Goal: Task Accomplishment & Management: Manage account settings

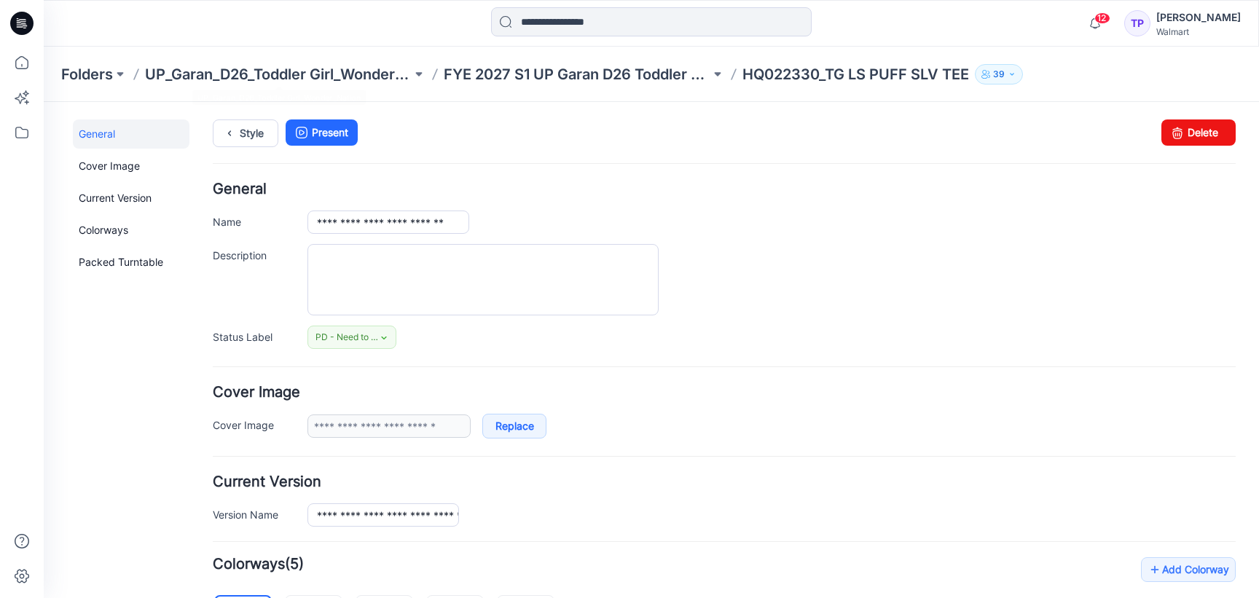
scroll to position [418, 0]
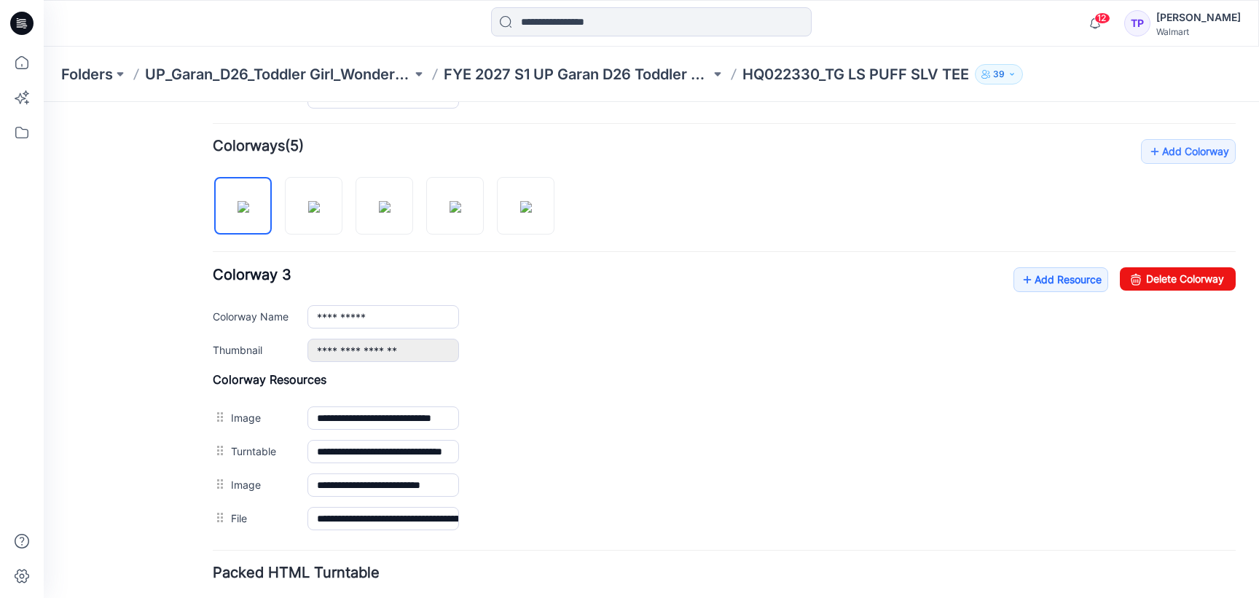
click at [553, 85] on div "Folders UP_Garan_D26_Toddler Girl_Wonder_Nation FYE 2027 S1 UP Garan D26 Toddle…" at bounding box center [651, 74] width 1215 height 55
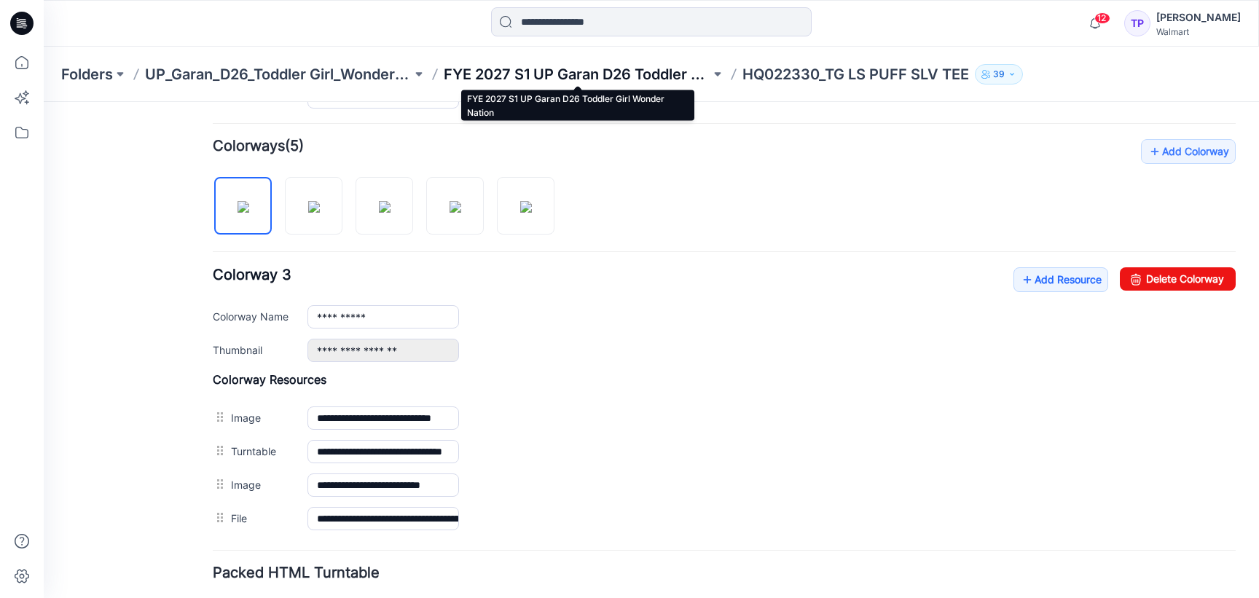
click at [549, 78] on p "FYE 2027 S1 UP Garan D26 Toddler Girl Wonder Nation" at bounding box center [577, 74] width 267 height 20
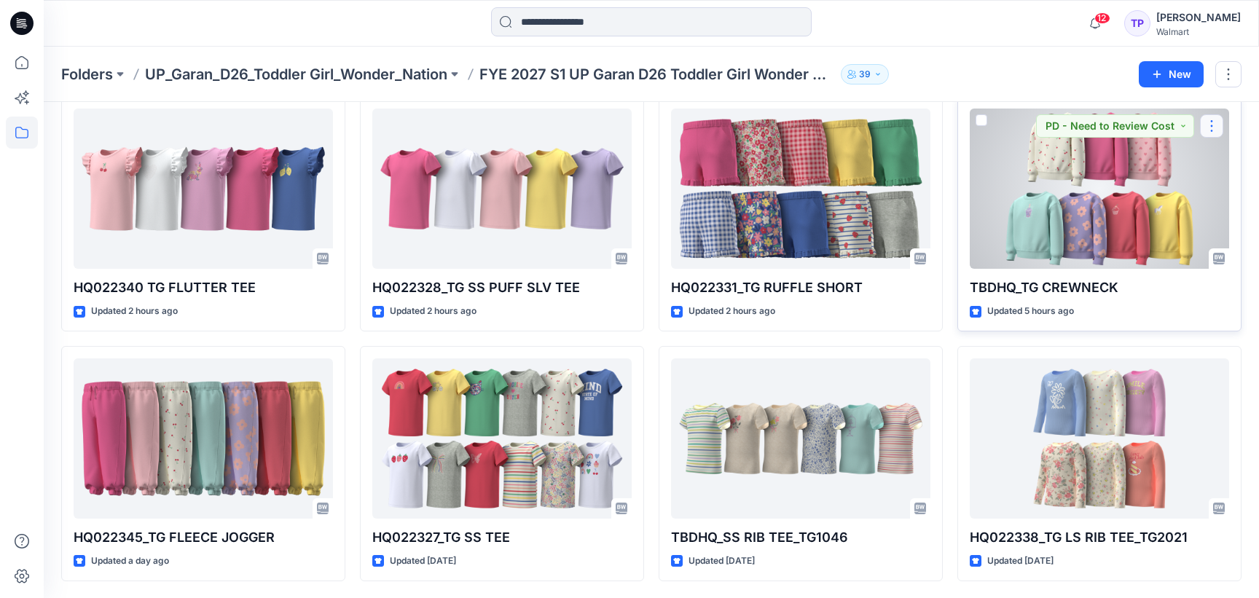
scroll to position [565, 0]
click at [1195, 176] on div at bounding box center [1099, 189] width 259 height 160
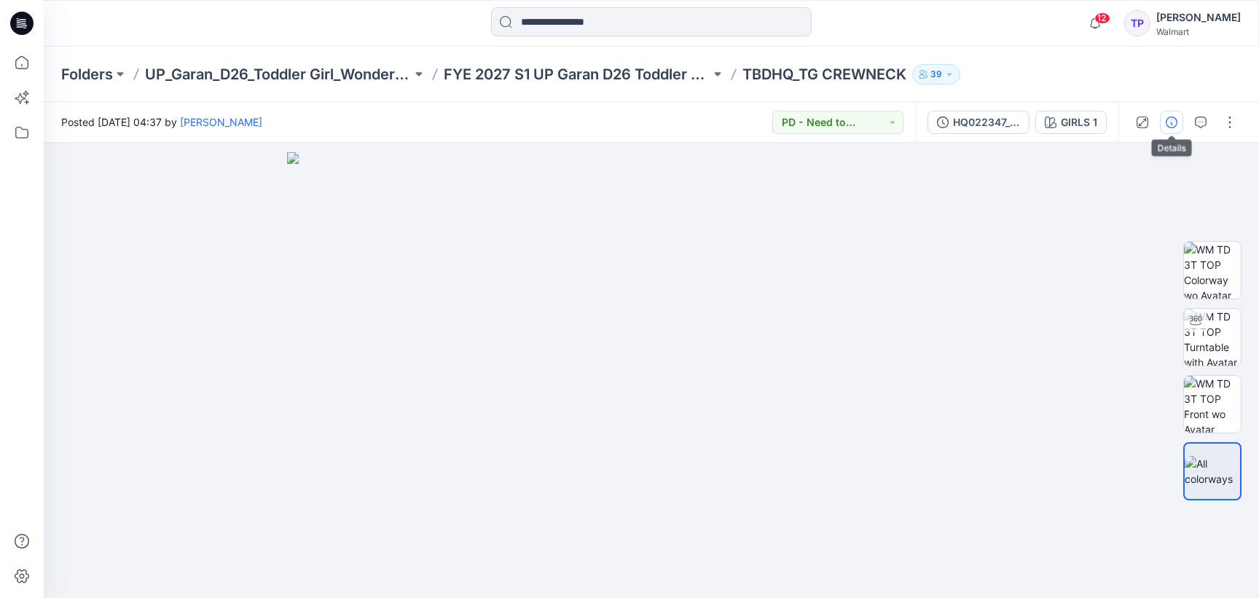
click at [1176, 121] on icon "button" at bounding box center [1172, 123] width 12 height 12
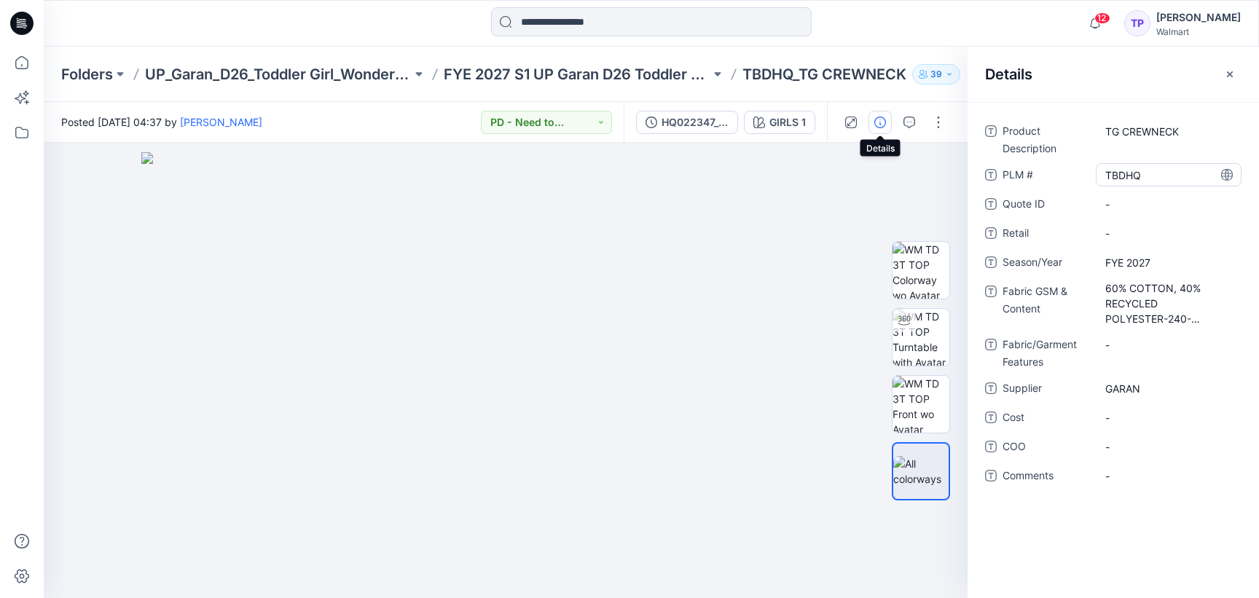
click at [1125, 173] on \ "TBDHQ" at bounding box center [1168, 175] width 127 height 15
click at [1125, 173] on textarea "*****" at bounding box center [1169, 174] width 146 height 23
type textarea "********"
click at [1231, 71] on icon "button" at bounding box center [1230, 74] width 12 height 12
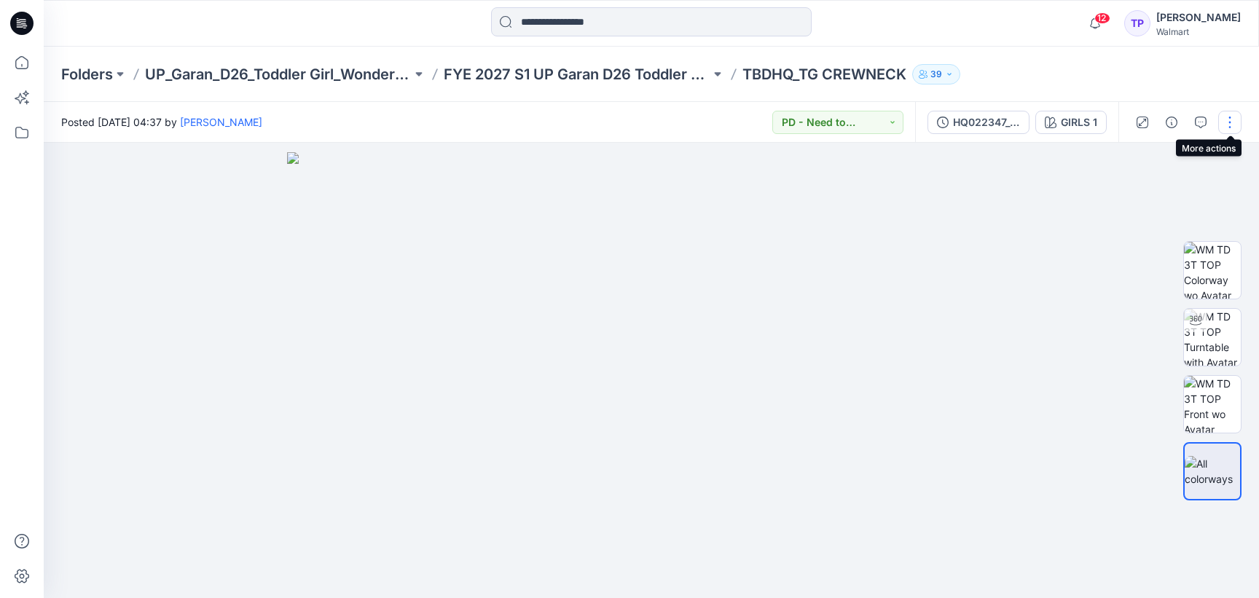
click at [1236, 120] on button "button" at bounding box center [1229, 122] width 23 height 23
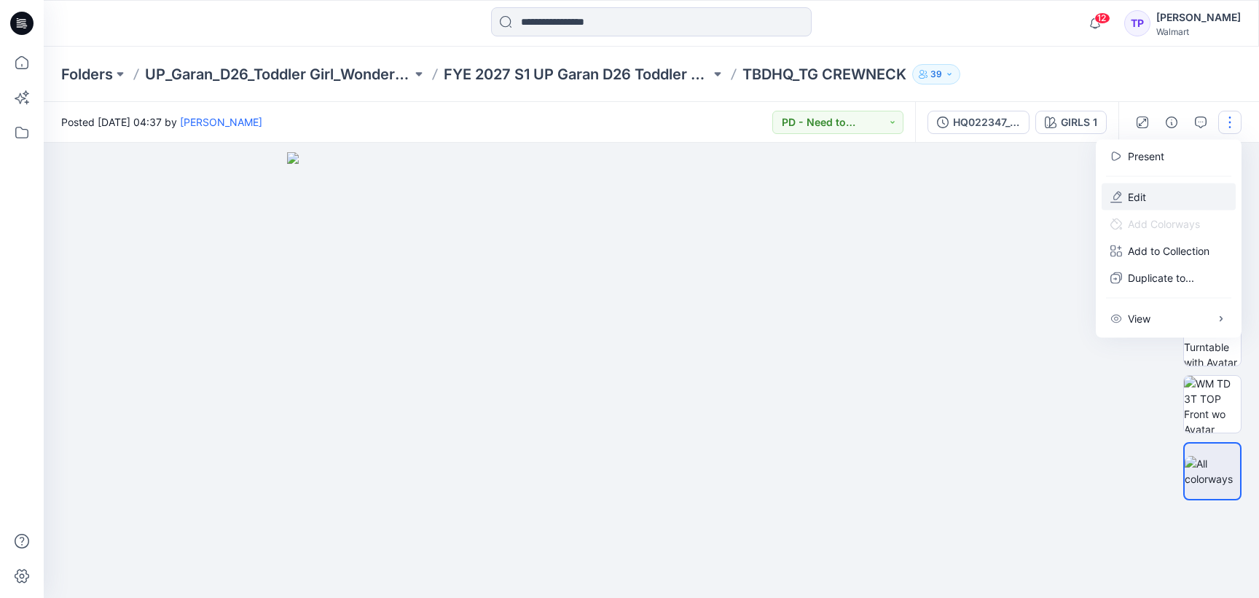
click at [1191, 184] on button "Edit" at bounding box center [1169, 197] width 134 height 27
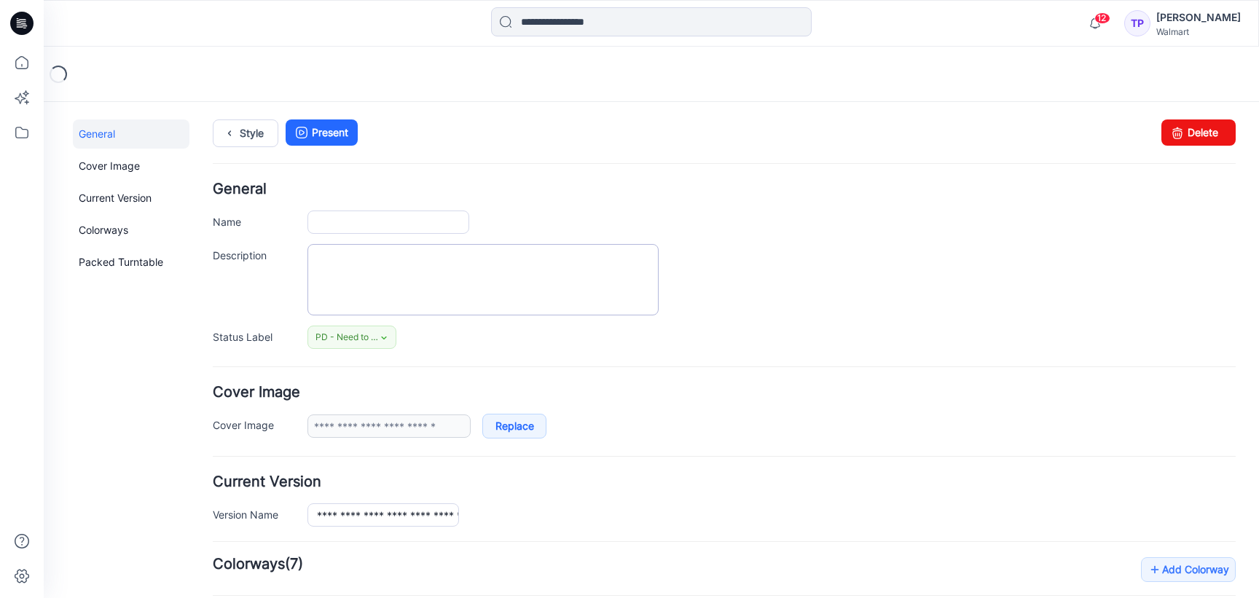
type input "**********"
type input "*******"
type input "**********"
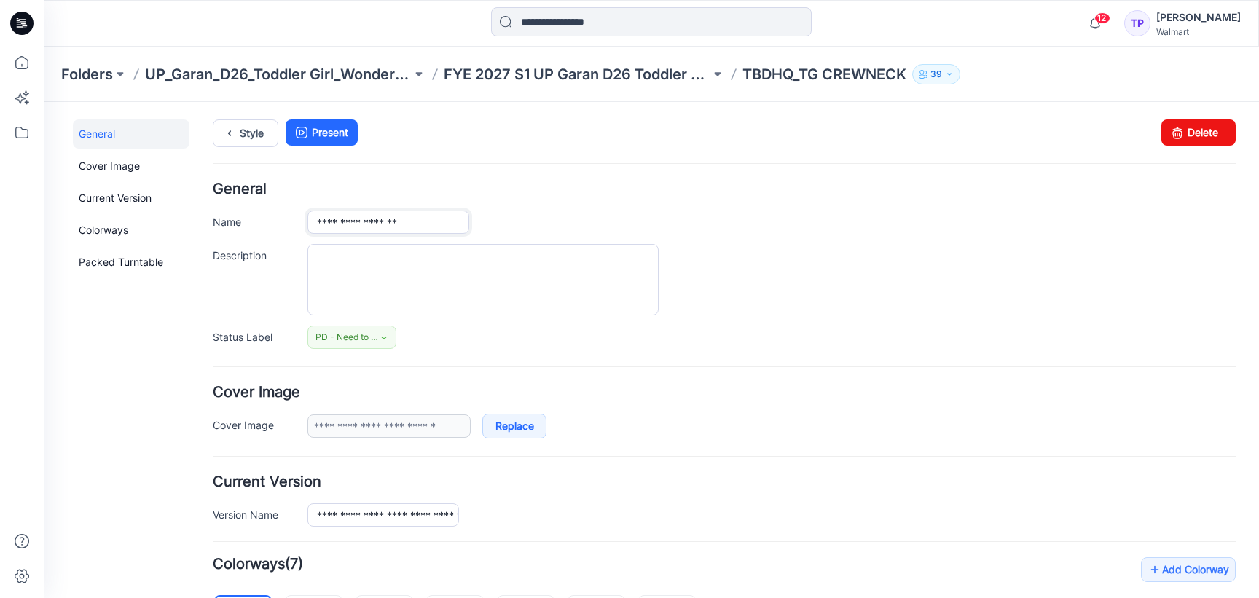
drag, startPoint x: 351, startPoint y: 223, endPoint x: 284, endPoint y: 221, distance: 67.1
click at [284, 221] on div "**********" at bounding box center [724, 222] width 1023 height 23
paste input "***"
type input "**********"
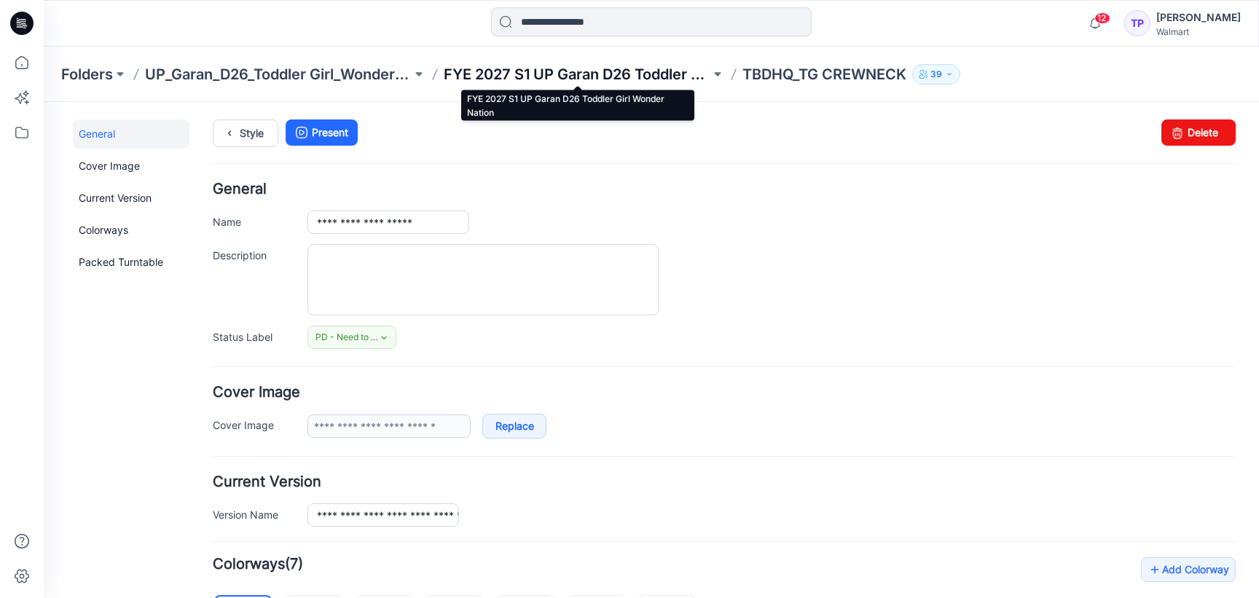
click at [600, 77] on p "FYE 2027 S1 UP Garan D26 Toddler Girl Wonder Nation" at bounding box center [577, 74] width 267 height 20
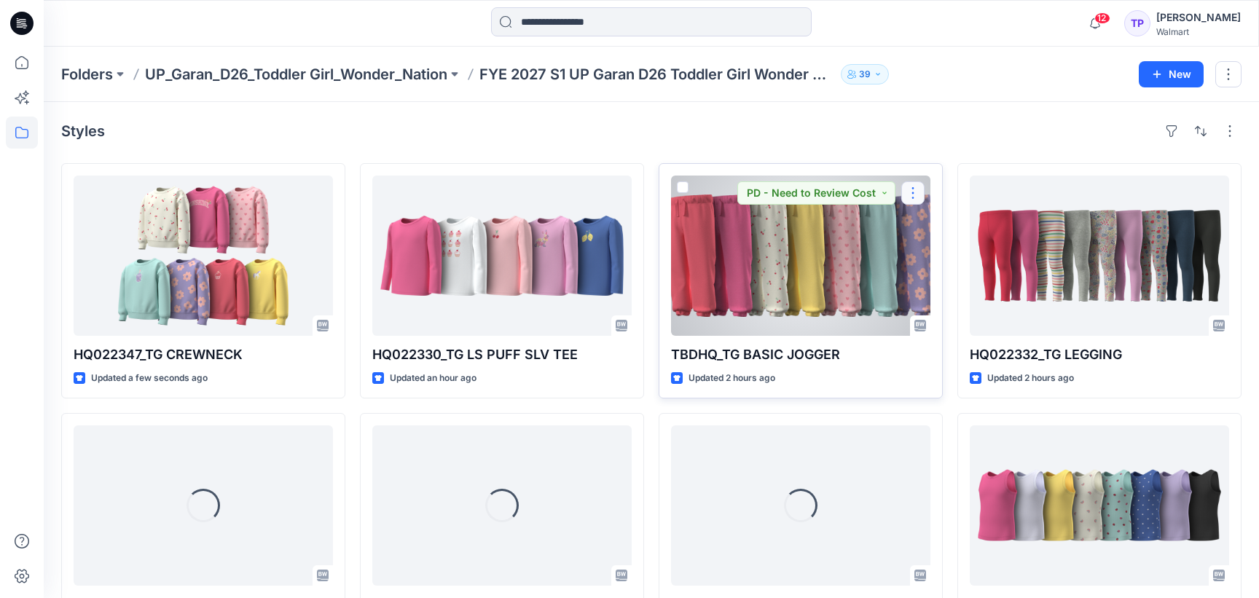
click at [908, 199] on button "button" at bounding box center [912, 192] width 23 height 23
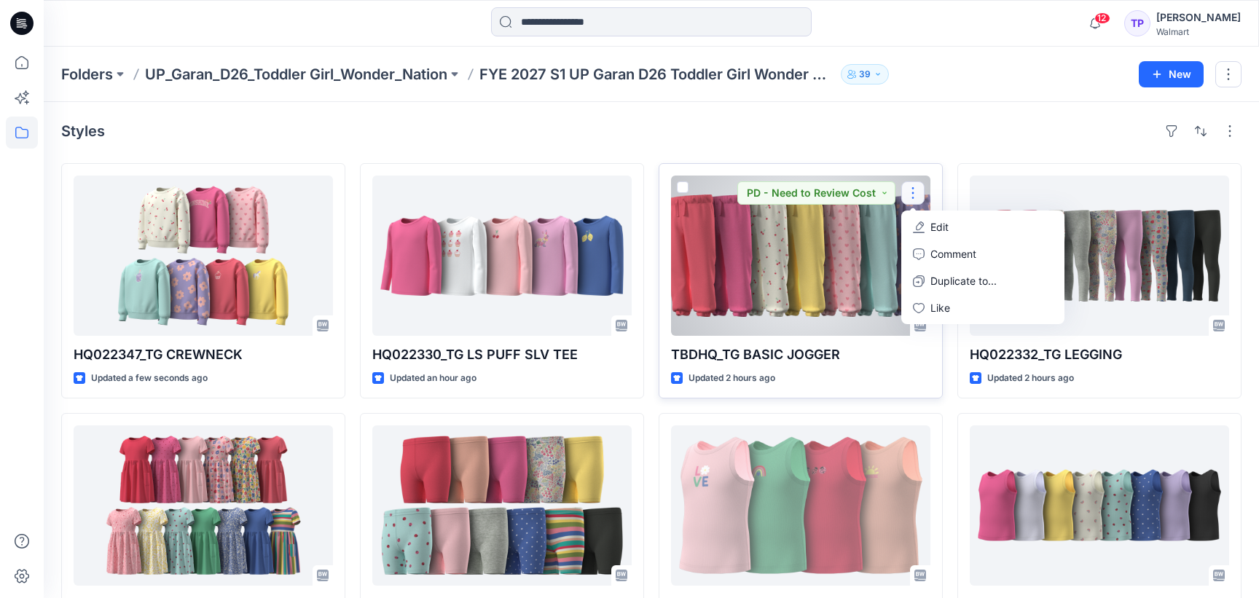
click at [925, 230] on button "Edit" at bounding box center [982, 226] width 157 height 27
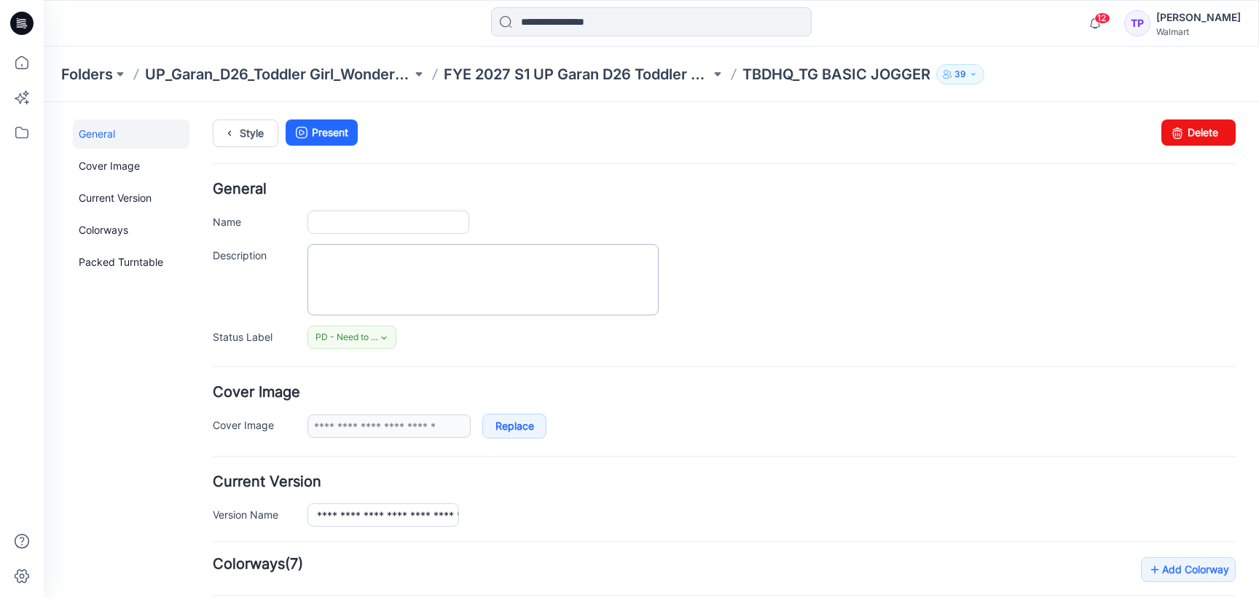
type input "**********"
drag, startPoint x: 367, startPoint y: 517, endPoint x: 267, endPoint y: 509, distance: 100.1
click at [267, 509] on div "**********" at bounding box center [724, 514] width 1023 height 23
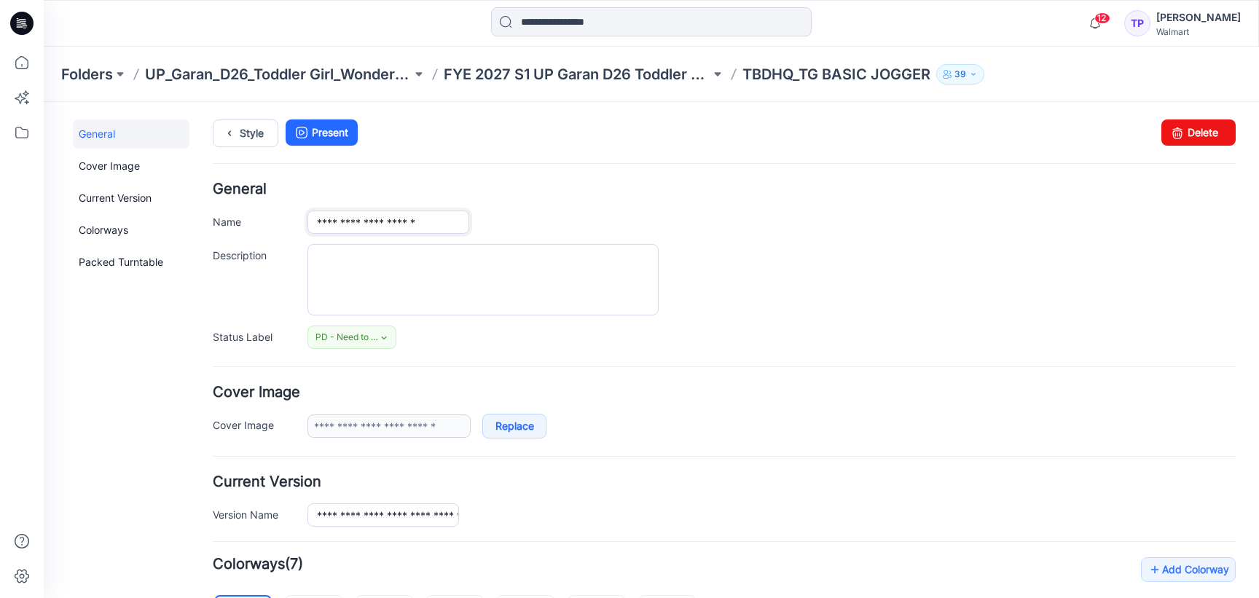
drag, startPoint x: 329, startPoint y: 219, endPoint x: 279, endPoint y: 220, distance: 49.6
click at [279, 220] on div "**********" at bounding box center [724, 222] width 1023 height 23
paste input "***"
type input "**********"
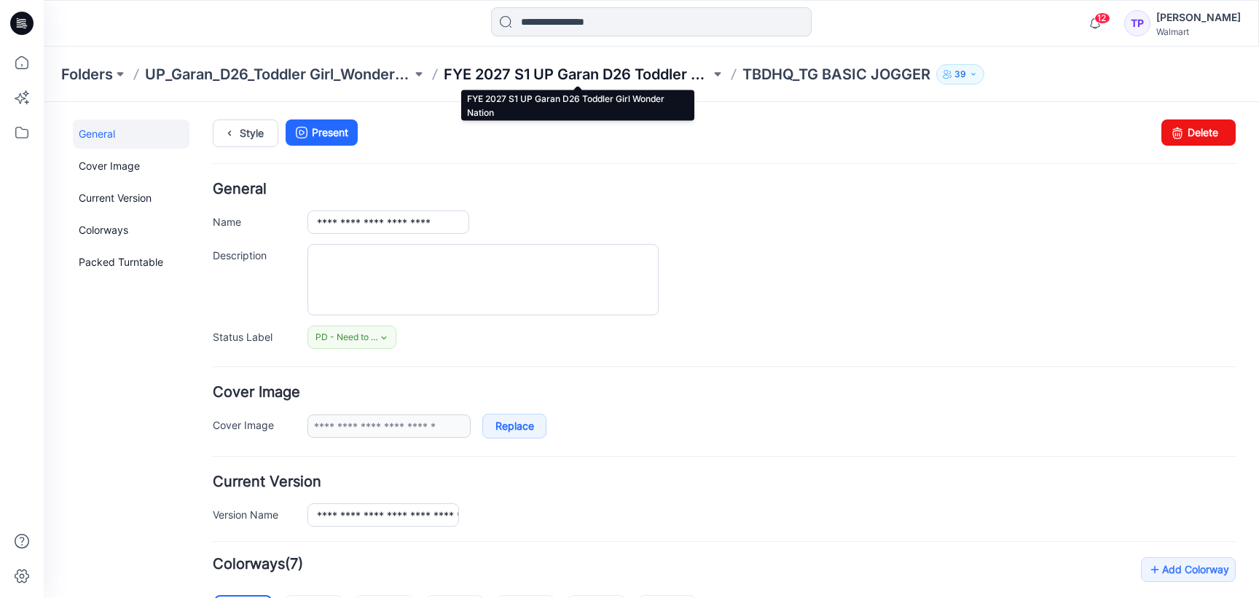
click at [528, 76] on p "FYE 2027 S1 UP Garan D26 Toddler Girl Wonder Nation" at bounding box center [577, 74] width 267 height 20
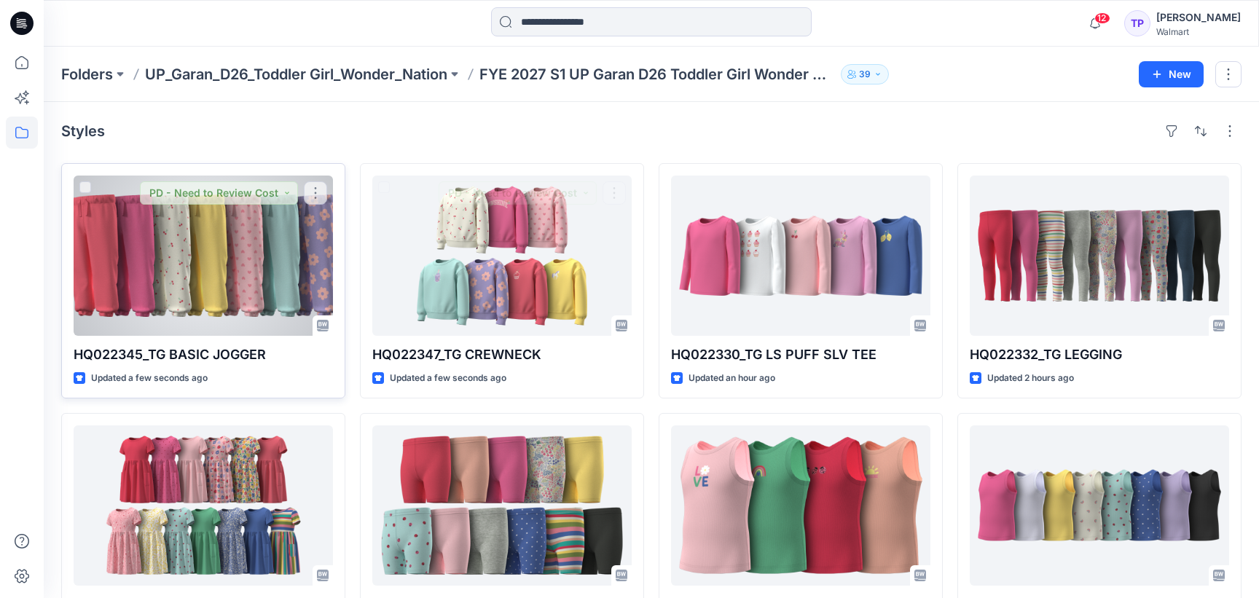
click at [307, 278] on div at bounding box center [203, 256] width 259 height 160
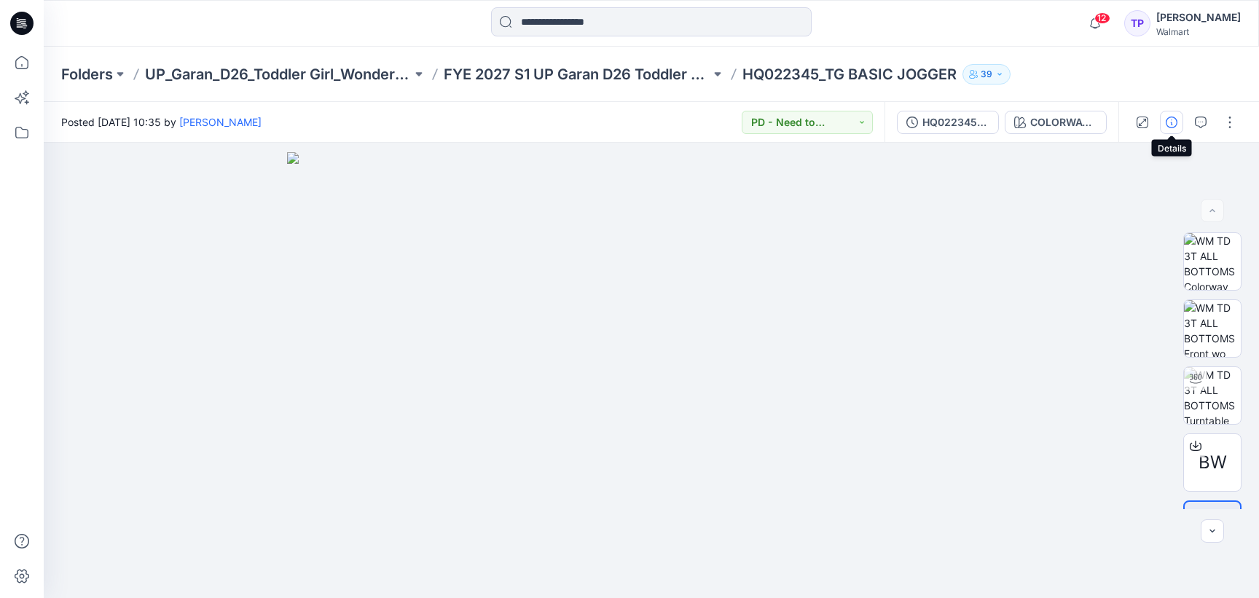
click at [1163, 128] on button "button" at bounding box center [1171, 122] width 23 height 23
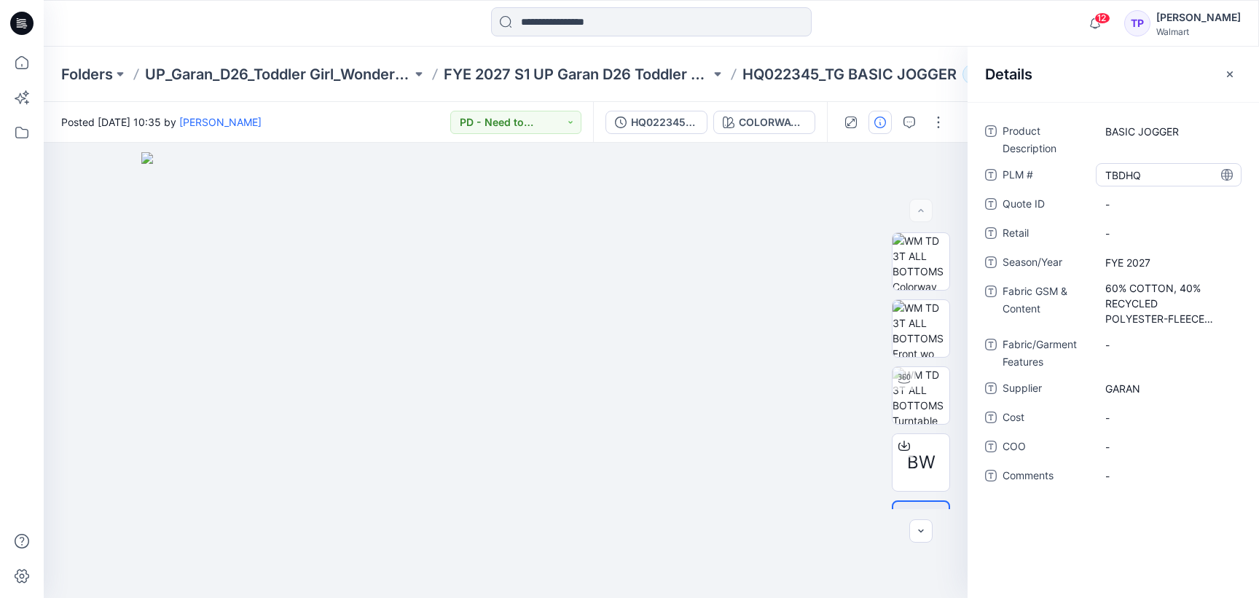
click at [1145, 178] on \ "TBDHQ" at bounding box center [1168, 175] width 127 height 15
click at [1144, 178] on textarea "*****" at bounding box center [1169, 174] width 146 height 23
type textarea "********"
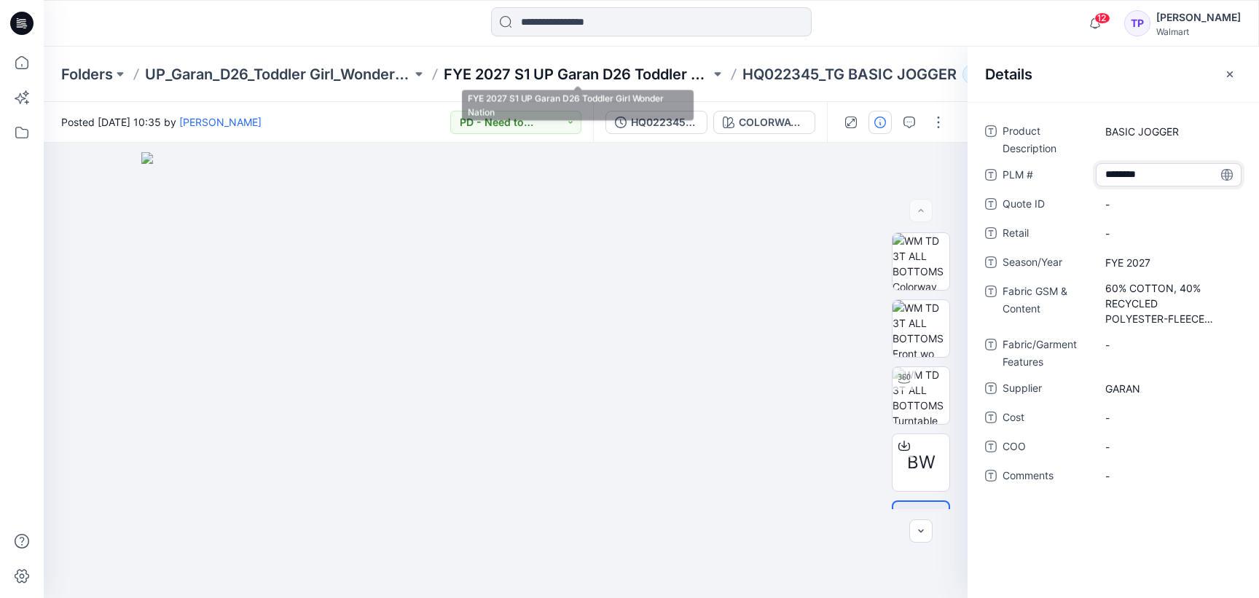
click at [626, 82] on p "FYE 2027 S1 UP Garan D26 Toddler Girl Wonder Nation" at bounding box center [577, 74] width 267 height 20
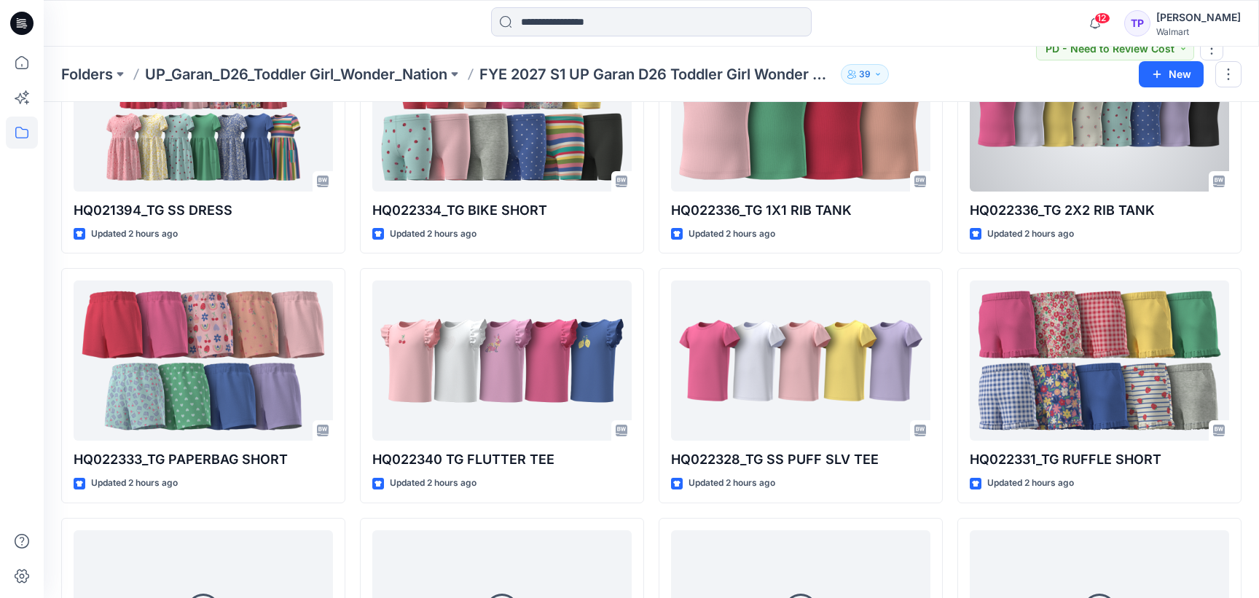
scroll to position [398, 0]
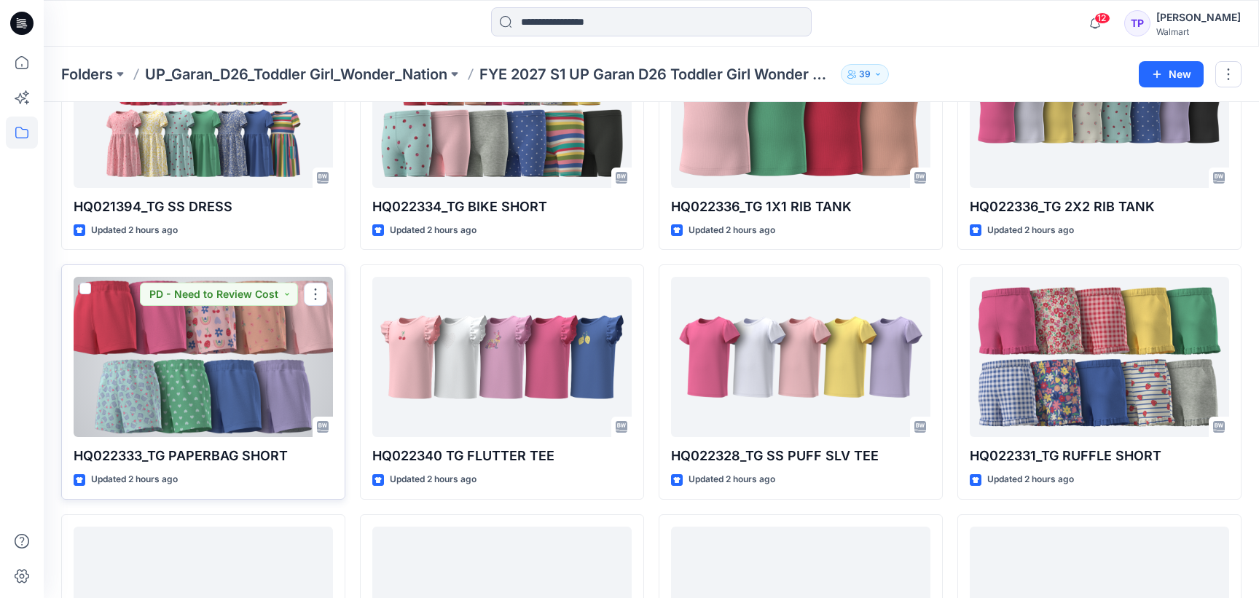
click at [297, 381] on div at bounding box center [203, 357] width 259 height 160
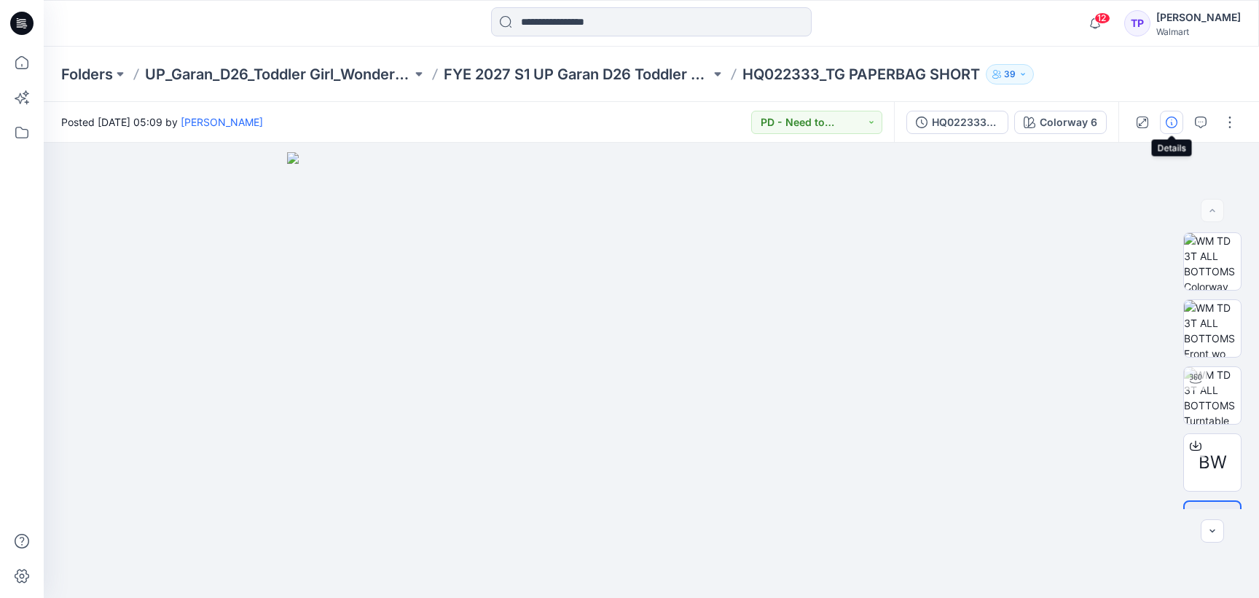
click at [1183, 118] on button "button" at bounding box center [1171, 122] width 23 height 23
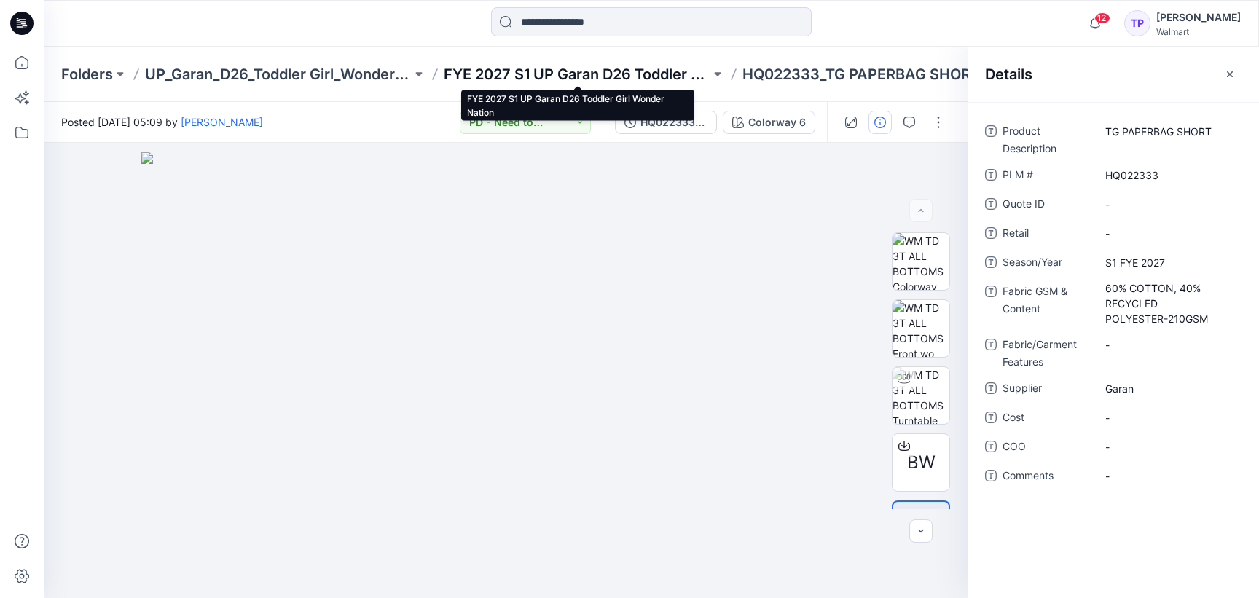
click at [621, 78] on p "FYE 2027 S1 UP Garan D26 Toddler Girl Wonder Nation" at bounding box center [577, 74] width 267 height 20
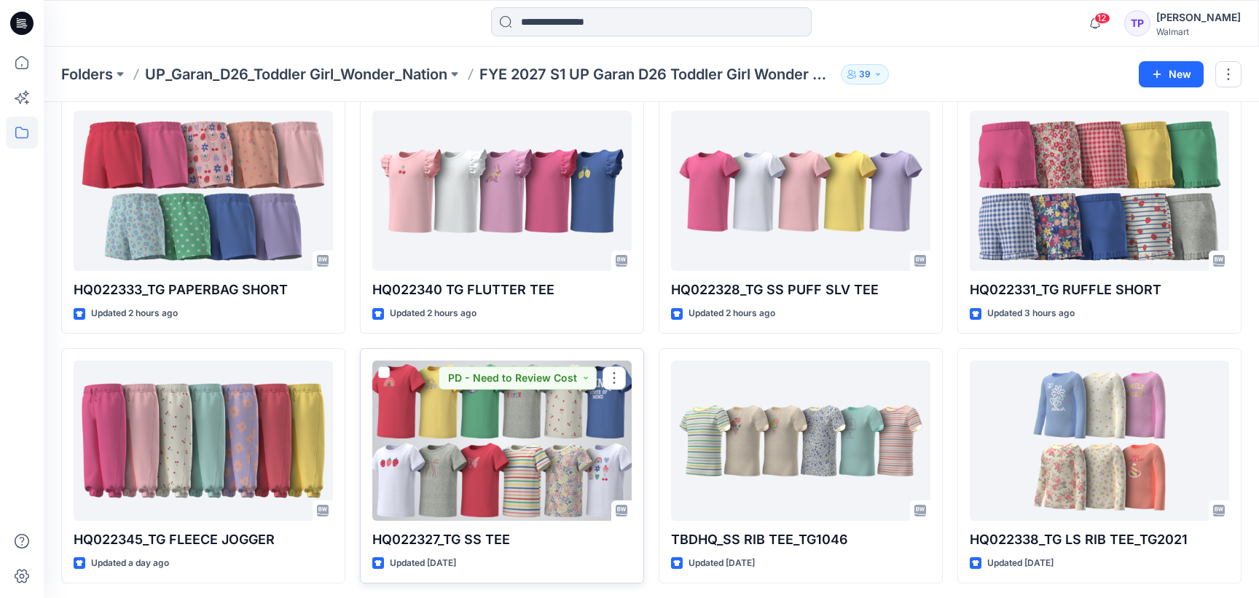
scroll to position [565, 0]
click at [478, 460] on div at bounding box center [501, 440] width 259 height 160
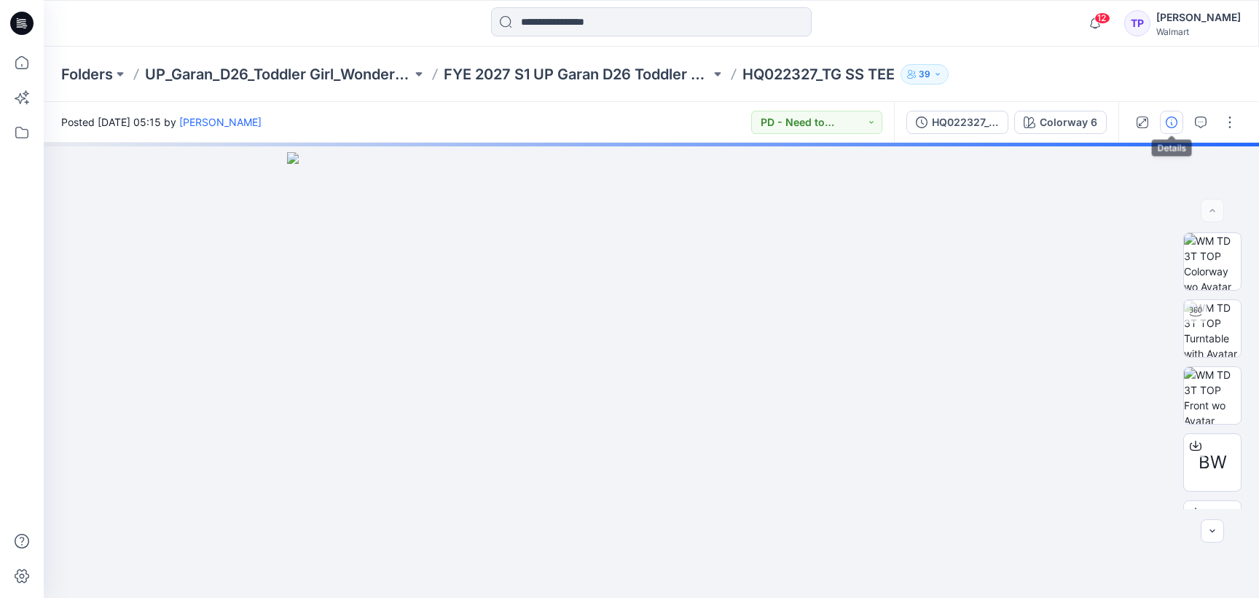
click at [1171, 122] on icon "button" at bounding box center [1172, 123] width 12 height 12
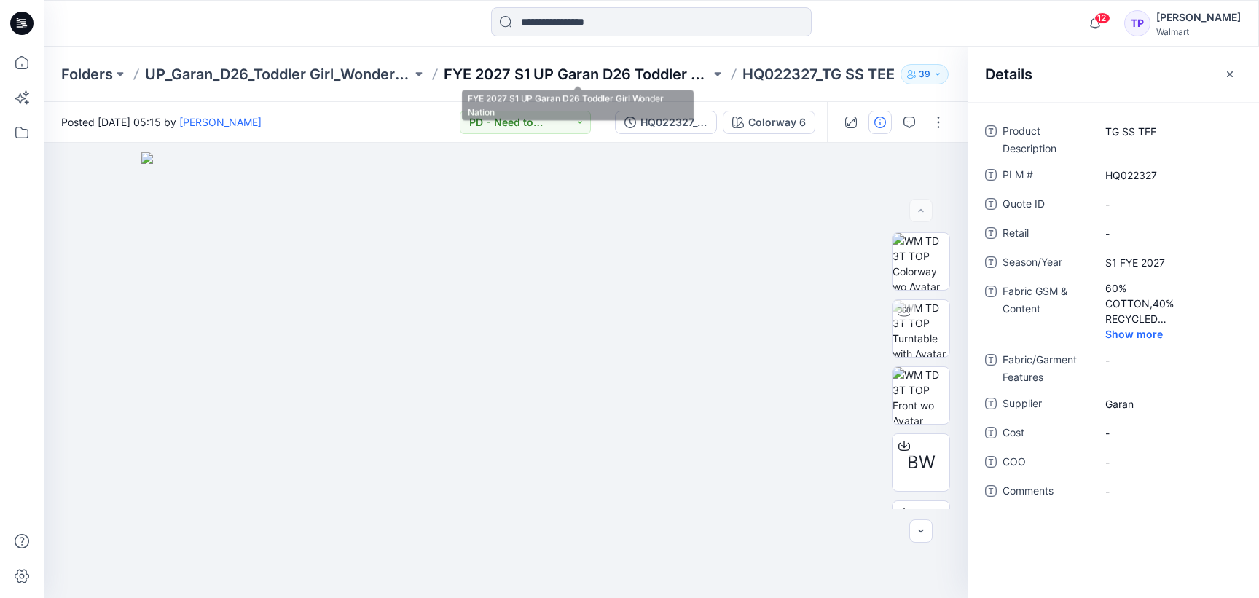
click at [613, 81] on p "FYE 2027 S1 UP Garan D26 Toddler Girl Wonder Nation" at bounding box center [577, 74] width 267 height 20
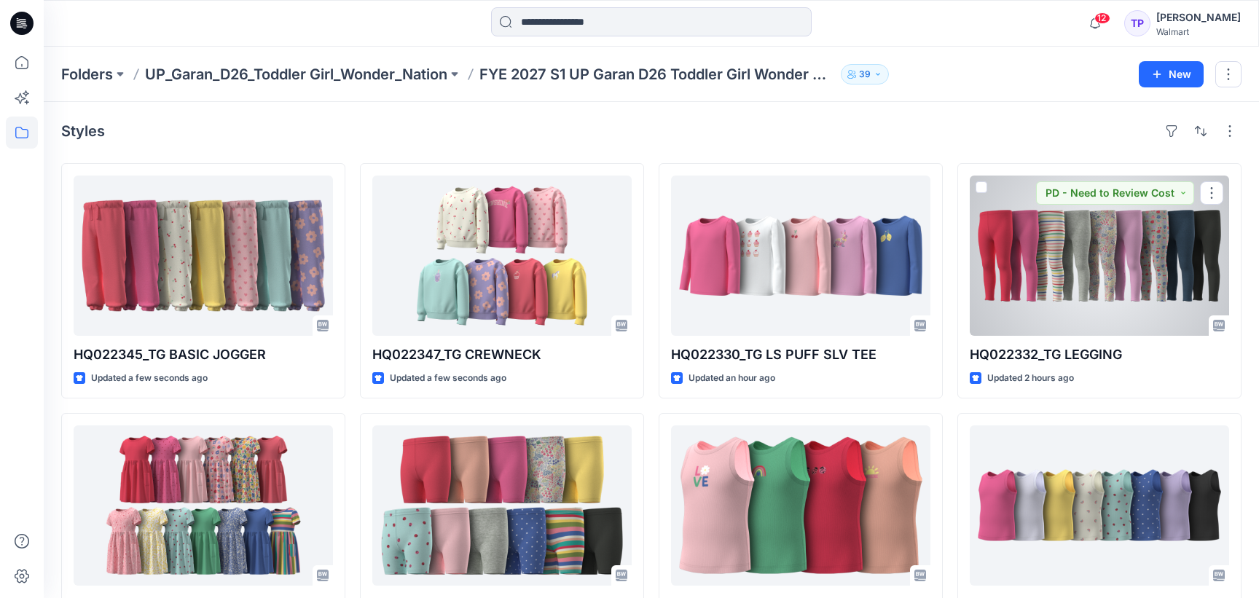
click at [1022, 297] on div at bounding box center [1099, 256] width 259 height 160
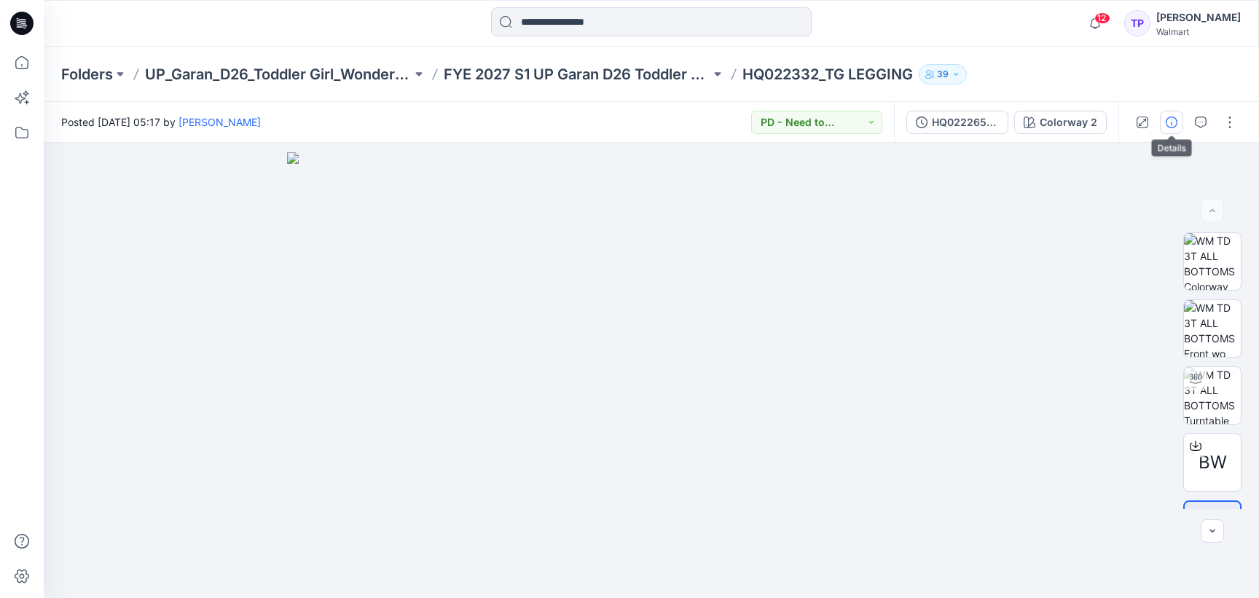
click at [1177, 126] on button "button" at bounding box center [1171, 122] width 23 height 23
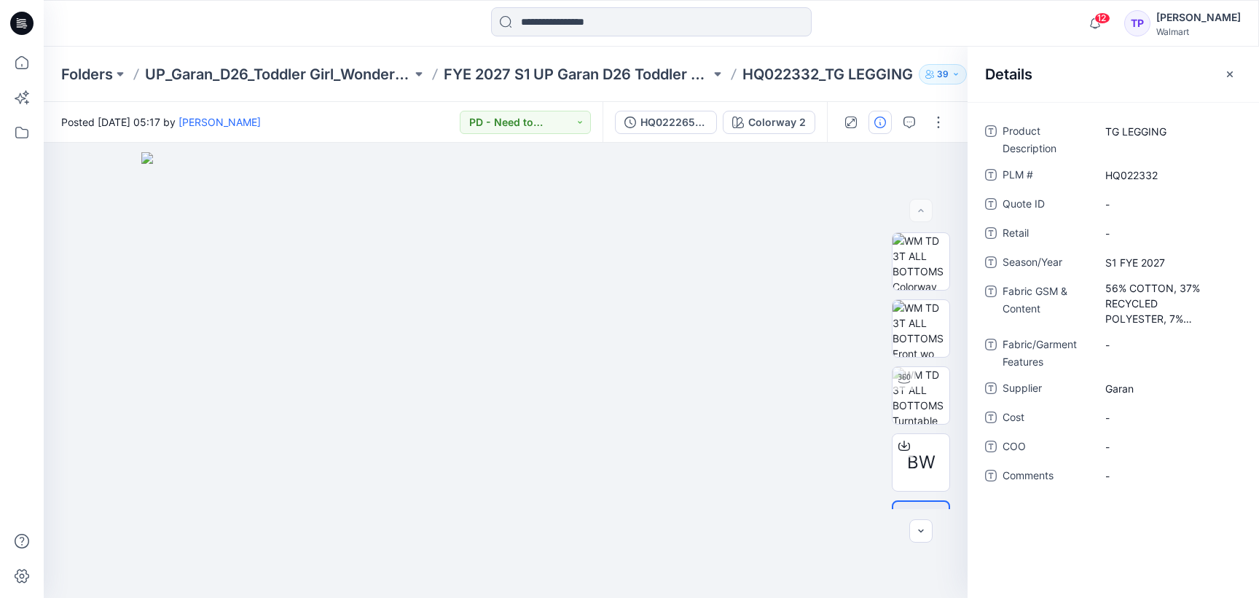
click at [645, 52] on div "Folders UP_Garan_D26_Toddler Girl_Wonder_Nation FYE 2027 S1 UP Garan D26 Toddle…" at bounding box center [651, 74] width 1215 height 55
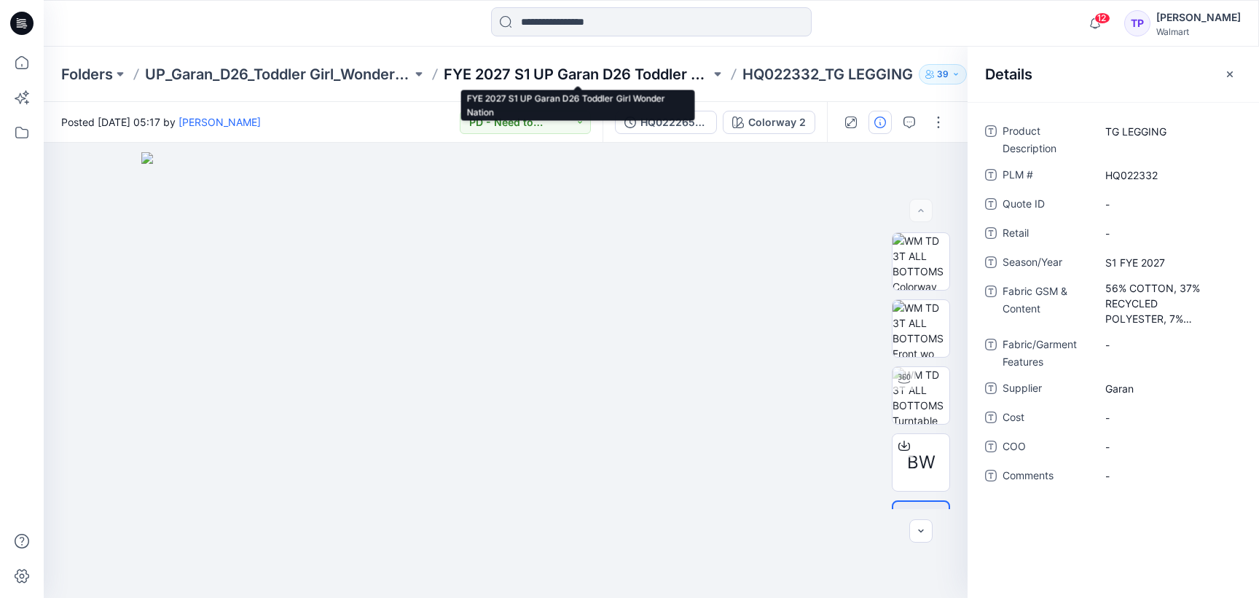
click at [670, 71] on p "FYE 2027 S1 UP Garan D26 Toddler Girl Wonder Nation" at bounding box center [577, 74] width 267 height 20
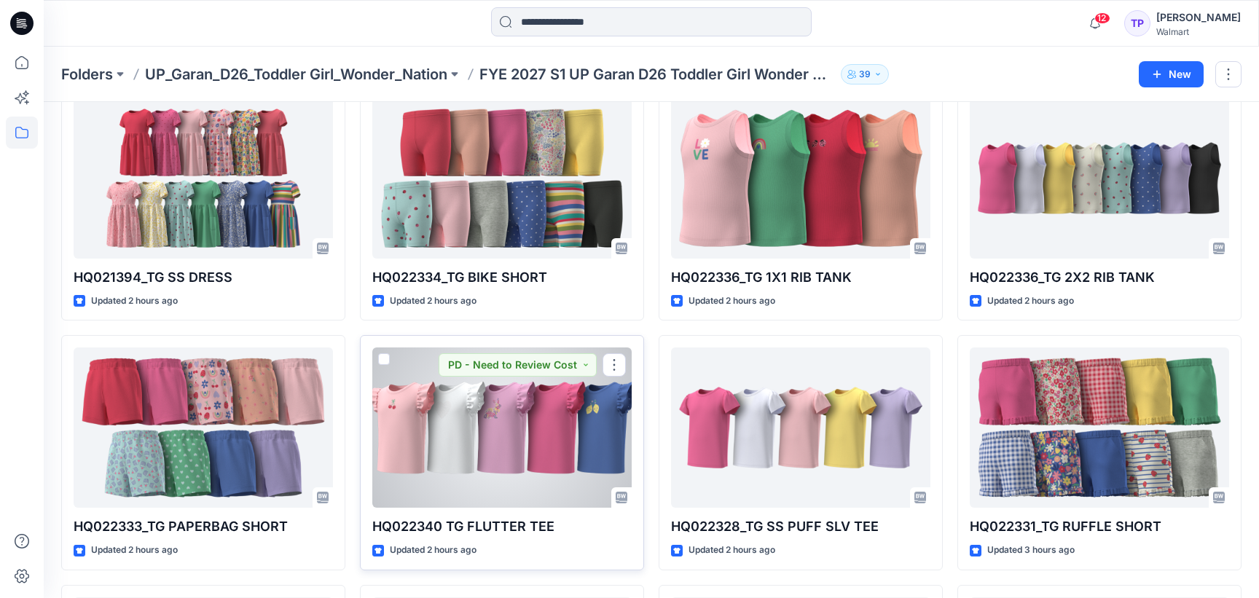
scroll to position [330, 0]
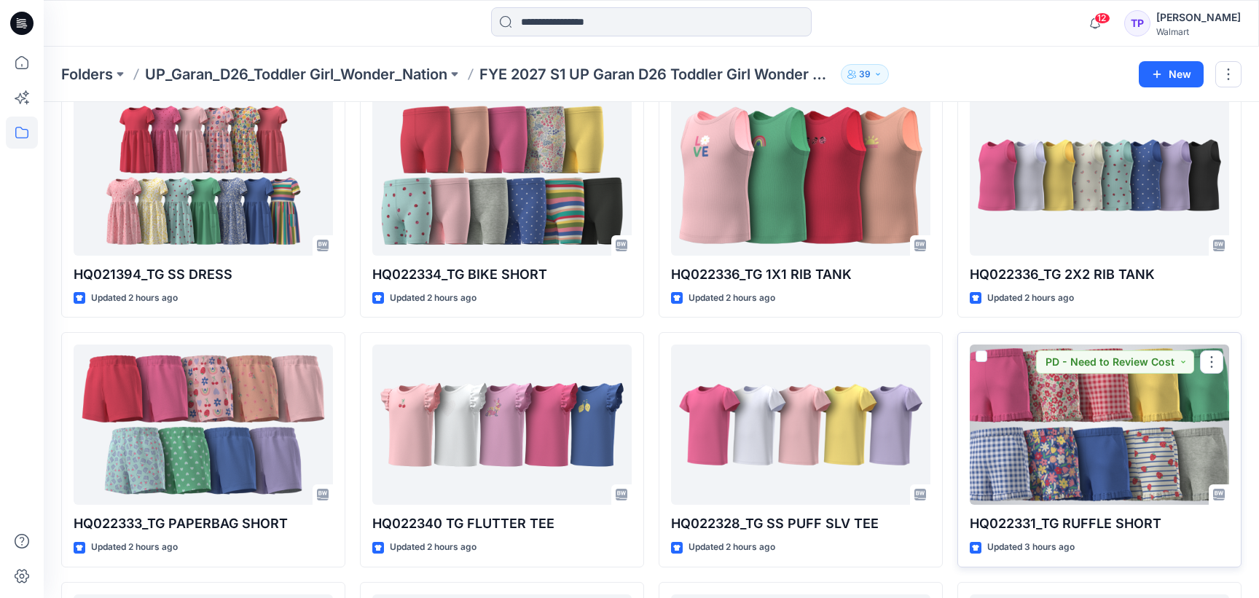
click at [1092, 503] on div at bounding box center [1099, 425] width 259 height 160
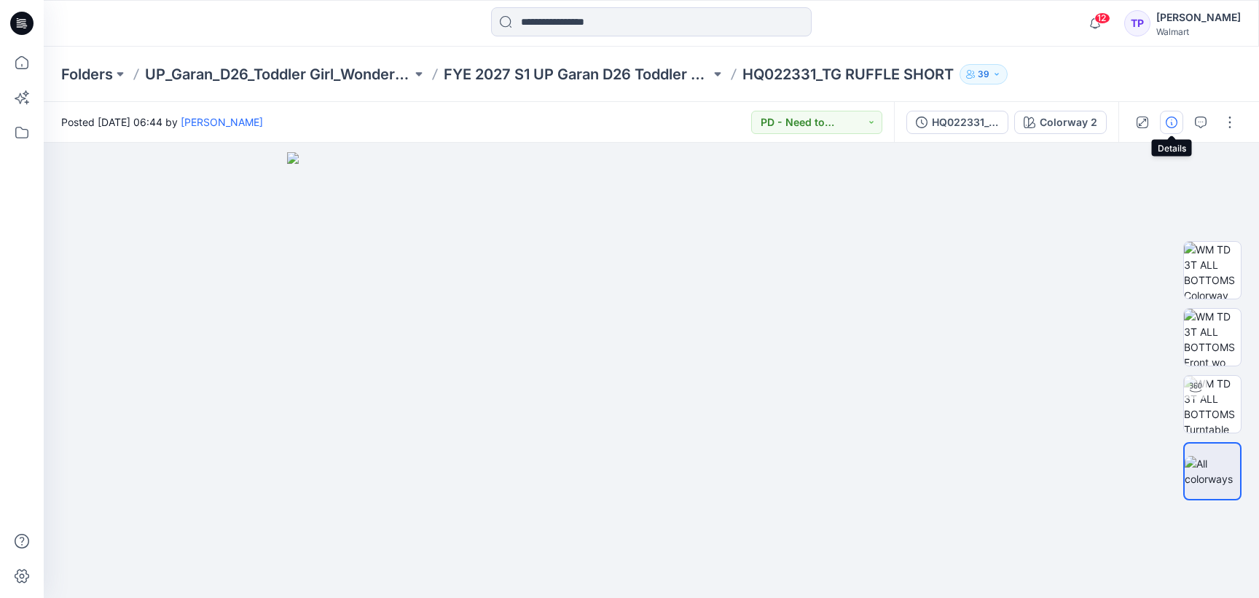
click at [1176, 126] on icon "button" at bounding box center [1172, 123] width 12 height 12
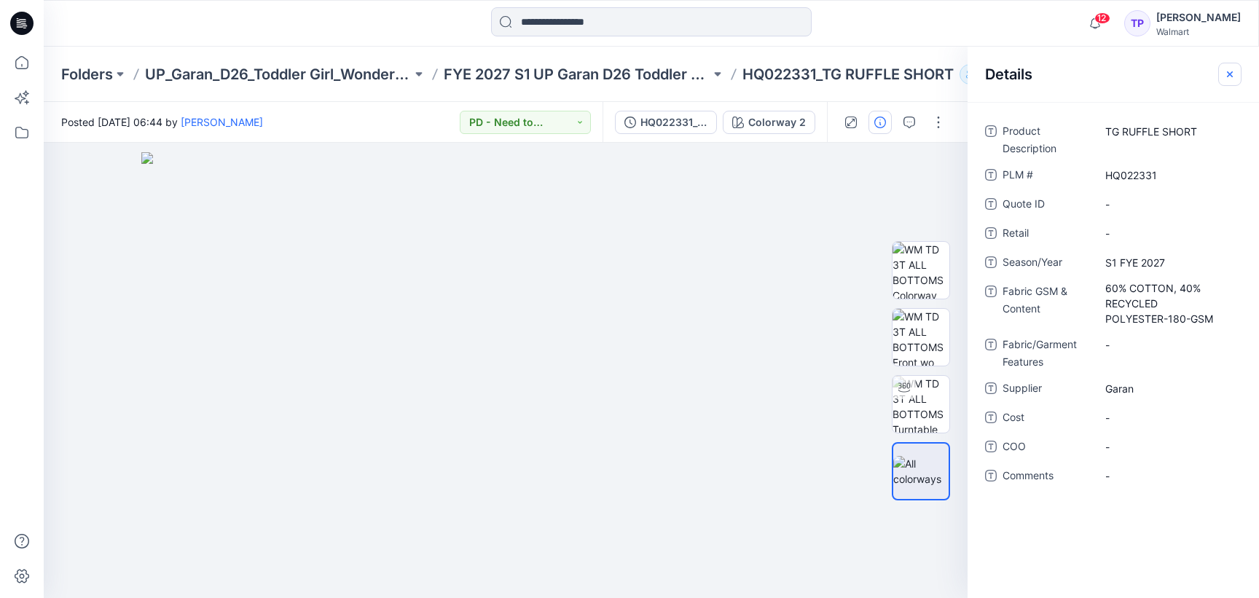
click at [1234, 78] on icon "button" at bounding box center [1230, 74] width 12 height 12
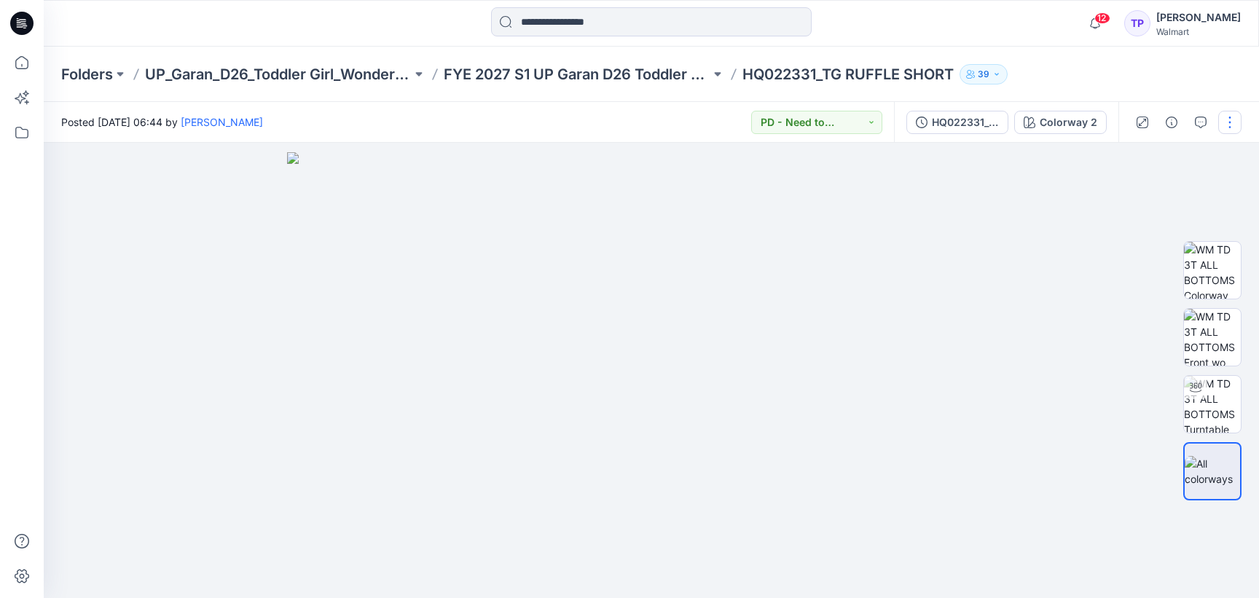
click at [1234, 127] on button "button" at bounding box center [1229, 122] width 23 height 23
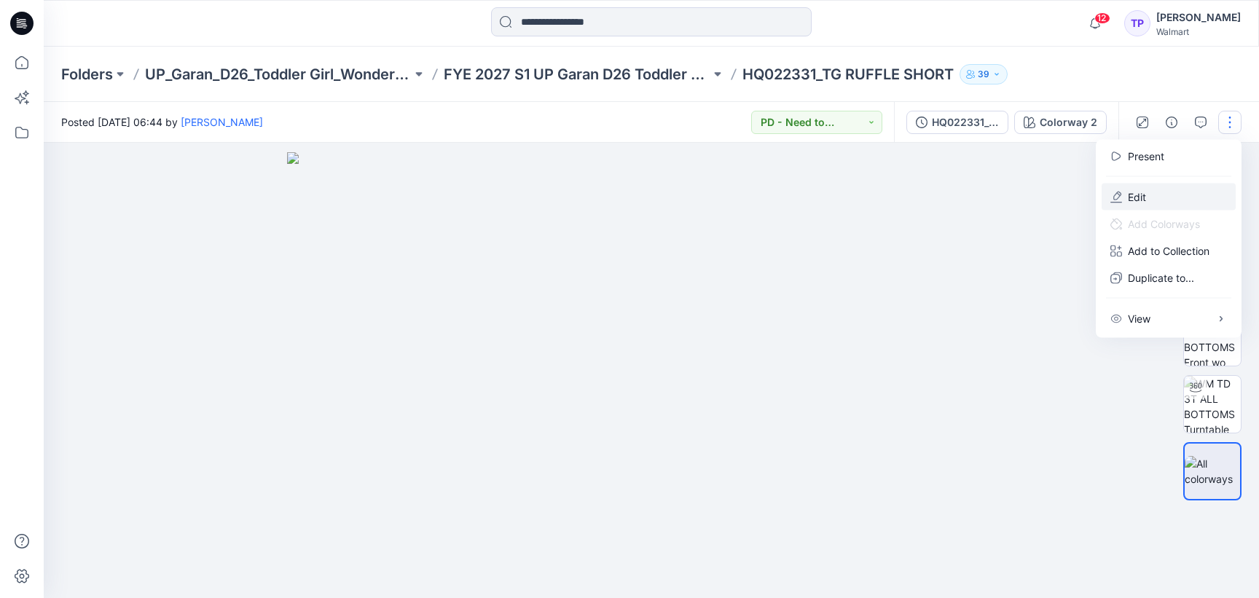
click at [1180, 195] on button "Edit" at bounding box center [1169, 197] width 134 height 27
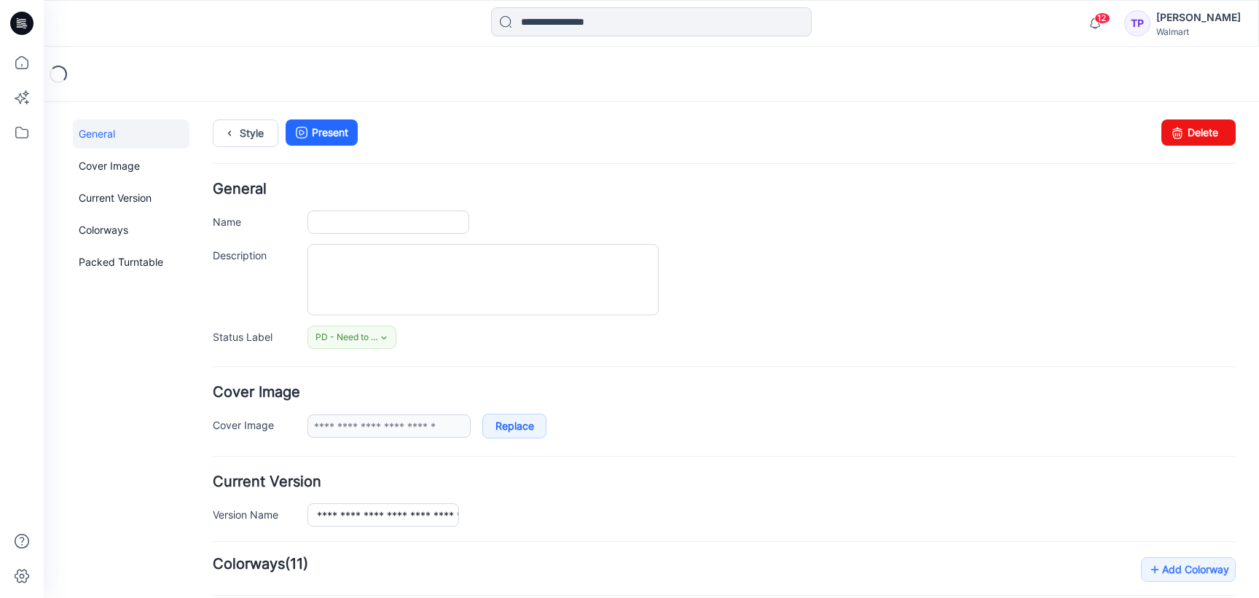
type input "**********"
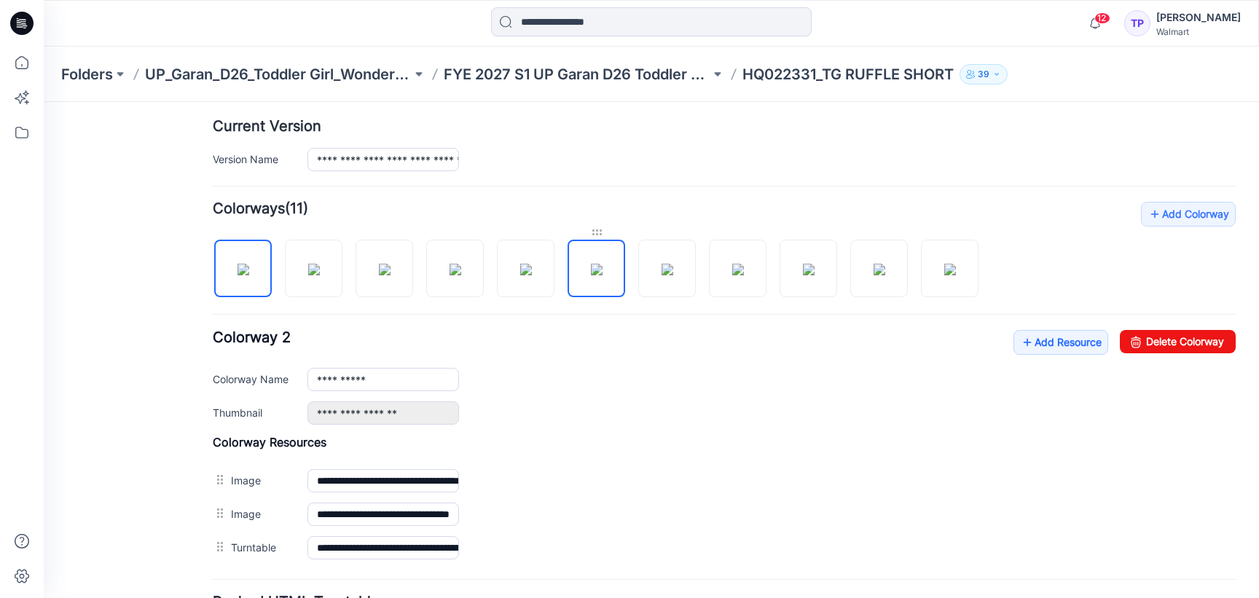
scroll to position [348, 0]
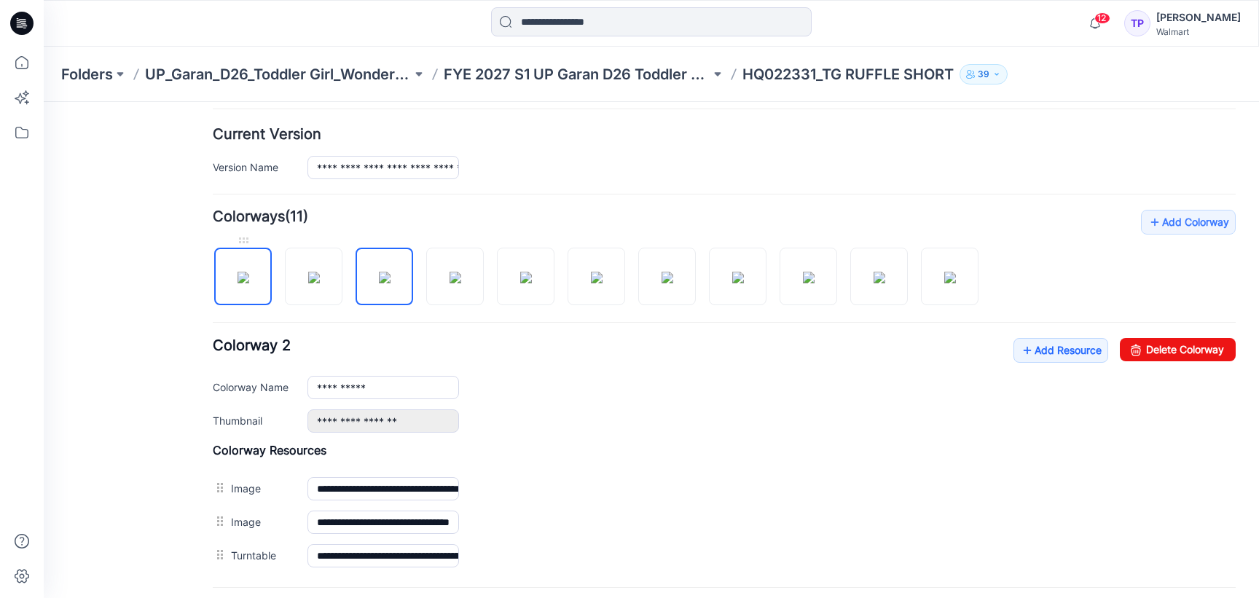
click at [249, 283] on img at bounding box center [244, 278] width 12 height 12
type input "**********"
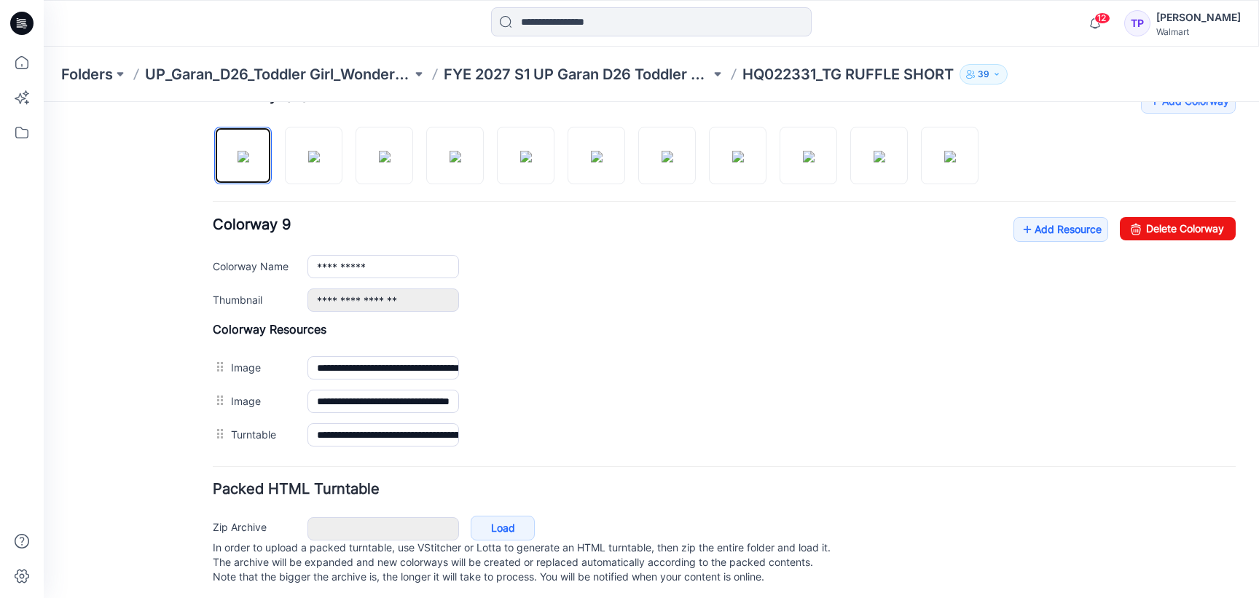
scroll to position [490, 0]
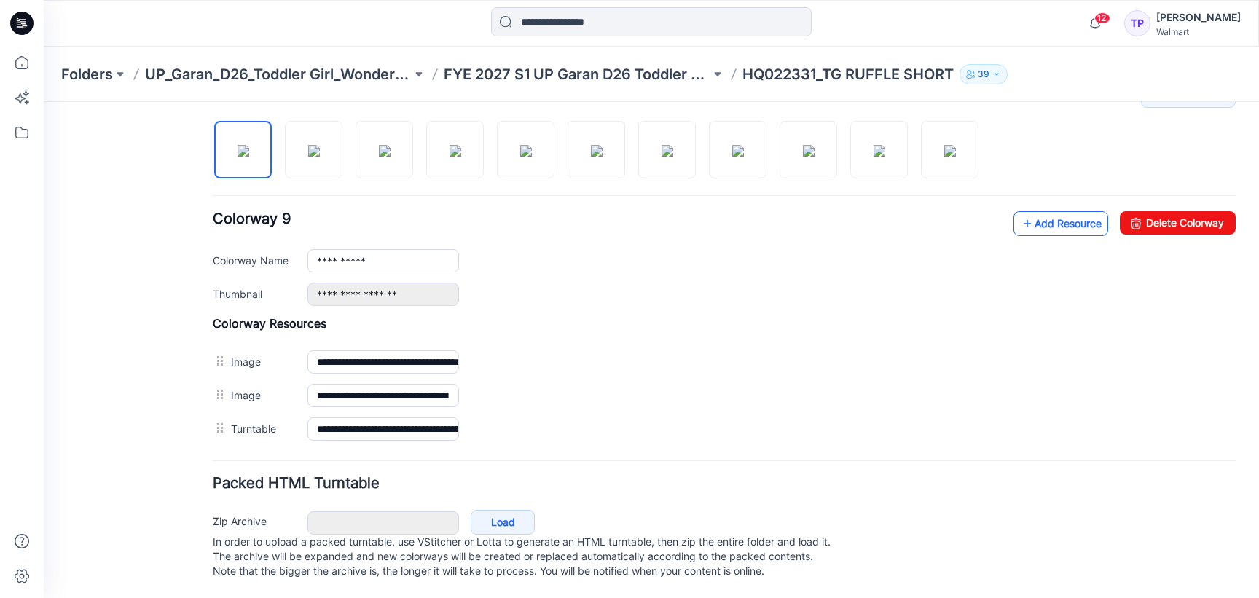
click at [1083, 211] on link "Add Resource" at bounding box center [1061, 223] width 95 height 25
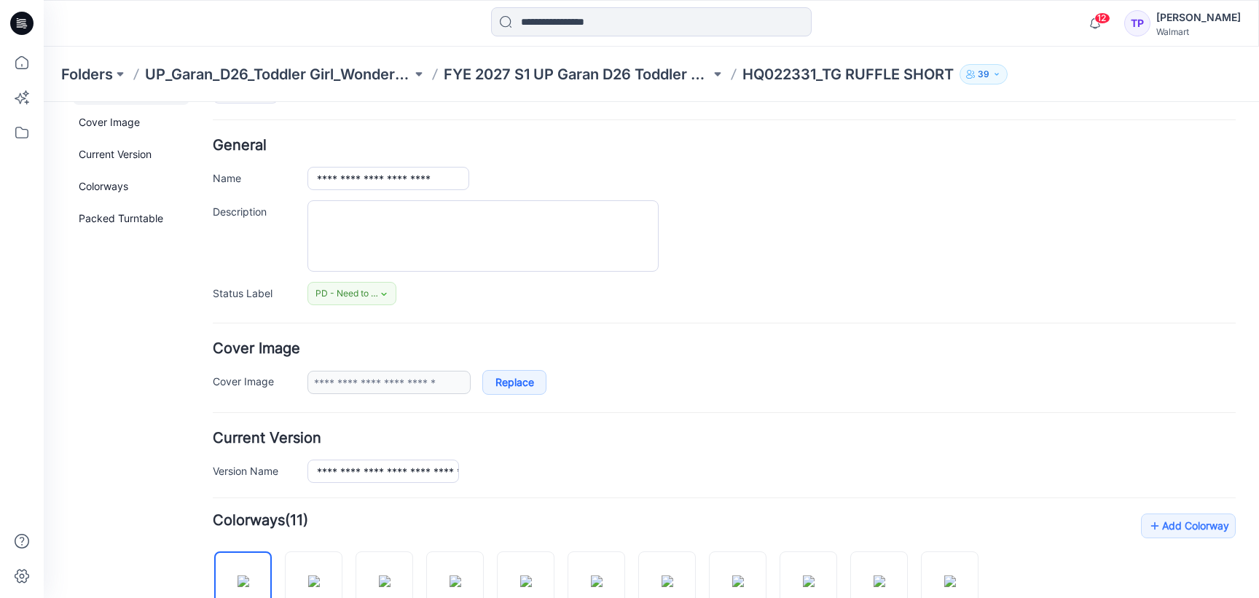
scroll to position [0, 0]
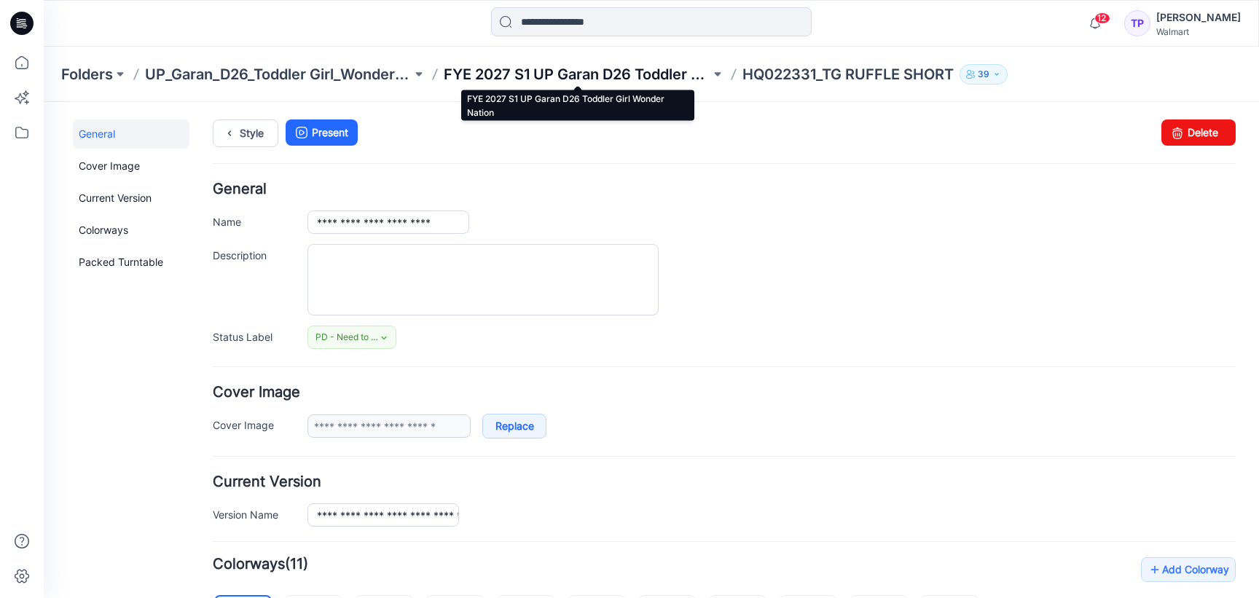
click at [592, 82] on p "FYE 2027 S1 UP Garan D26 Toddler Girl Wonder Nation" at bounding box center [577, 74] width 267 height 20
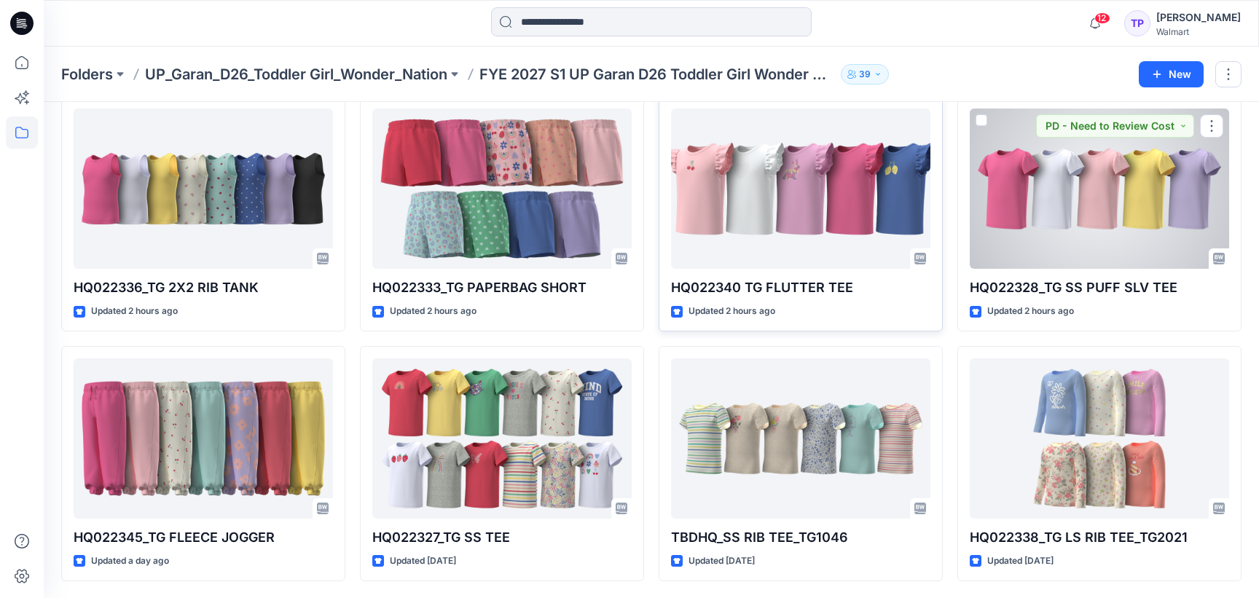
scroll to position [565, 0]
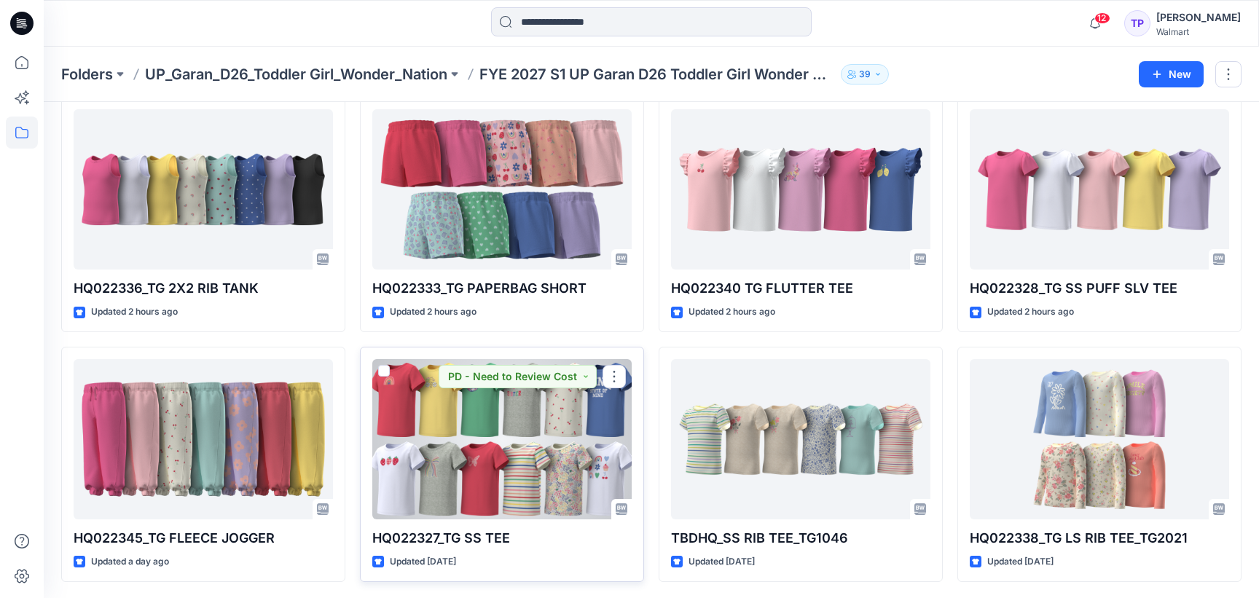
click at [542, 415] on div at bounding box center [501, 439] width 259 height 160
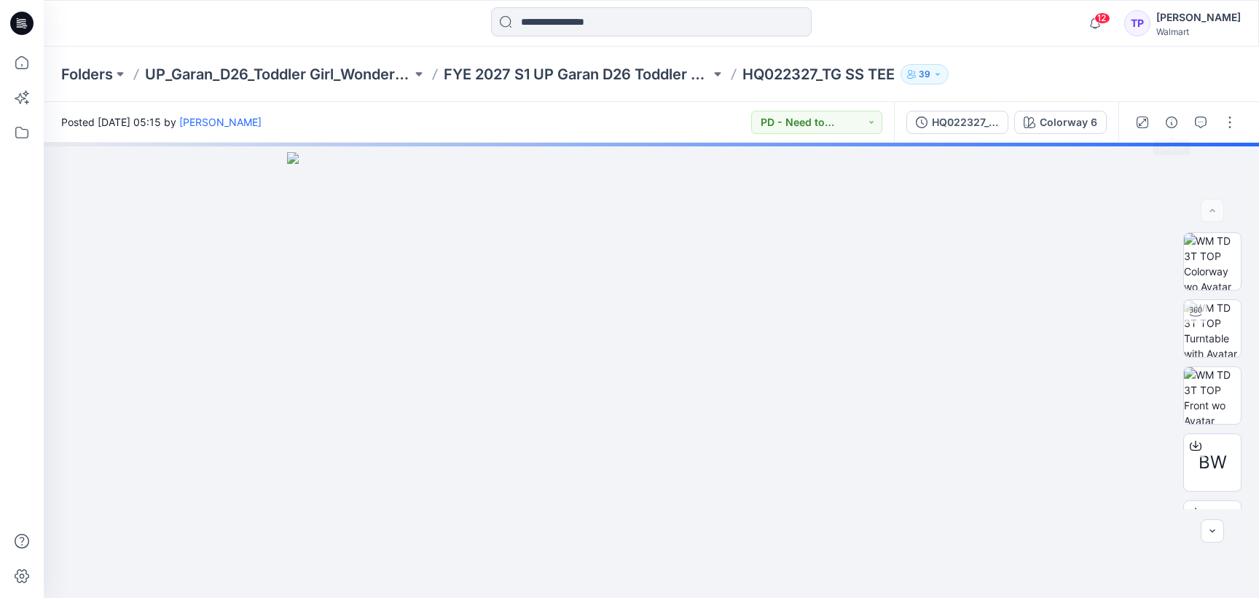
click at [1176, 130] on button "button" at bounding box center [1171, 122] width 23 height 23
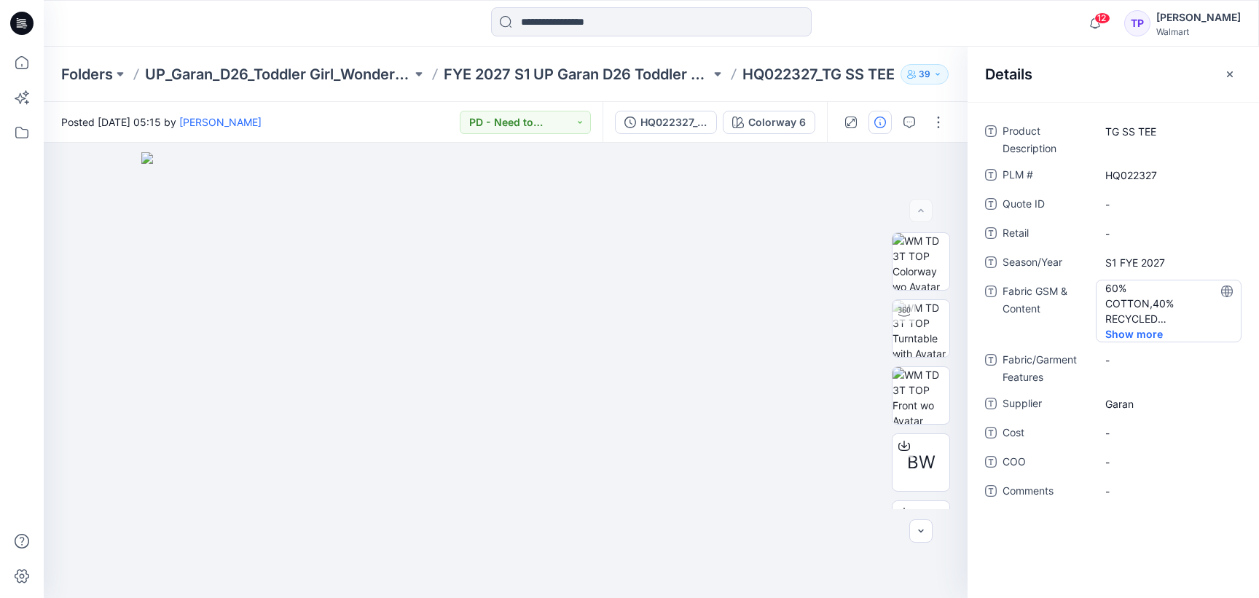
click at [1153, 332] on span "Show more" at bounding box center [1143, 333] width 77 height 15
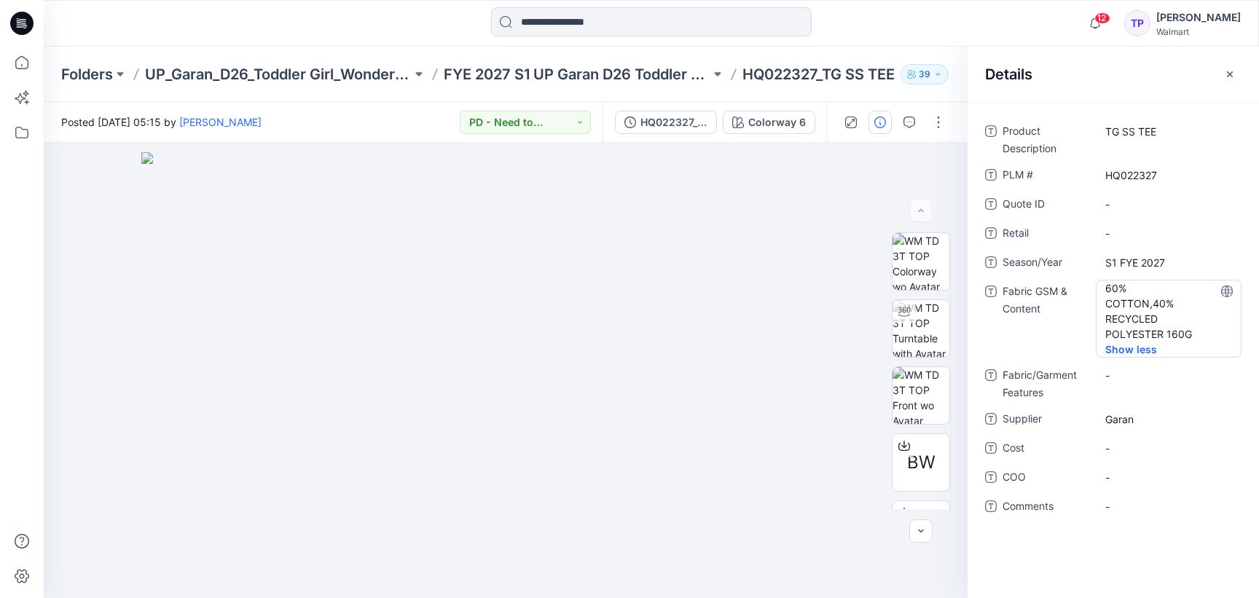
click at [1203, 340] on Content "60% COTTON,40% RECYCLED POLYESTER 160G" at bounding box center [1168, 311] width 127 height 61
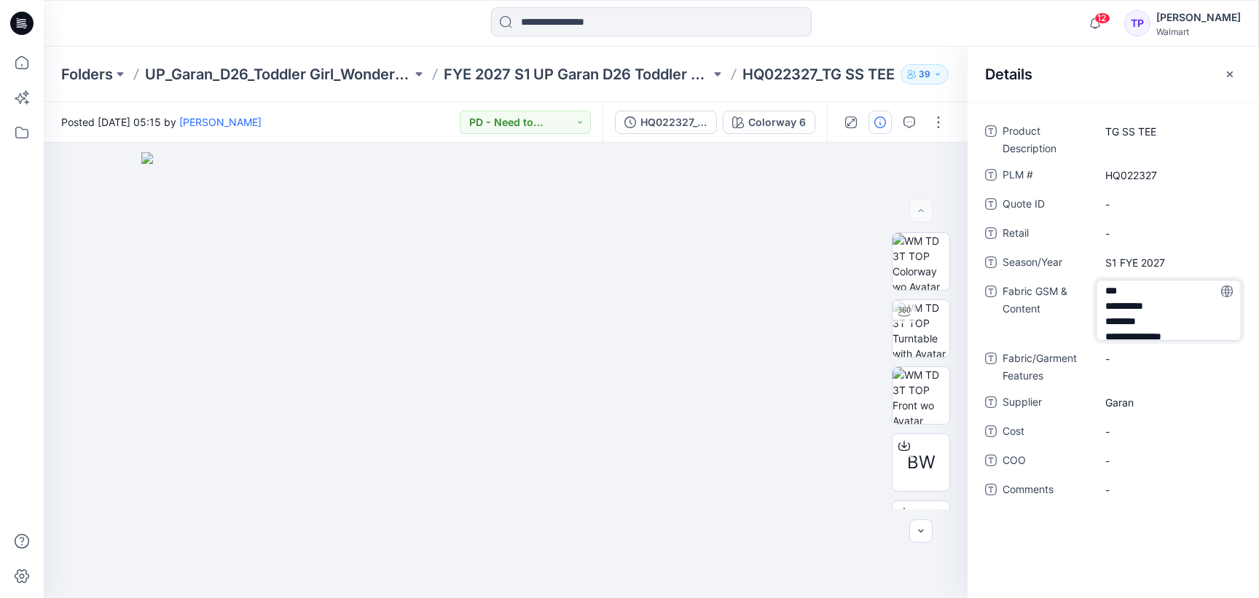
scroll to position [3, 0]
type textarea "**********"
drag, startPoint x: 926, startPoint y: 9, endPoint x: 933, endPoint y: 20, distance: 13.1
click at [926, 9] on div at bounding box center [652, 23] width 608 height 32
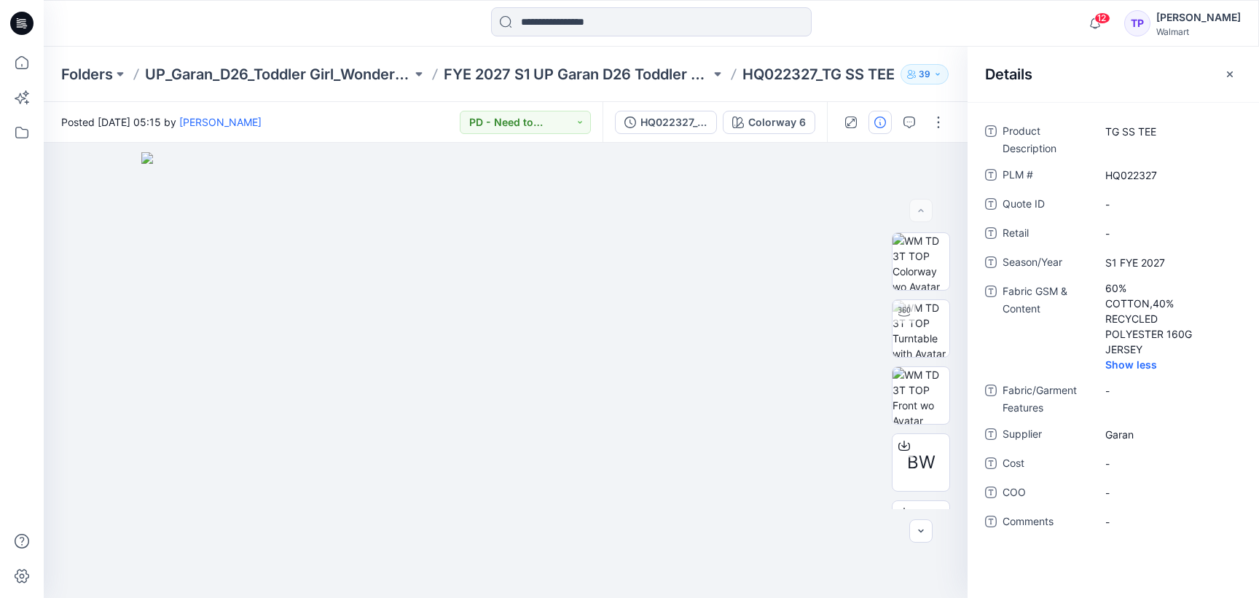
click at [1223, 72] on button "button" at bounding box center [1229, 74] width 23 height 23
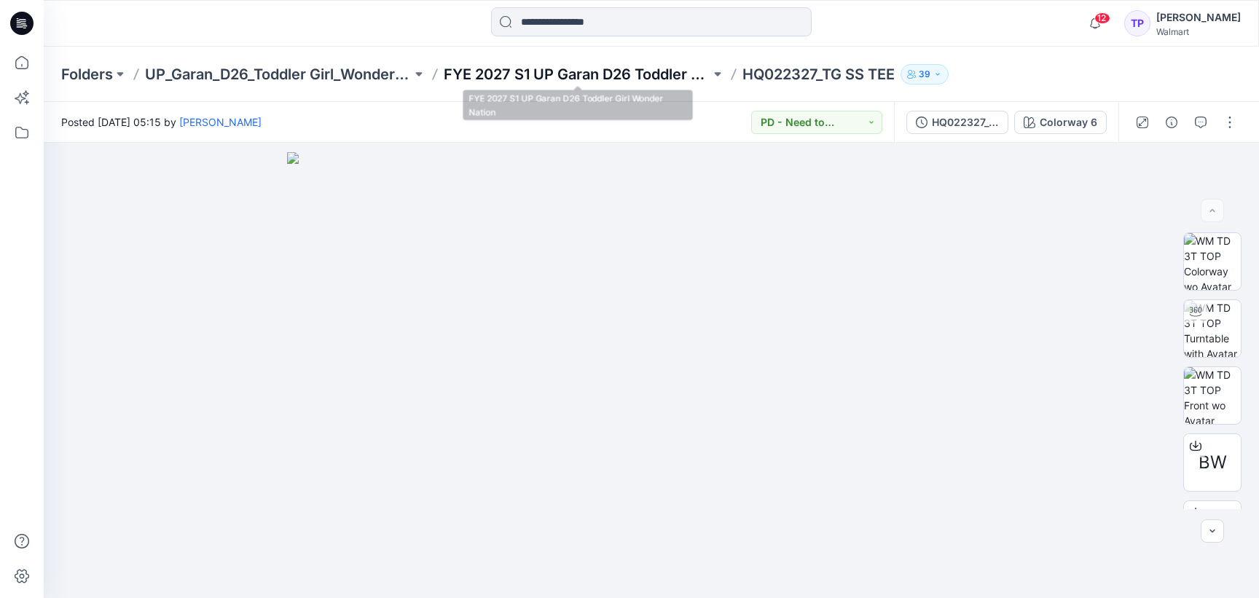
click at [557, 65] on p "FYE 2027 S1 UP Garan D26 Toddler Girl Wonder Nation" at bounding box center [577, 74] width 267 height 20
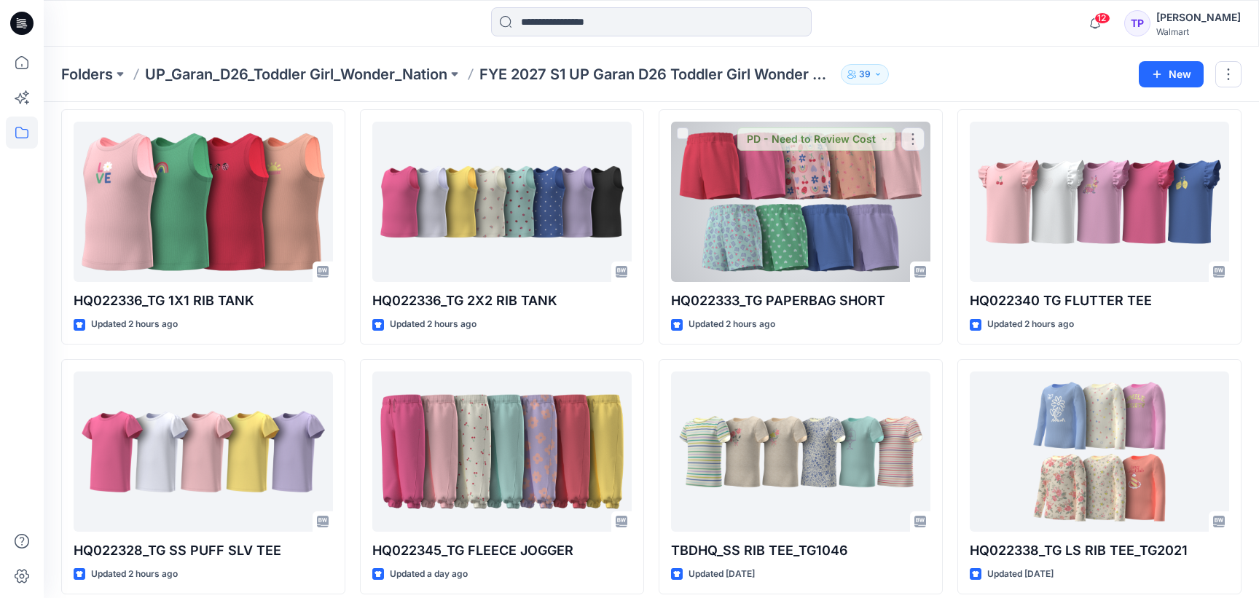
scroll to position [566, 0]
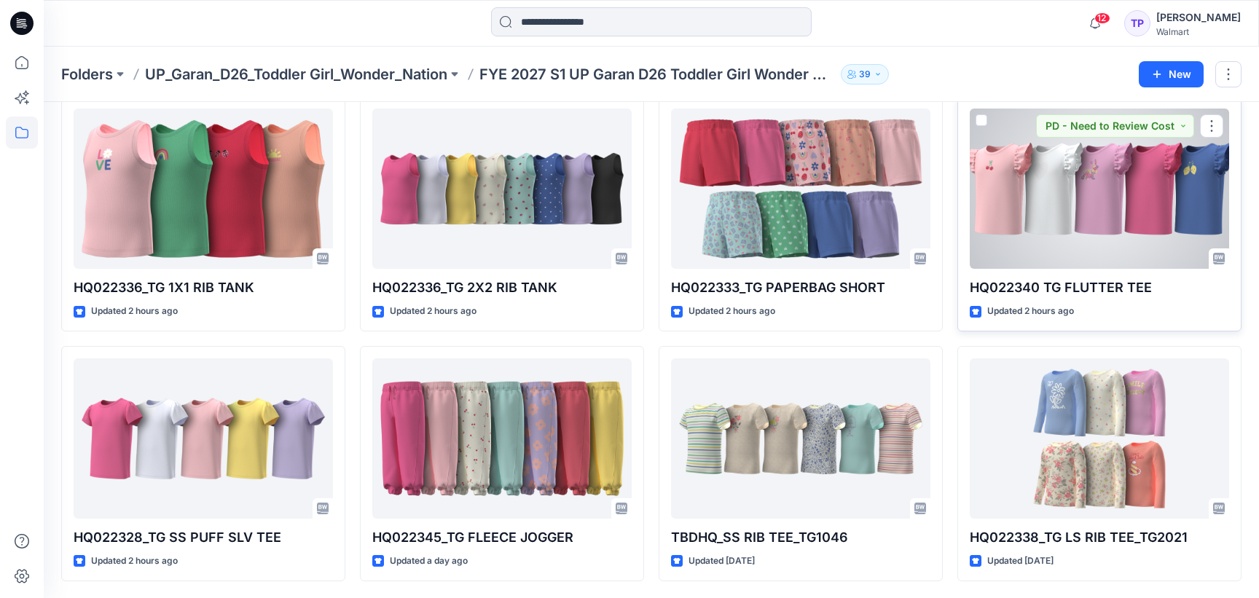
click at [1155, 181] on div at bounding box center [1099, 189] width 259 height 160
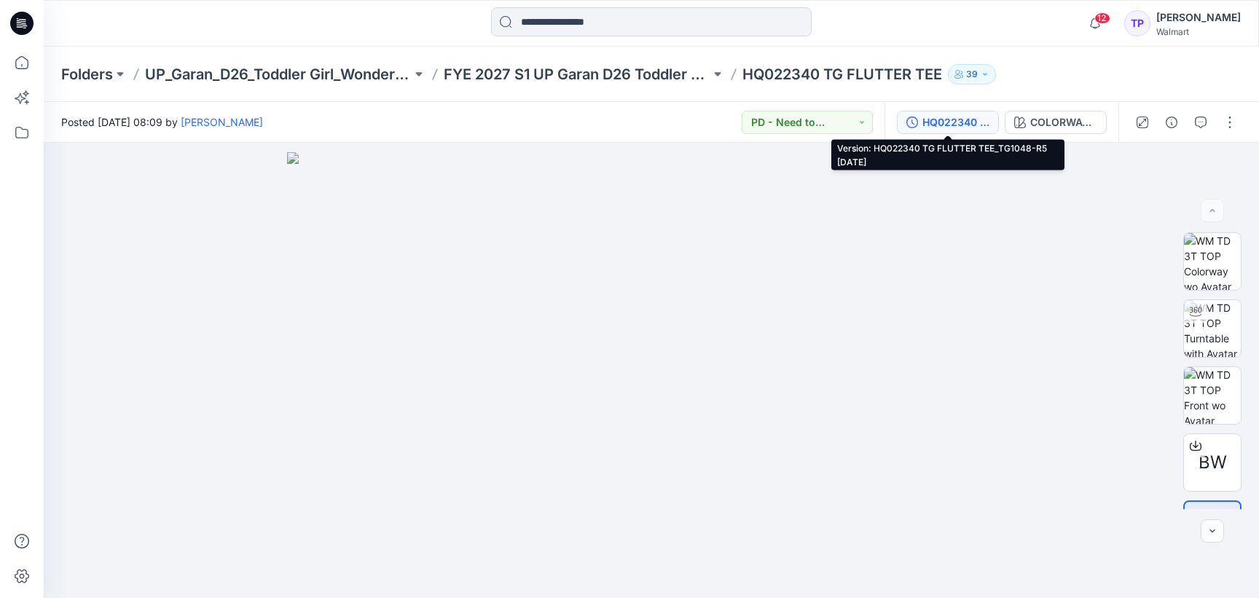
click at [957, 126] on div "HQ022340 TG FLUTTER TEE_TG1048-R5 [DATE]" at bounding box center [955, 122] width 67 height 16
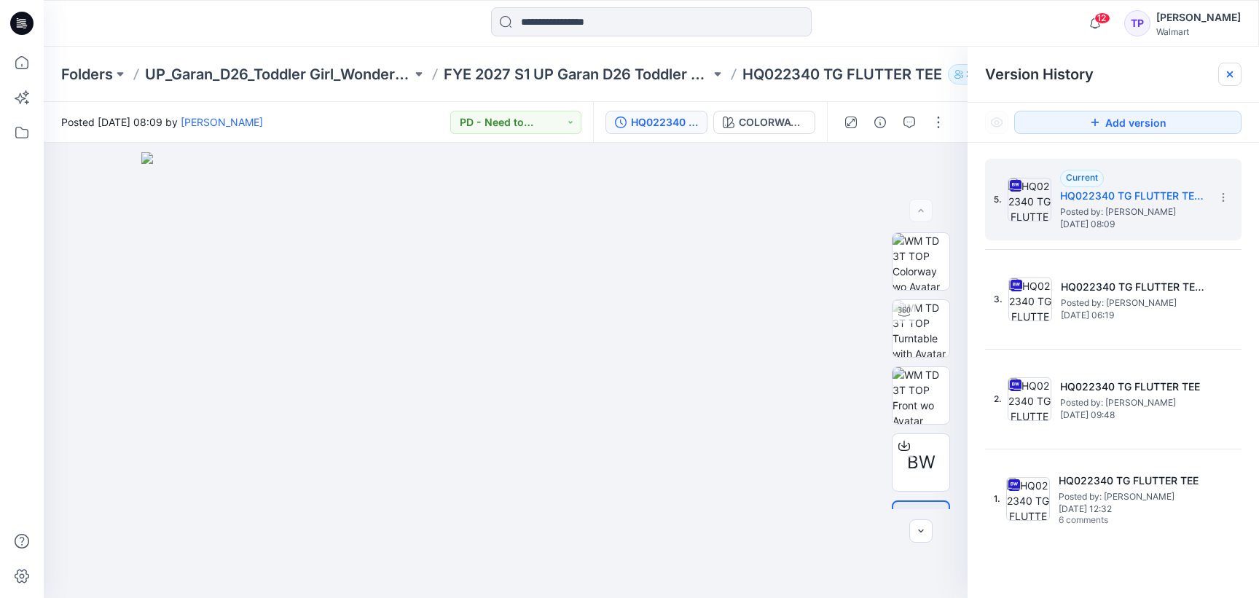
click at [1228, 78] on icon at bounding box center [1230, 74] width 12 height 12
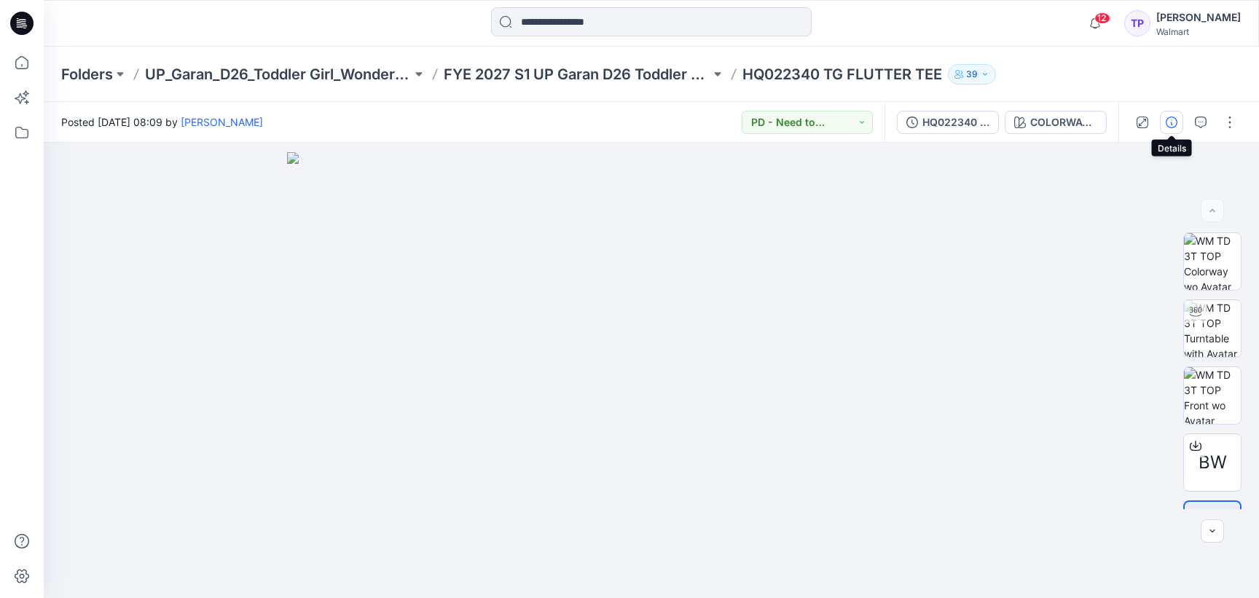
click at [1172, 125] on icon "button" at bounding box center [1172, 123] width 12 height 12
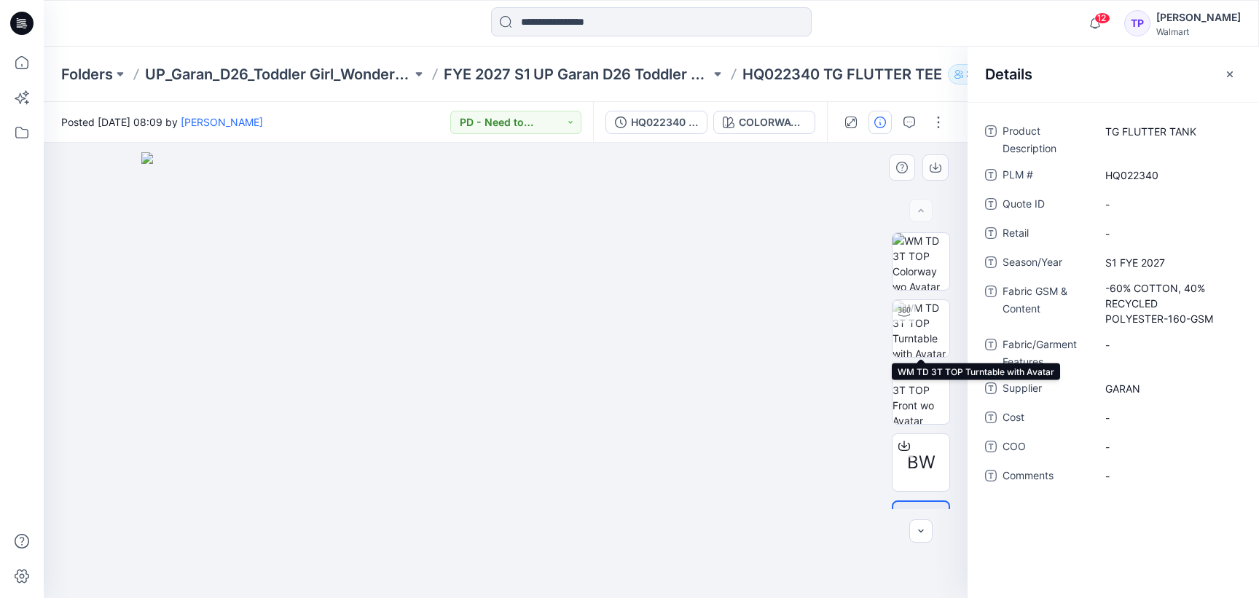
scroll to position [50, 0]
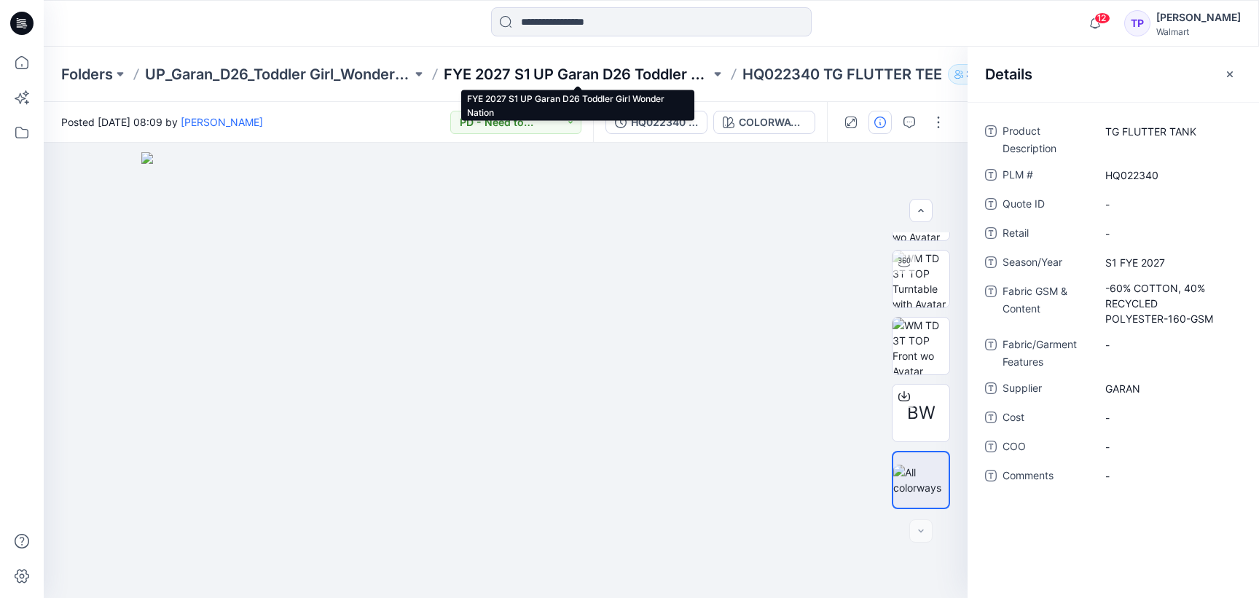
click at [520, 71] on p "FYE 2027 S1 UP Garan D26 Toddler Girl Wonder Nation" at bounding box center [577, 74] width 267 height 20
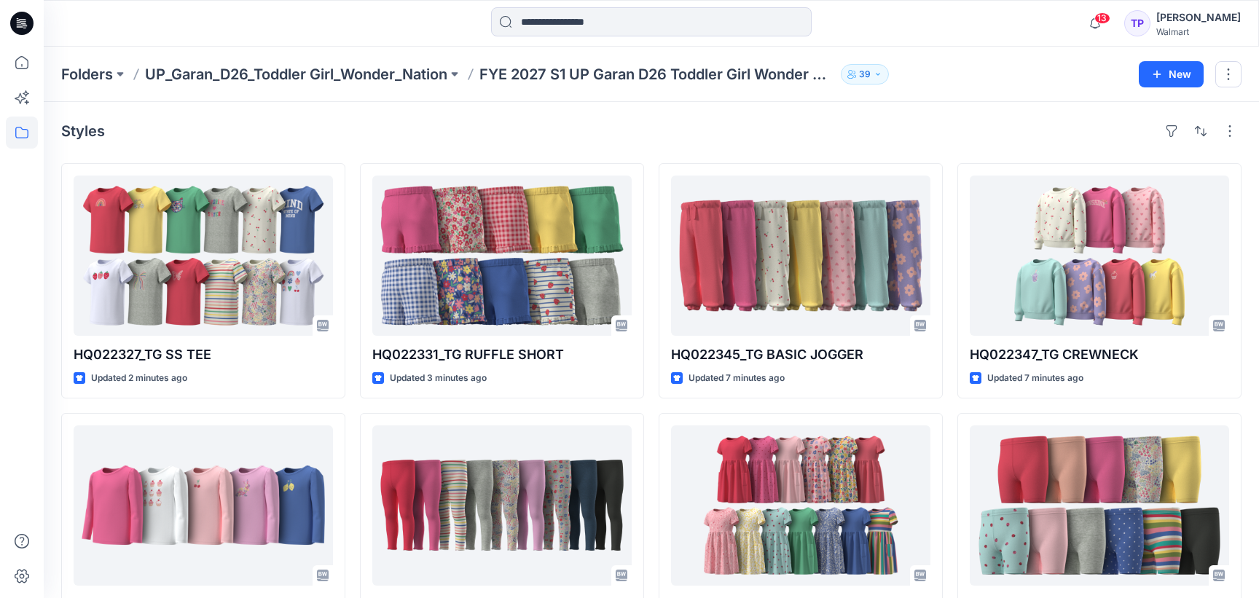
scroll to position [17, 0]
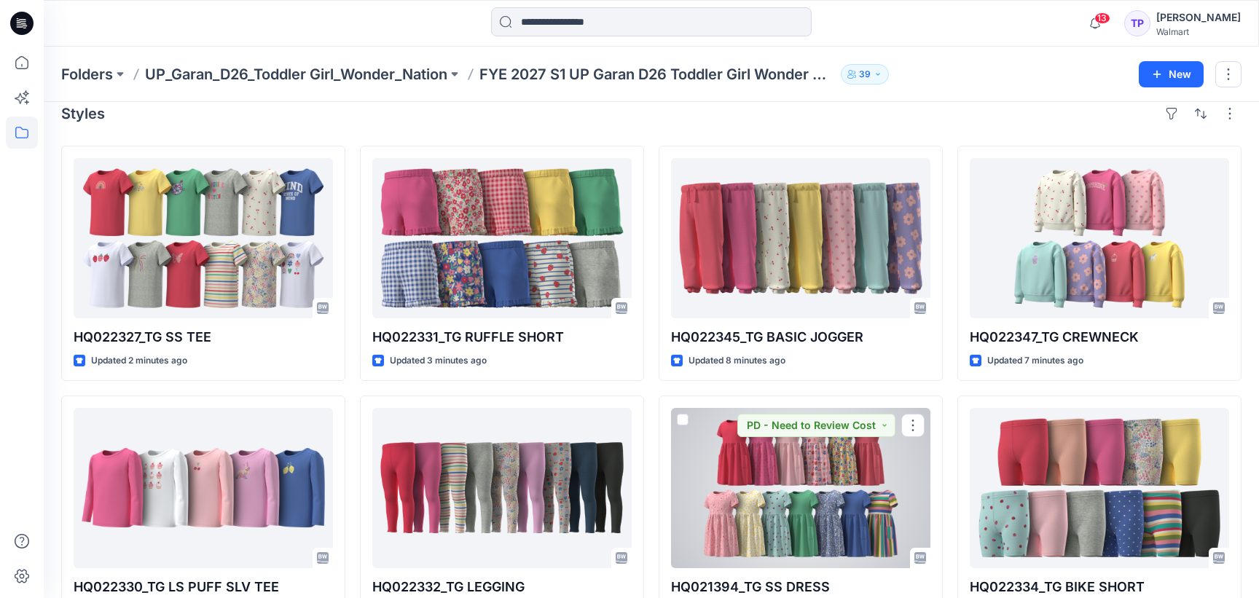
click at [831, 490] on div at bounding box center [800, 488] width 259 height 160
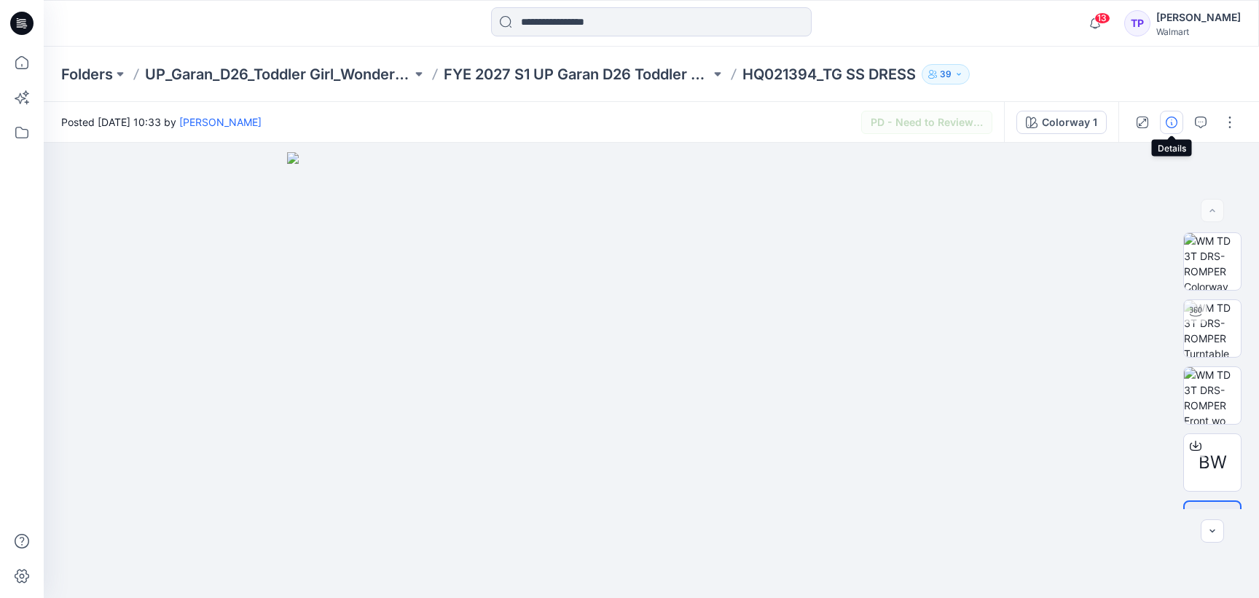
click at [1173, 127] on icon "button" at bounding box center [1172, 123] width 12 height 12
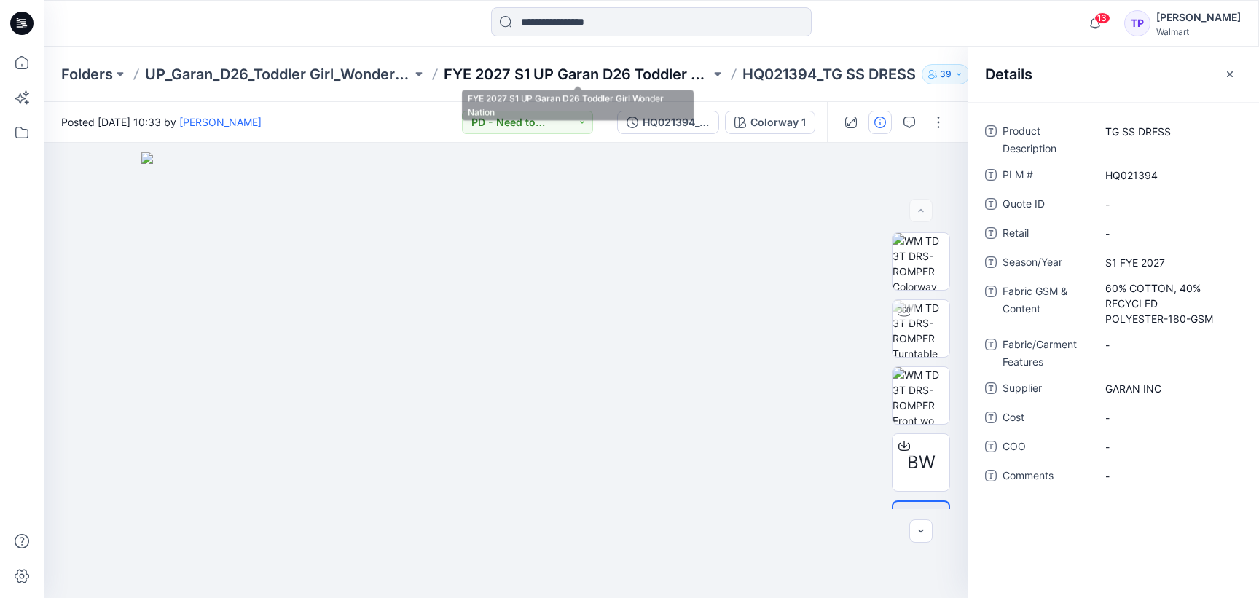
click at [551, 83] on p "FYE 2027 S1 UP Garan D26 Toddler Girl Wonder Nation" at bounding box center [577, 74] width 267 height 20
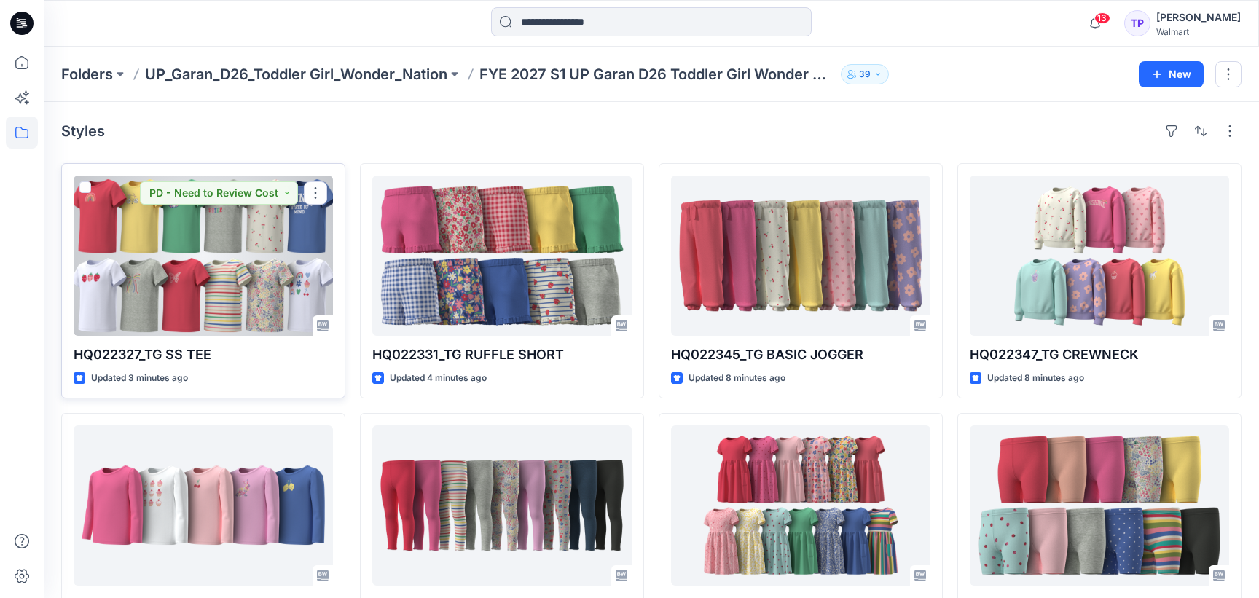
click at [98, 273] on div at bounding box center [203, 256] width 259 height 160
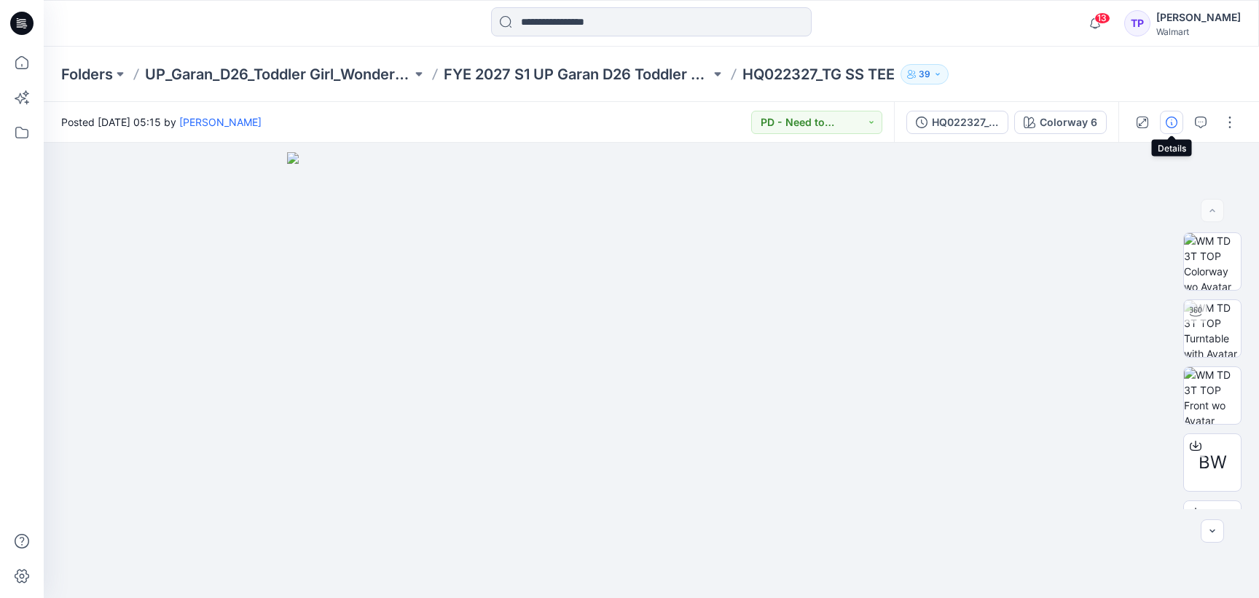
click at [1167, 122] on icon "button" at bounding box center [1172, 123] width 12 height 12
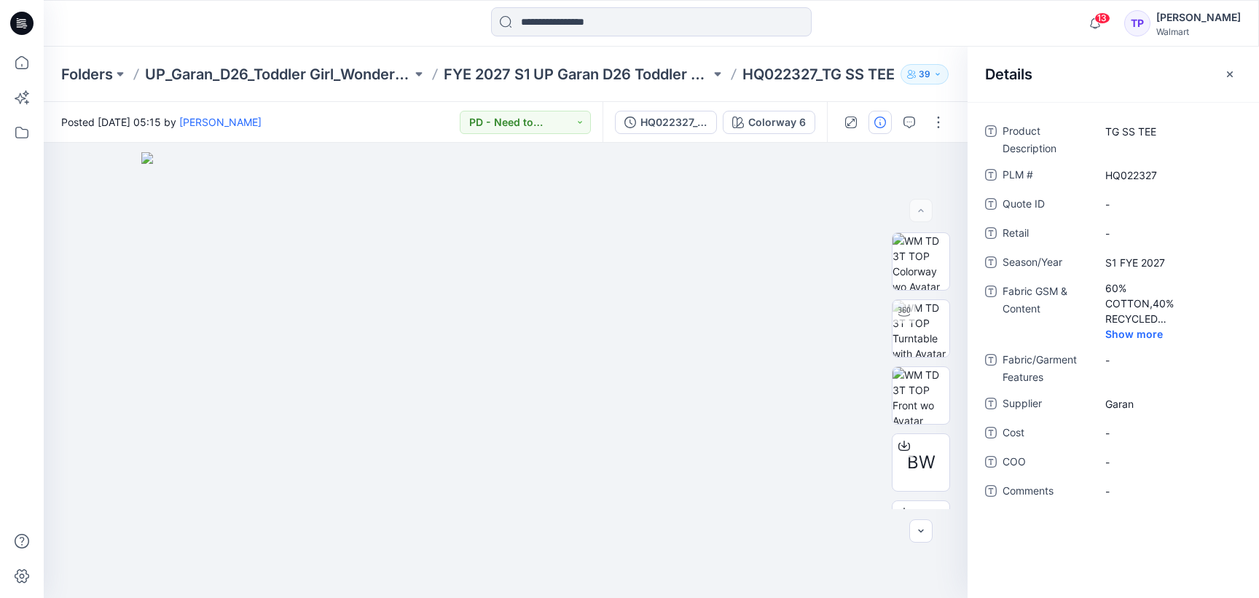
click at [297, 84] on div "Folders UP_Garan_D26_Toddler Girl_Wonder_Nation FYE 2027 S1 UP Garan D26 Toddle…" at bounding box center [651, 74] width 1215 height 55
click at [294, 79] on p "UP_Garan_D26_Toddler Girl_Wonder_Nation" at bounding box center [278, 74] width 267 height 20
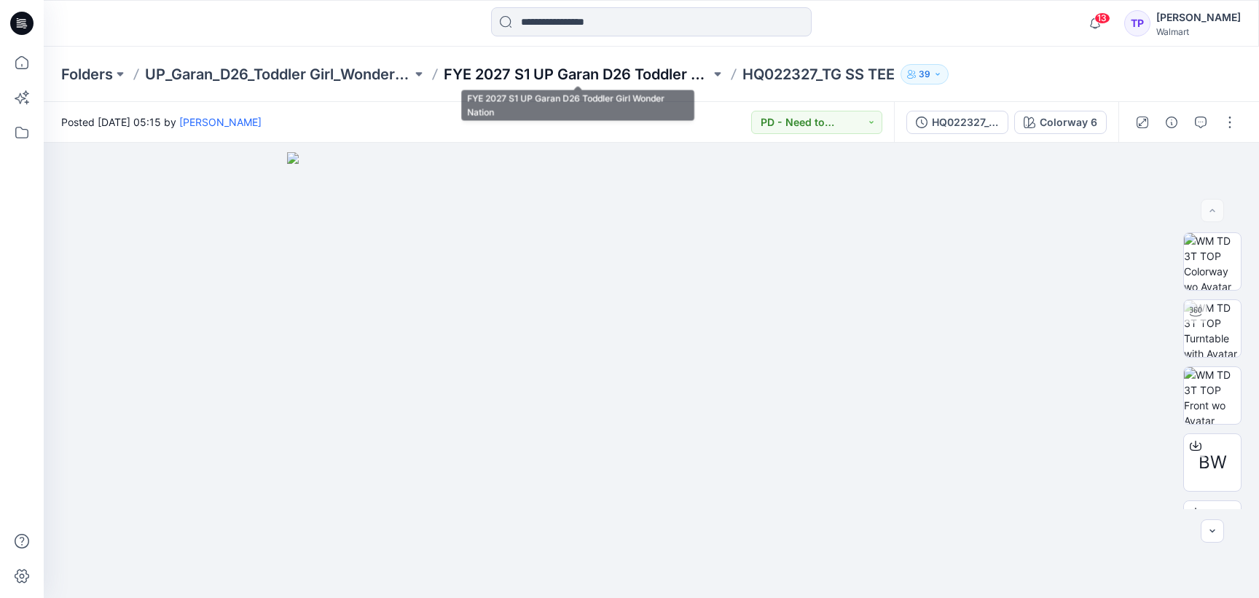
click at [601, 77] on p "FYE 2027 S1 UP Garan D26 Toddler Girl Wonder Nation" at bounding box center [577, 74] width 267 height 20
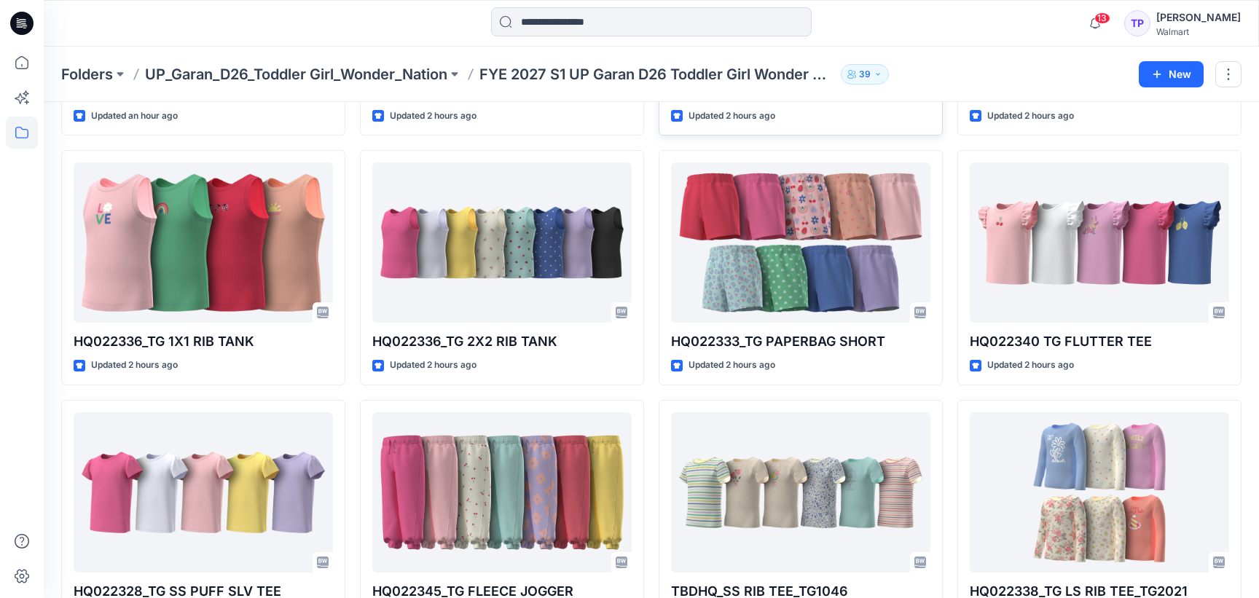
scroll to position [566, 0]
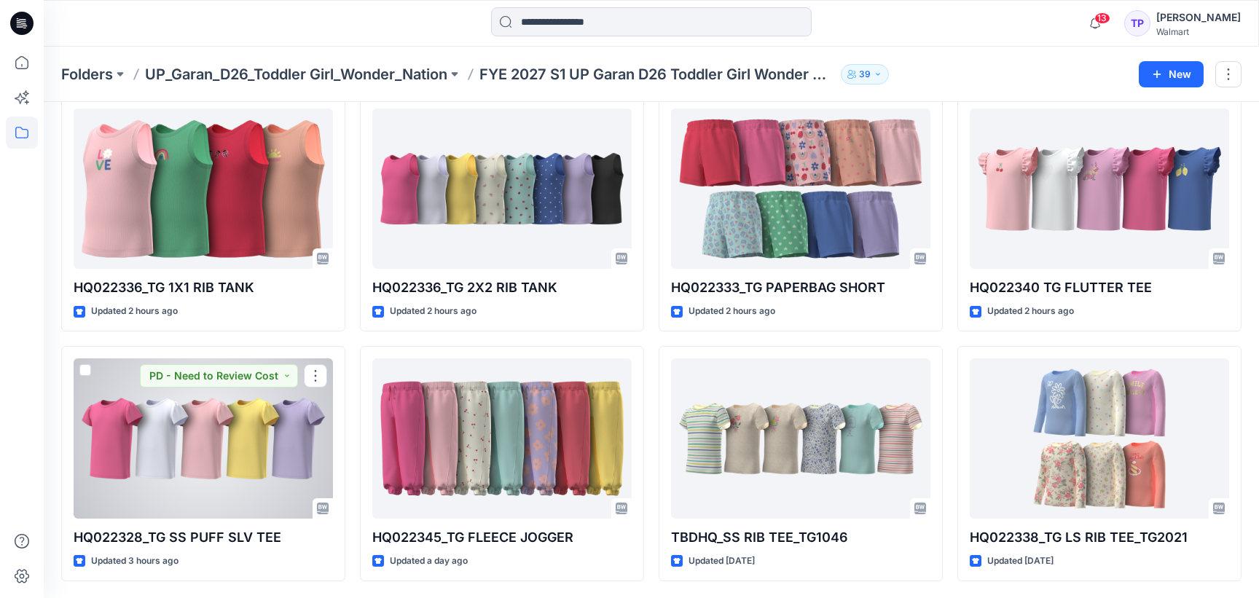
click at [223, 451] on div at bounding box center [203, 438] width 259 height 160
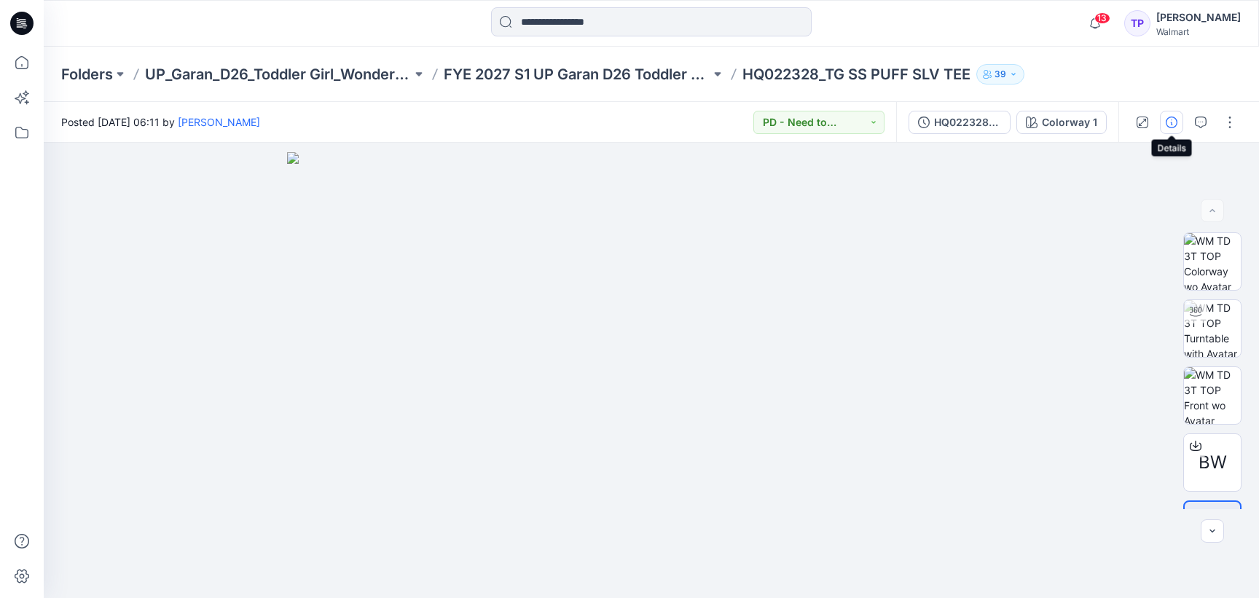
click at [1179, 127] on button "button" at bounding box center [1171, 122] width 23 height 23
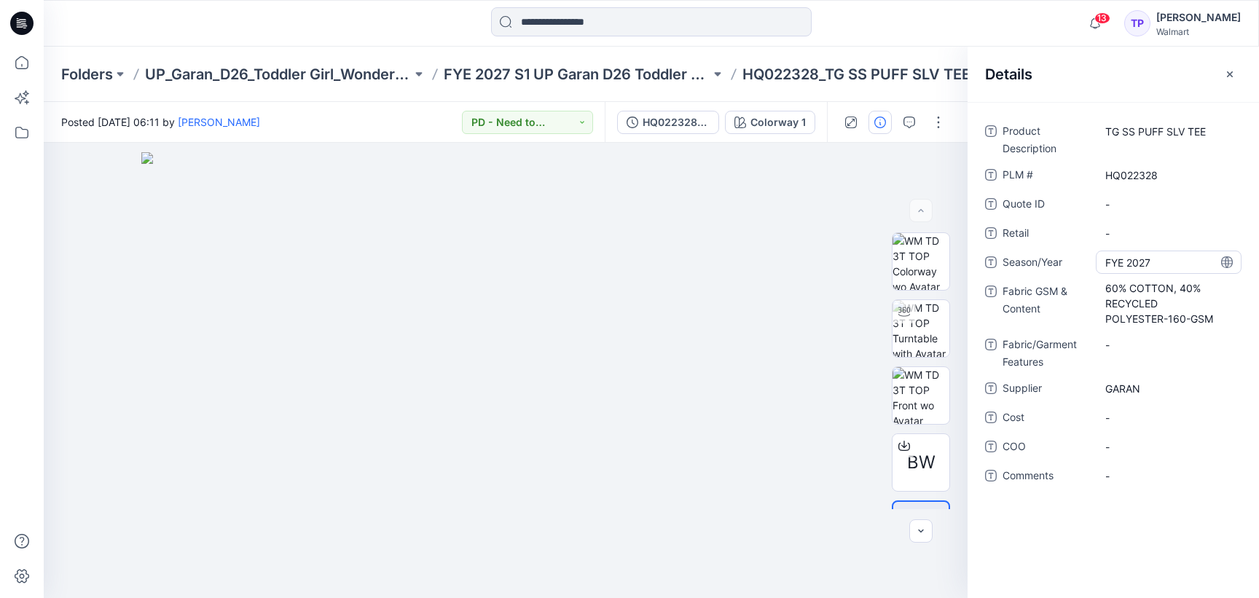
click at [1105, 265] on span "FYE 2027" at bounding box center [1168, 262] width 127 height 15
click at [1104, 264] on textarea "********" at bounding box center [1169, 262] width 146 height 23
type textarea "**********"
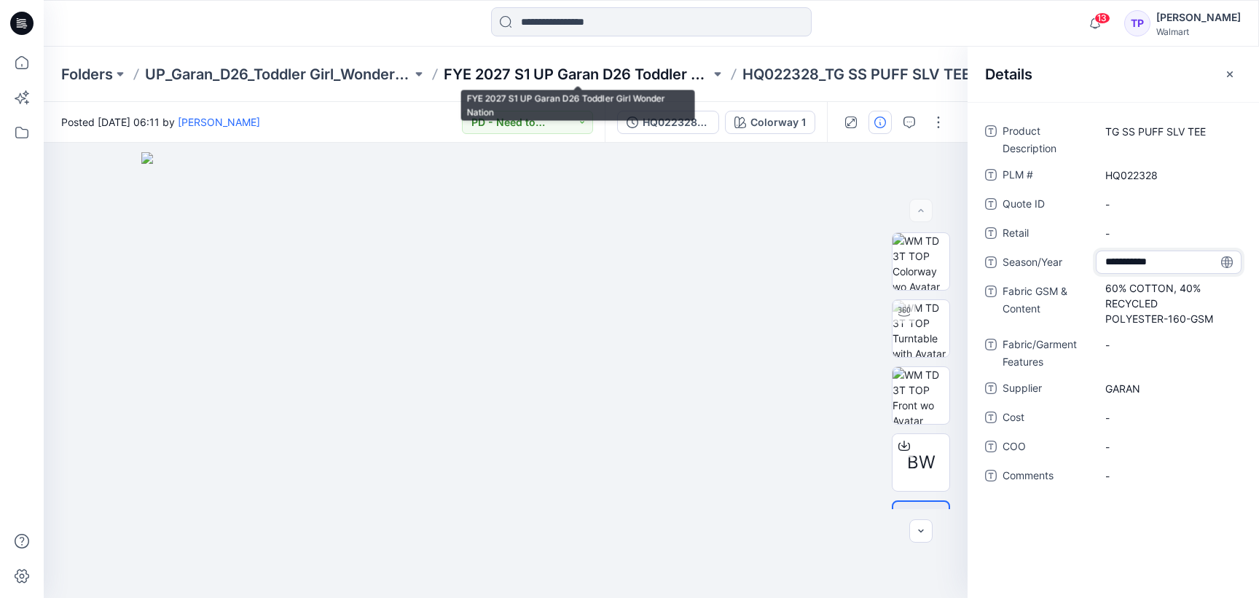
click at [561, 73] on p "FYE 2027 S1 UP Garan D26 Toddler Girl Wonder Nation" at bounding box center [577, 74] width 267 height 20
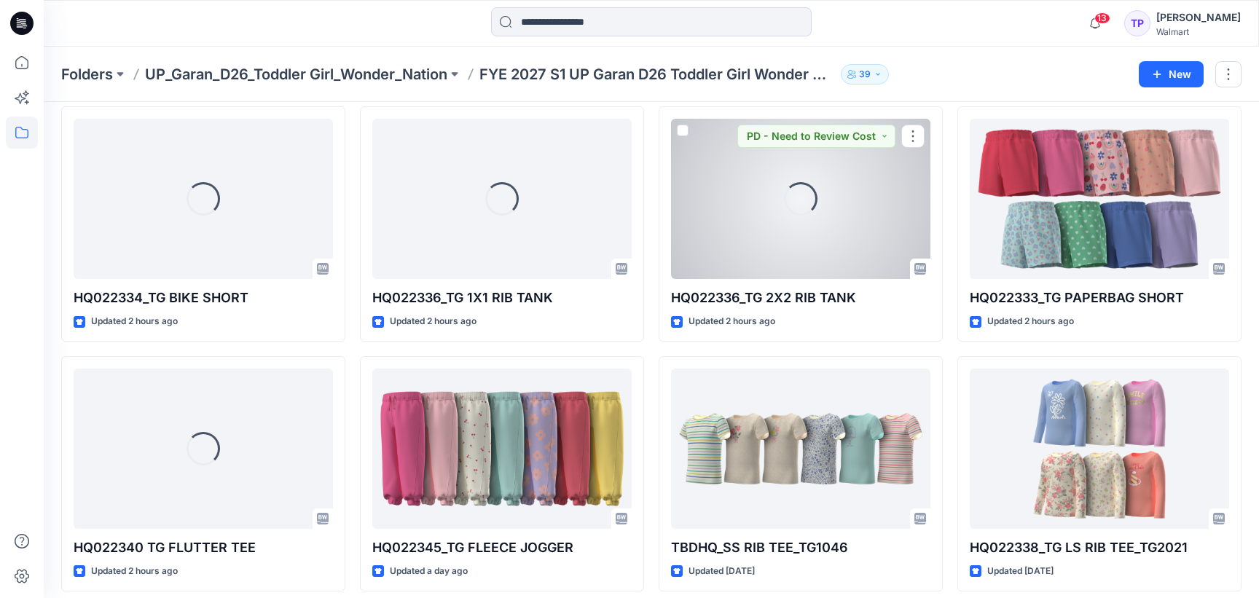
scroll to position [564, 0]
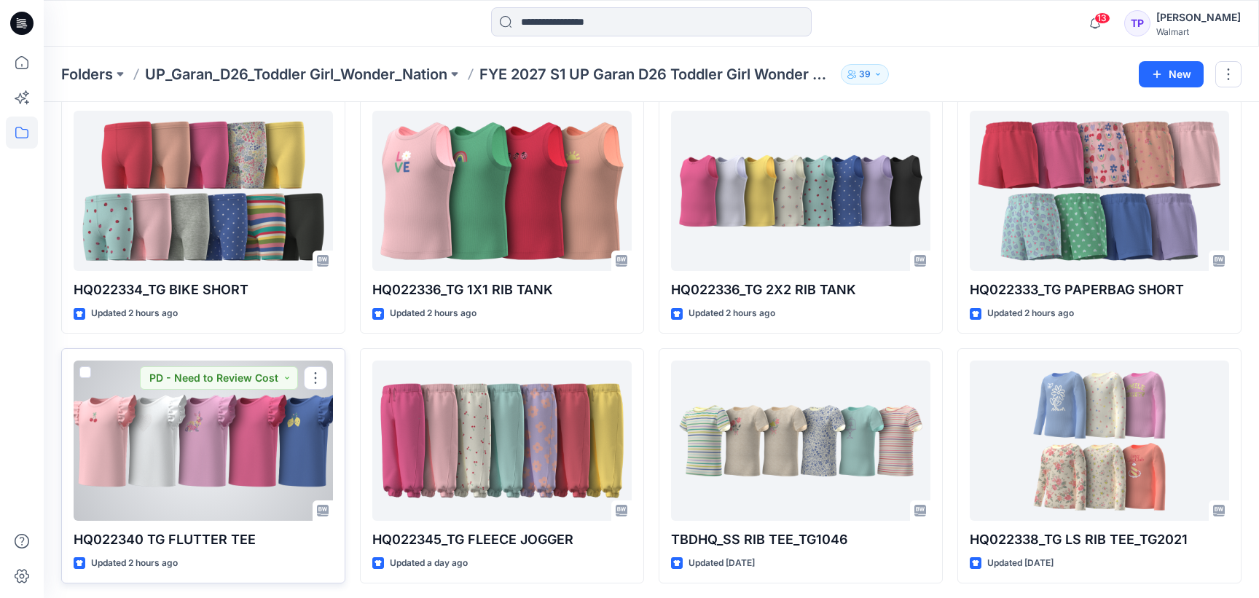
click at [207, 452] on div at bounding box center [203, 441] width 259 height 160
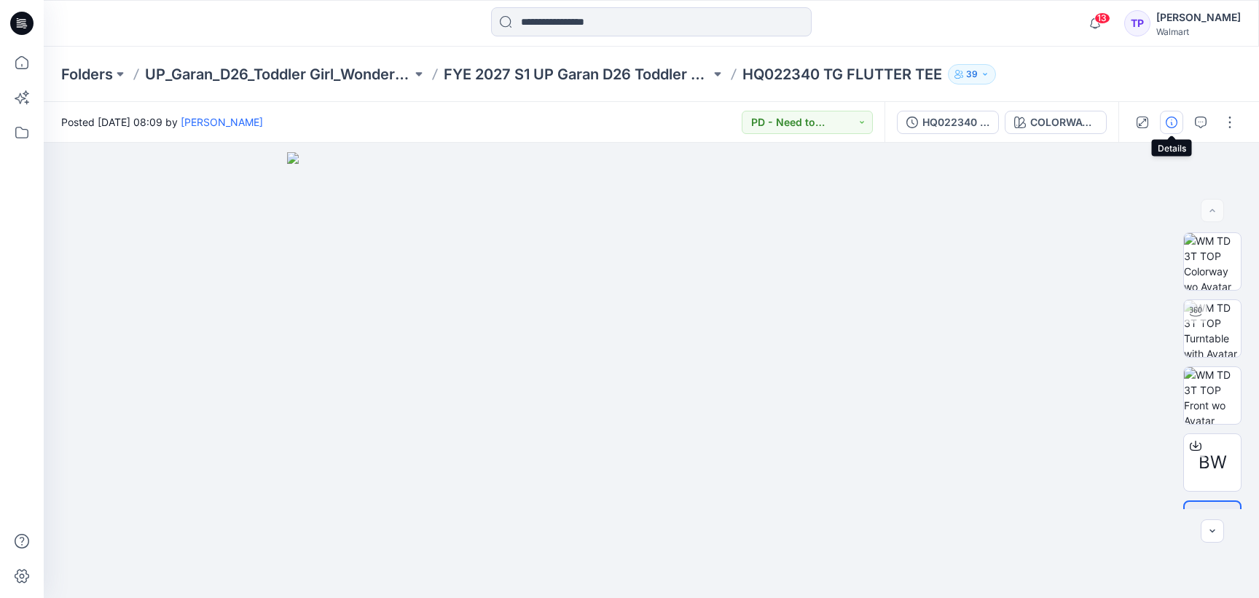
click at [1171, 117] on icon "button" at bounding box center [1172, 123] width 12 height 12
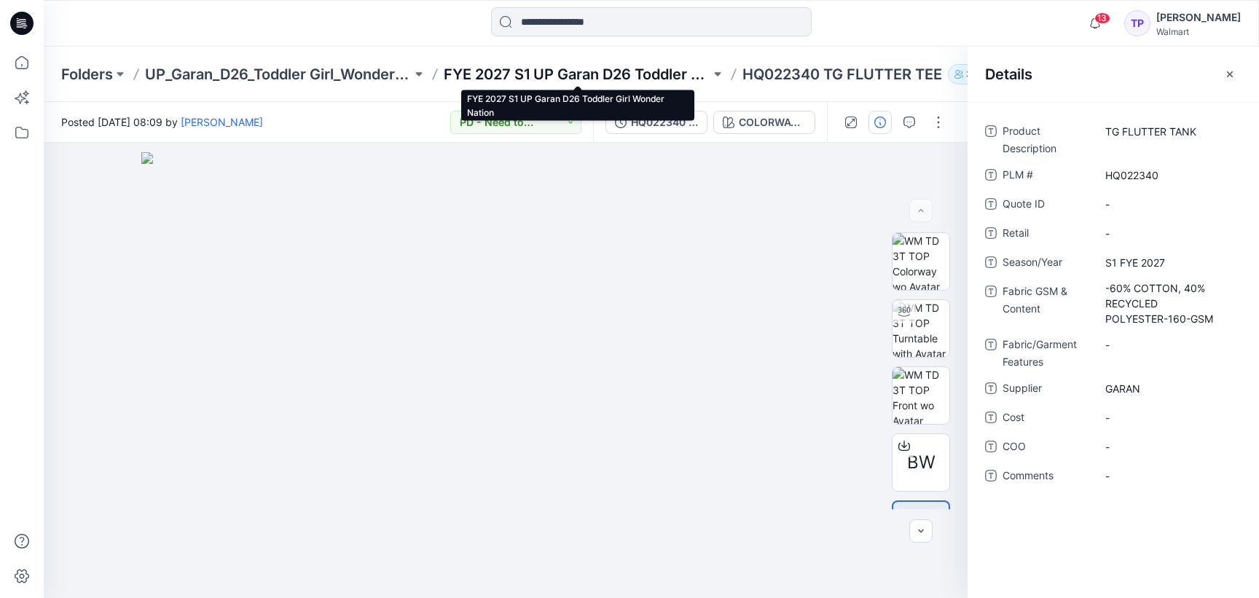
click at [504, 80] on p "FYE 2027 S1 UP Garan D26 Toddler Girl Wonder Nation" at bounding box center [577, 74] width 267 height 20
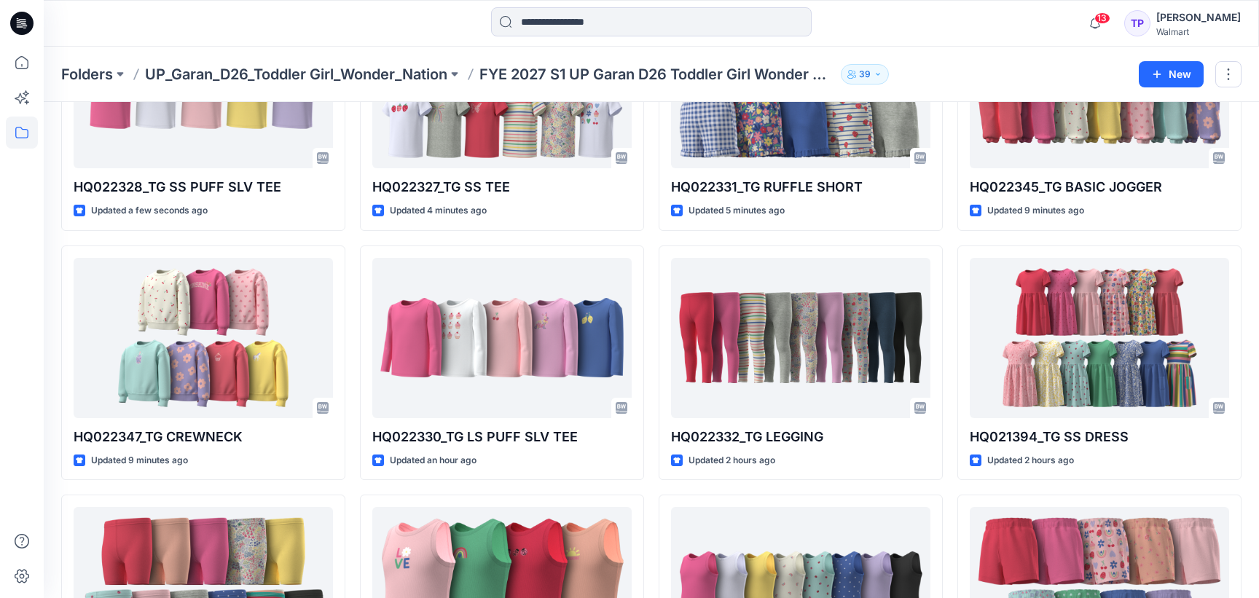
scroll to position [566, 0]
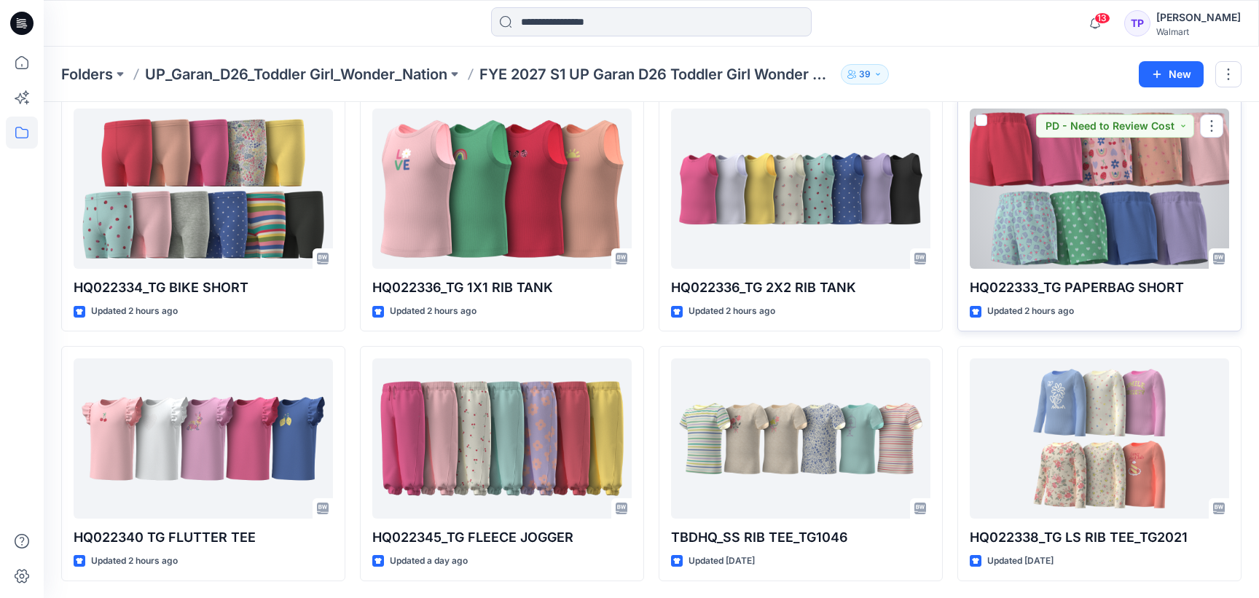
click at [1106, 267] on div at bounding box center [1099, 189] width 259 height 160
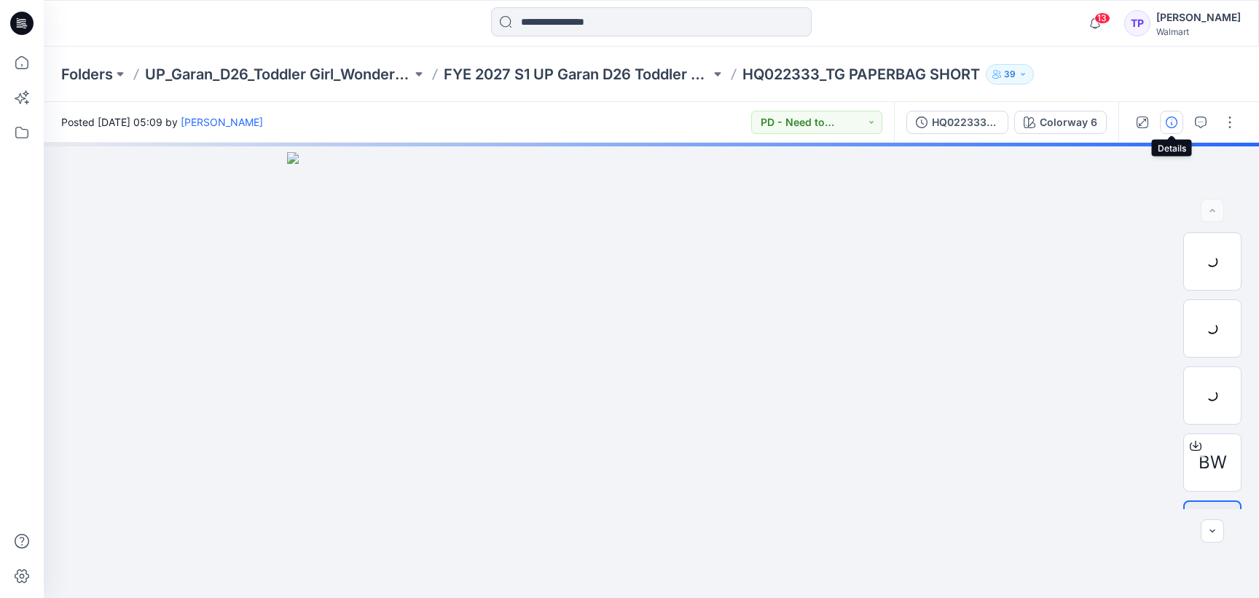
click at [1175, 122] on icon "button" at bounding box center [1172, 123] width 12 height 12
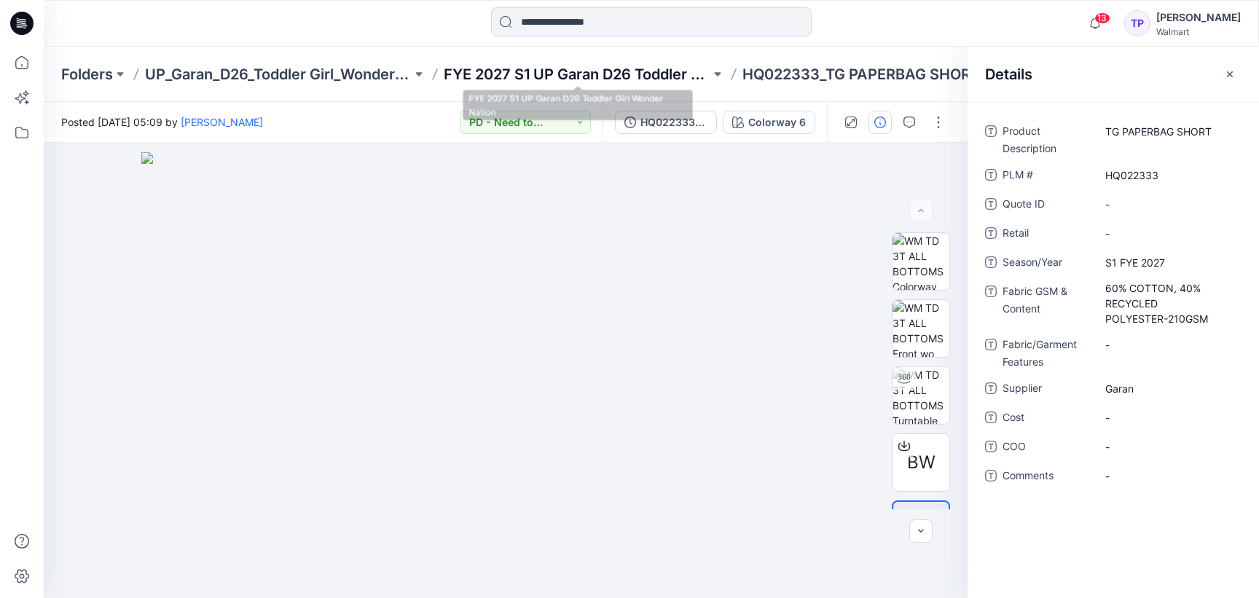
click at [594, 82] on p "FYE 2027 S1 UP Garan D26 Toddler Girl Wonder Nation" at bounding box center [577, 74] width 267 height 20
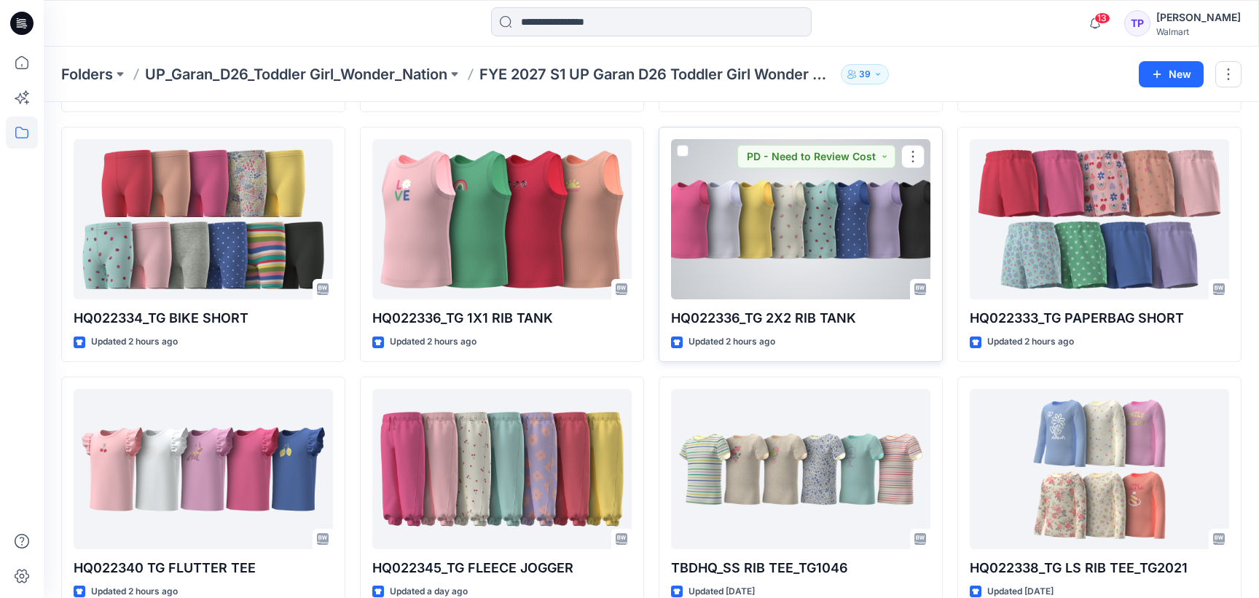
click at [775, 243] on div at bounding box center [800, 219] width 259 height 160
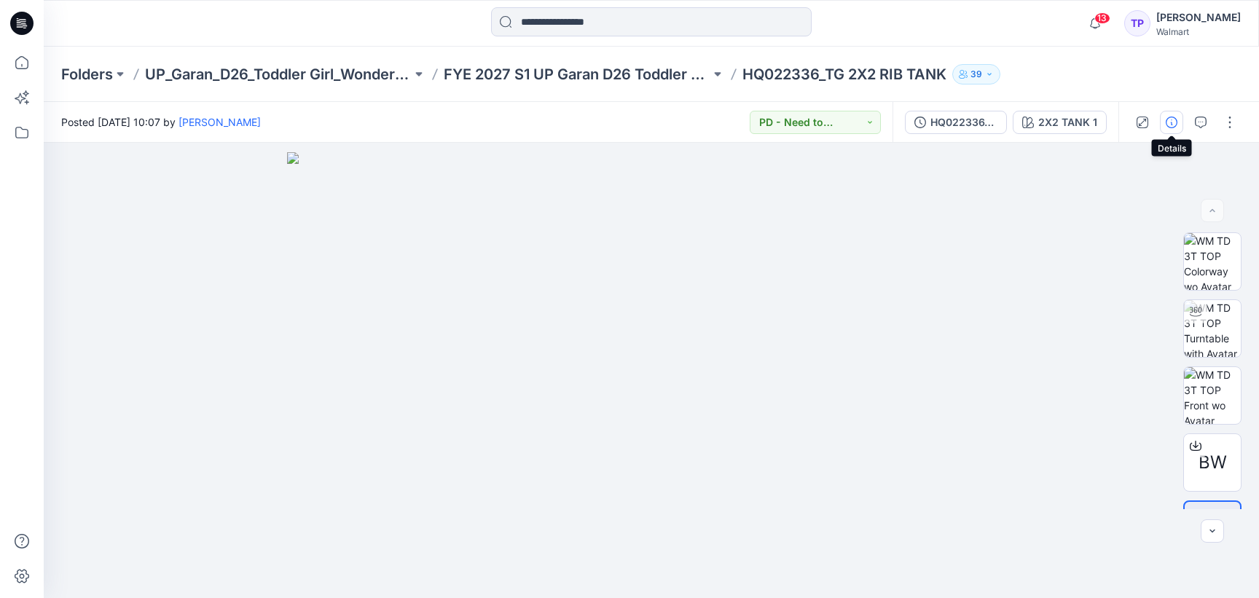
click at [1174, 123] on icon "button" at bounding box center [1172, 123] width 12 height 12
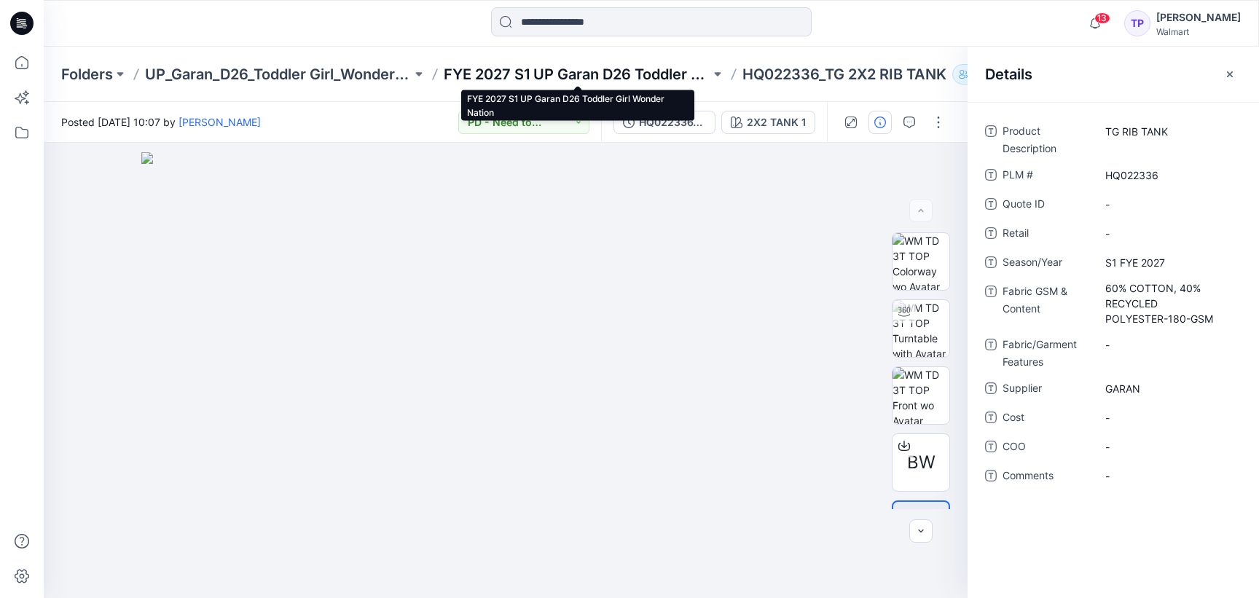
click at [646, 76] on p "FYE 2027 S1 UP Garan D26 Toddler Girl Wonder Nation" at bounding box center [577, 74] width 267 height 20
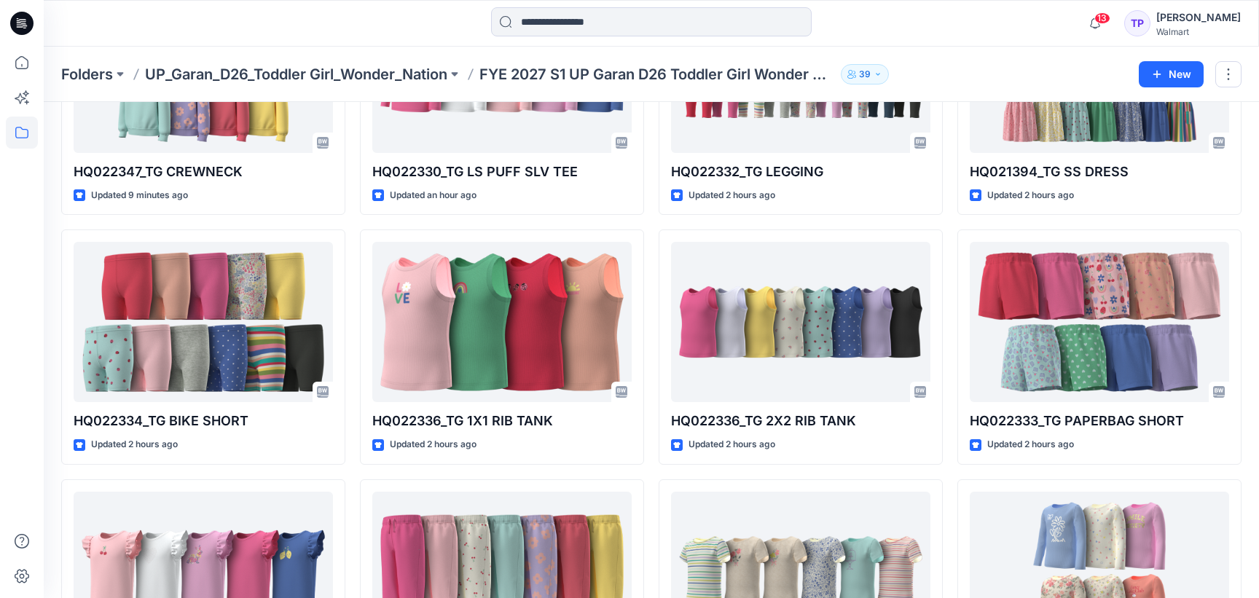
scroll to position [566, 0]
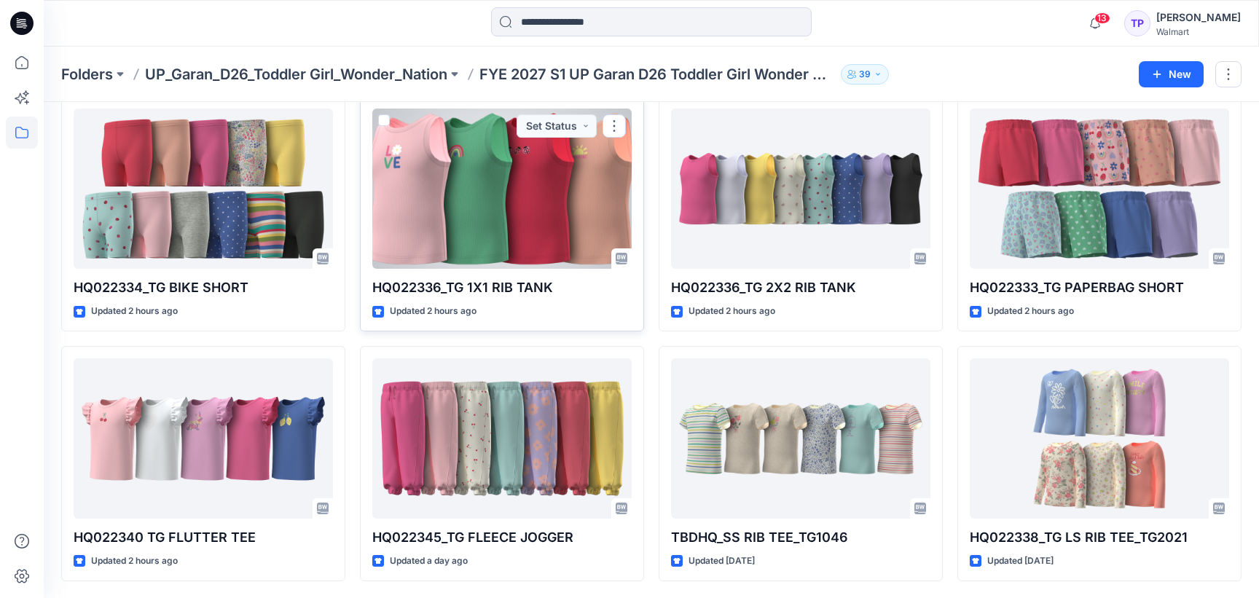
click at [601, 202] on div at bounding box center [501, 189] width 259 height 160
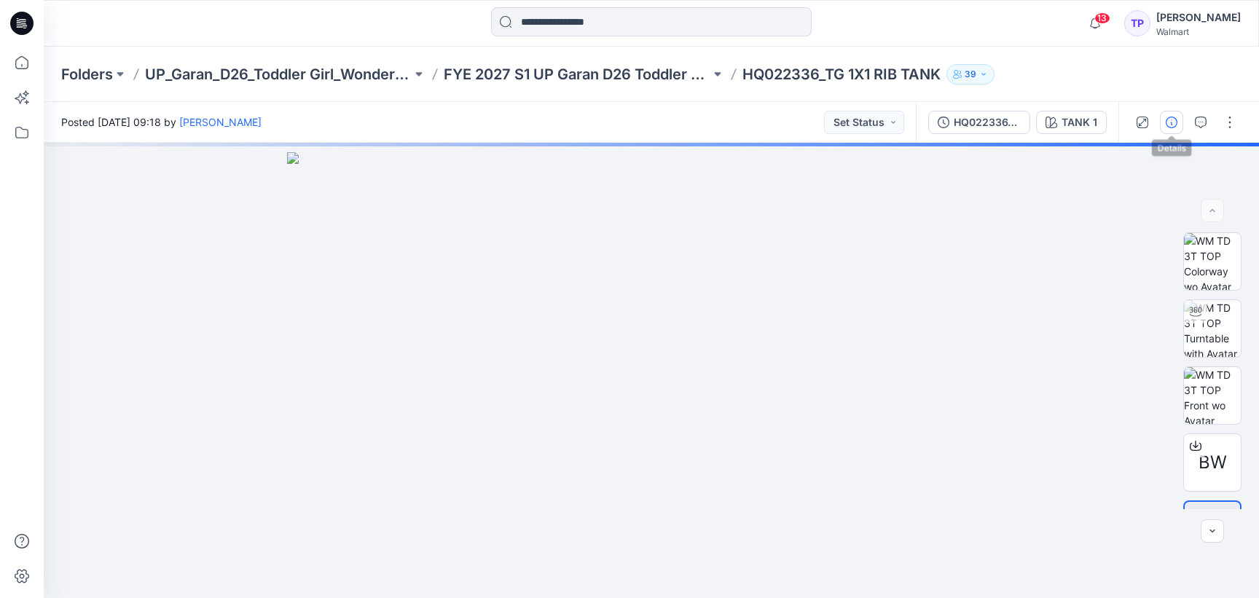
click at [1180, 120] on button "button" at bounding box center [1171, 122] width 23 height 23
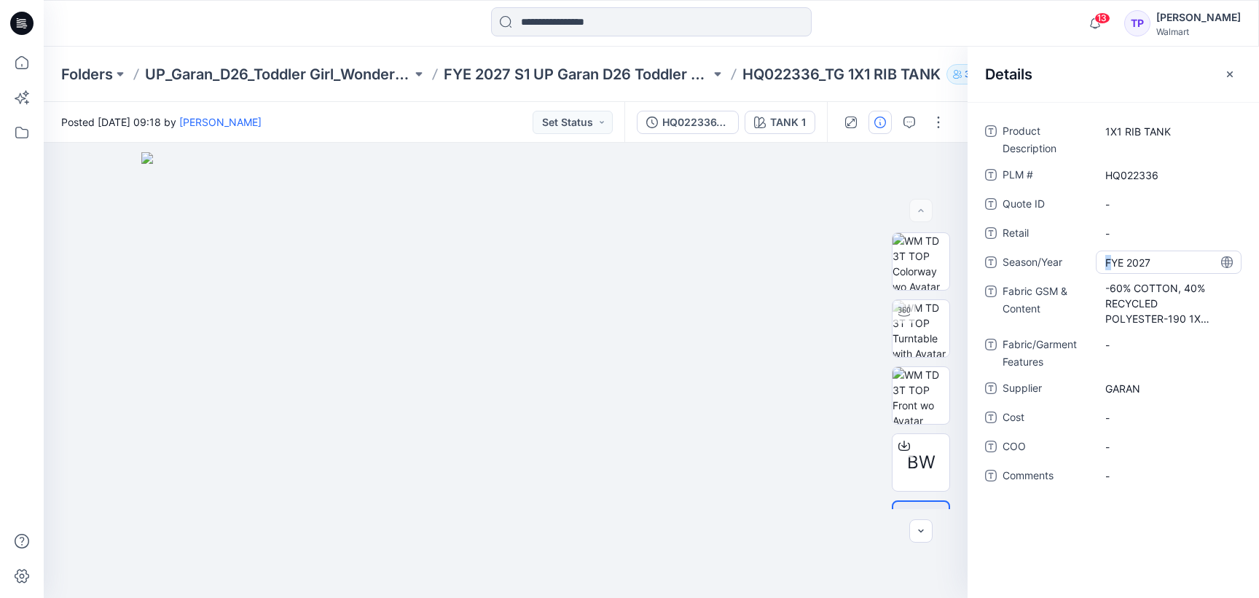
click at [1110, 259] on span "FYE 2027" at bounding box center [1168, 262] width 127 height 15
click at [1102, 260] on textarea "********" at bounding box center [1169, 262] width 146 height 23
type textarea "**********"
click at [605, 91] on div "Folders UP_Garan_D26_Toddler Girl_Wonder_Nation FYE 2027 S1 UP Garan D26 Toddle…" at bounding box center [651, 74] width 1215 height 55
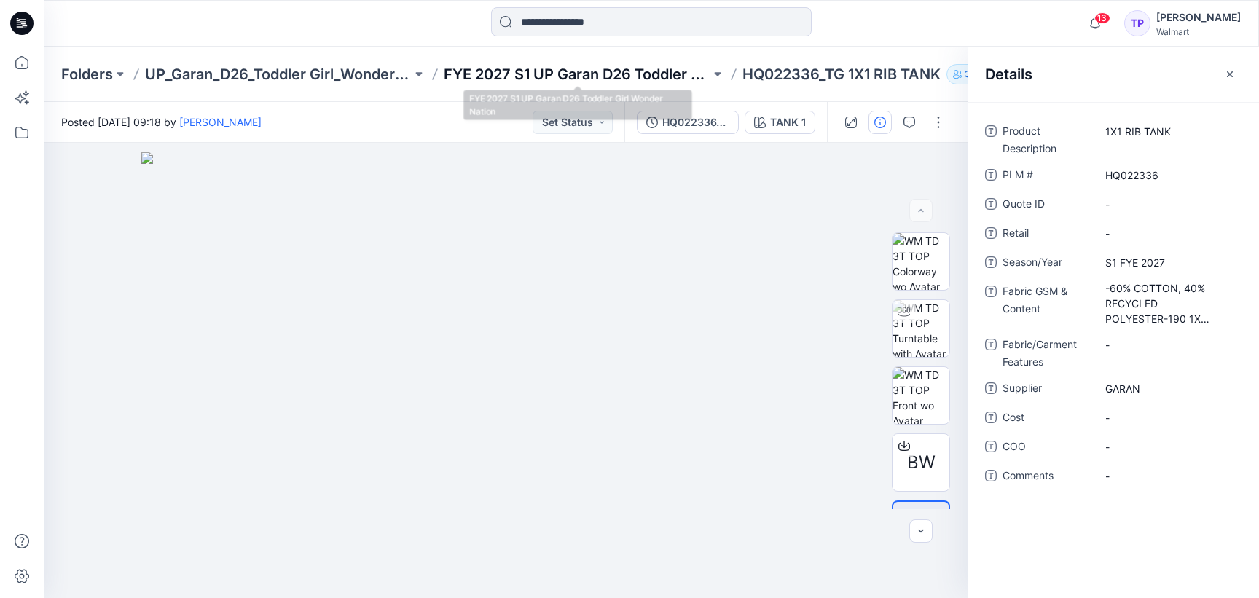
click at [595, 79] on p "FYE 2027 S1 UP Garan D26 Toddler Girl Wonder Nation" at bounding box center [577, 74] width 267 height 20
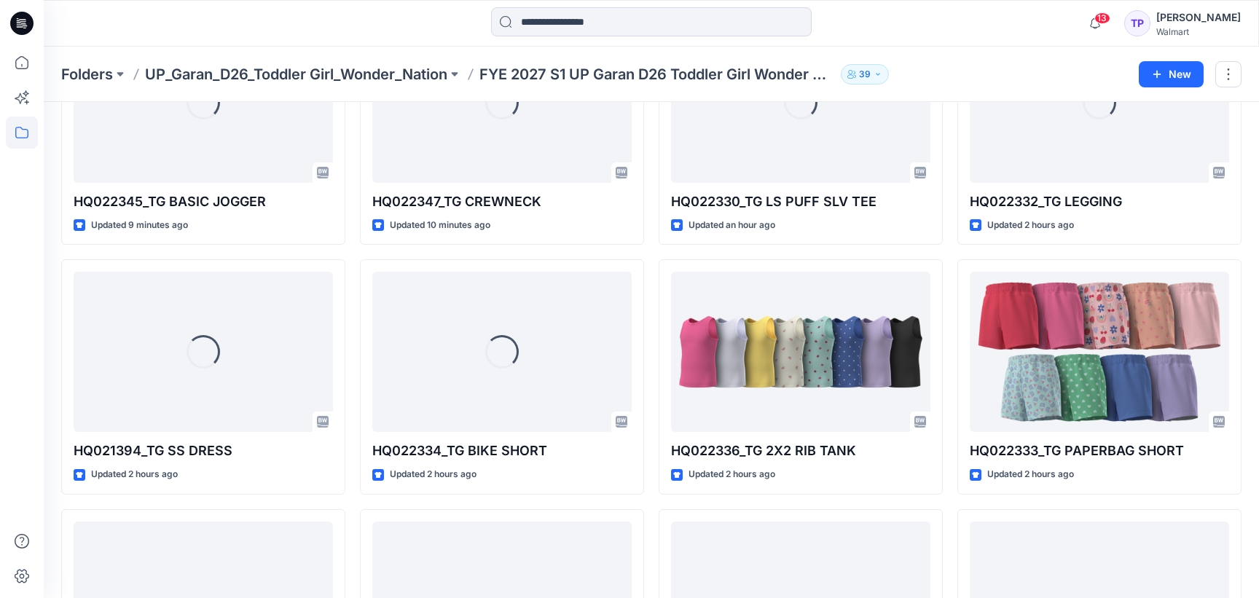
scroll to position [566, 0]
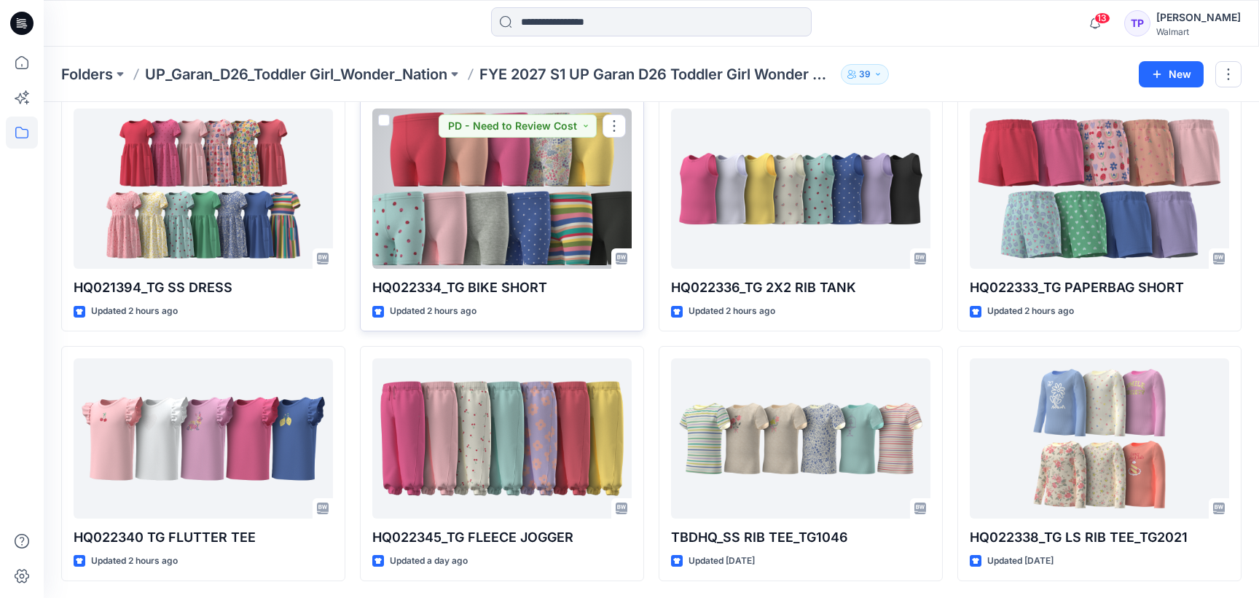
click at [460, 181] on div at bounding box center [501, 189] width 259 height 160
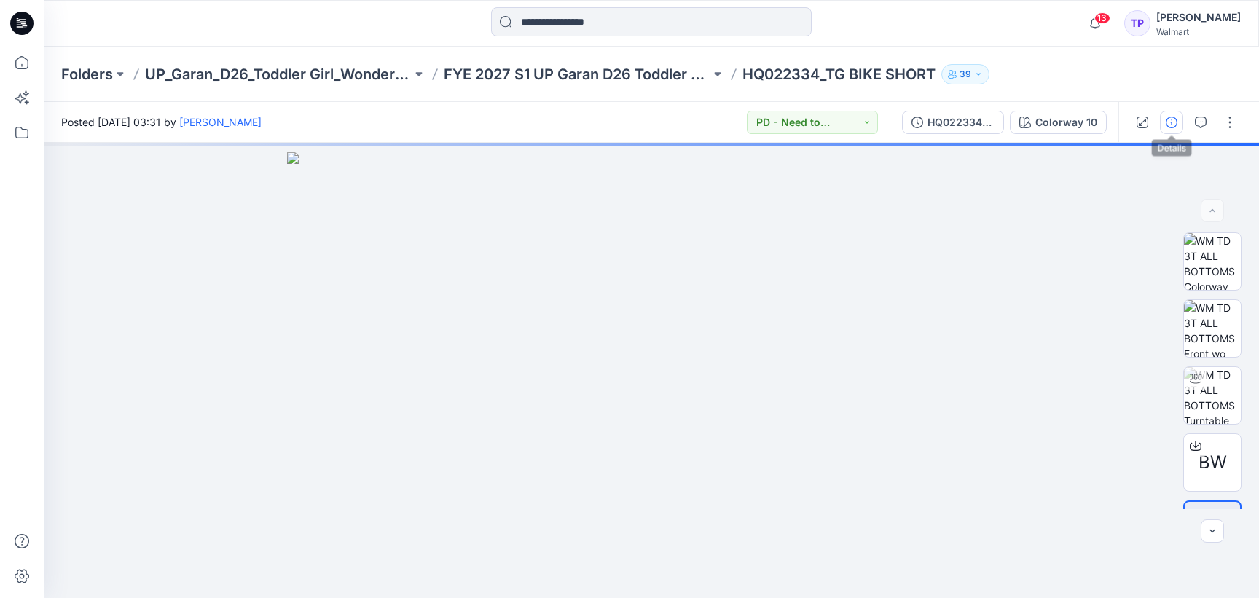
click at [1169, 122] on icon "button" at bounding box center [1172, 123] width 12 height 12
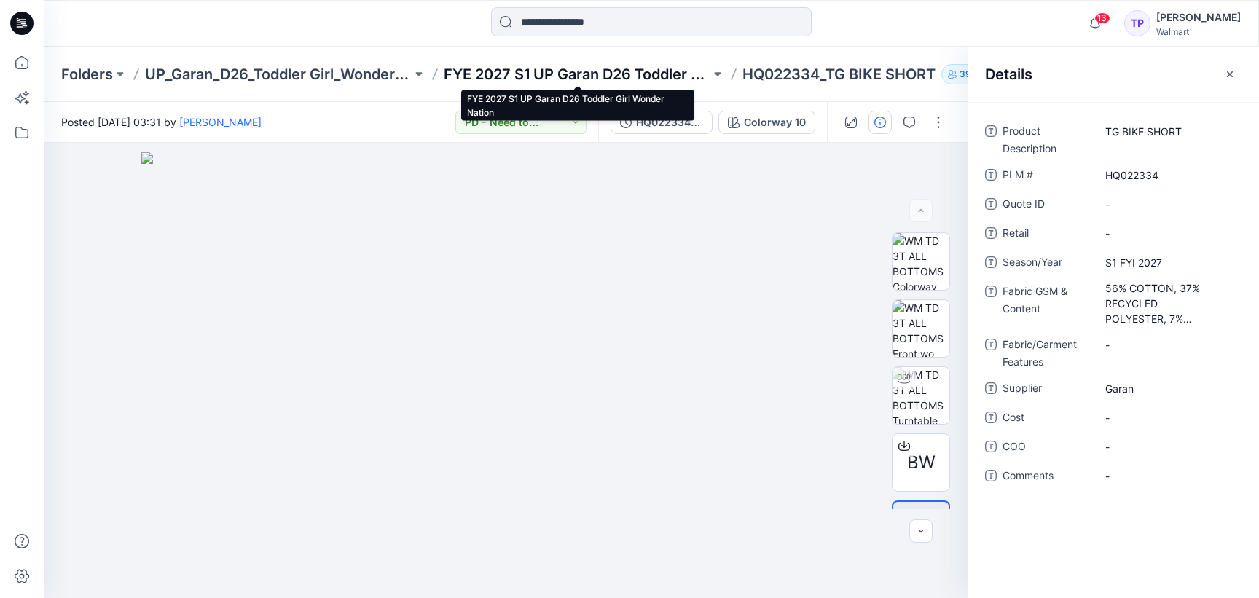
click at [482, 72] on p "FYE 2027 S1 UP Garan D26 Toddler Girl Wonder Nation" at bounding box center [577, 74] width 267 height 20
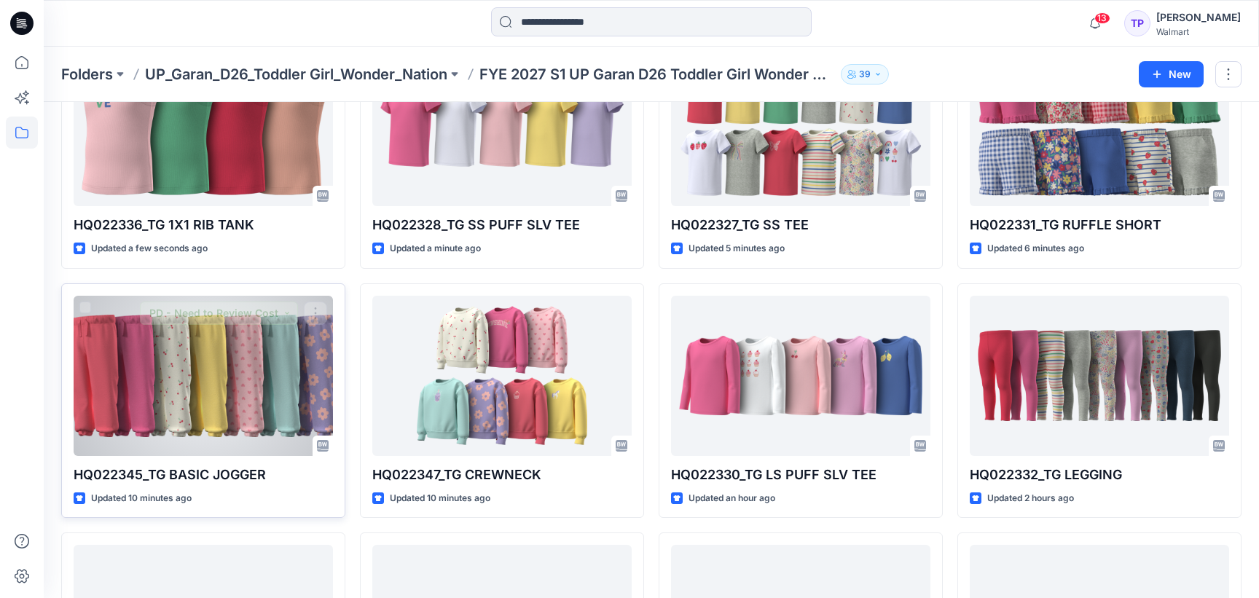
scroll to position [566, 0]
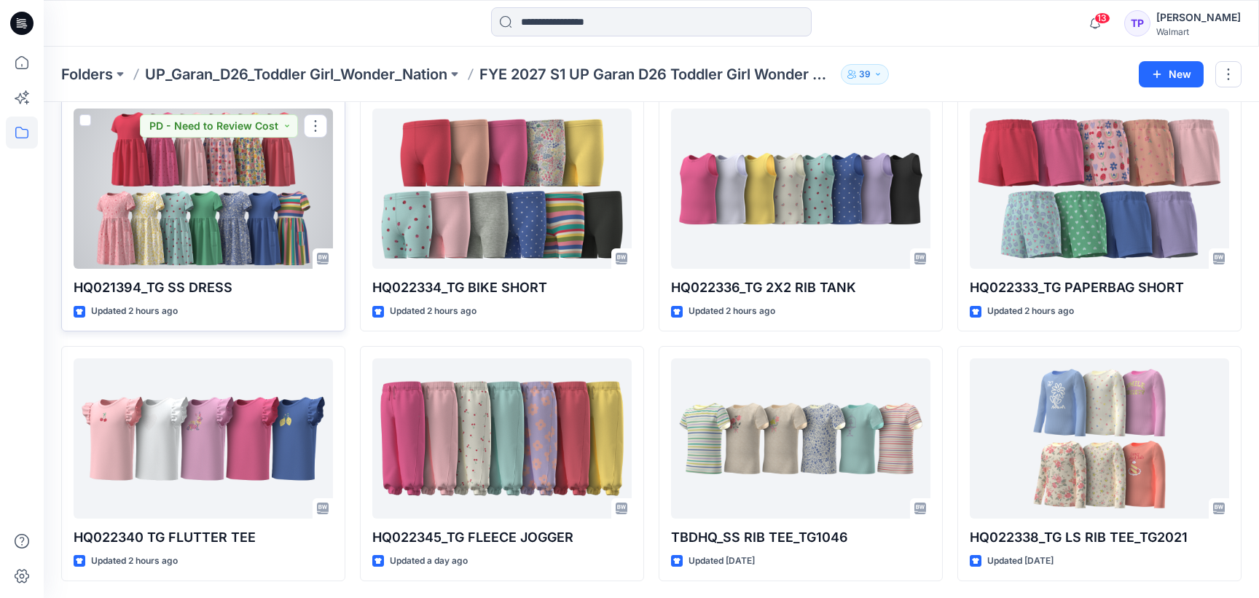
click at [282, 274] on div "HQ021394_TG SS DRESS Updated 2 hours ago PD - Need to Review Cost" at bounding box center [203, 213] width 284 height 235
click at [265, 249] on div at bounding box center [203, 189] width 259 height 160
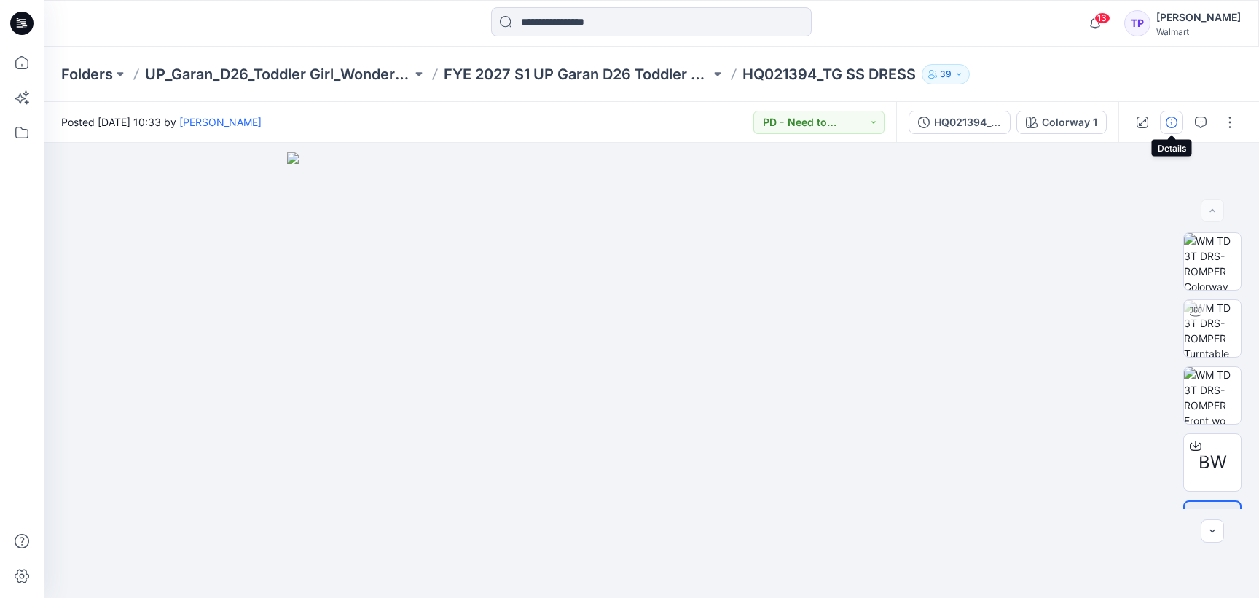
click at [1169, 119] on icon "button" at bounding box center [1172, 123] width 12 height 12
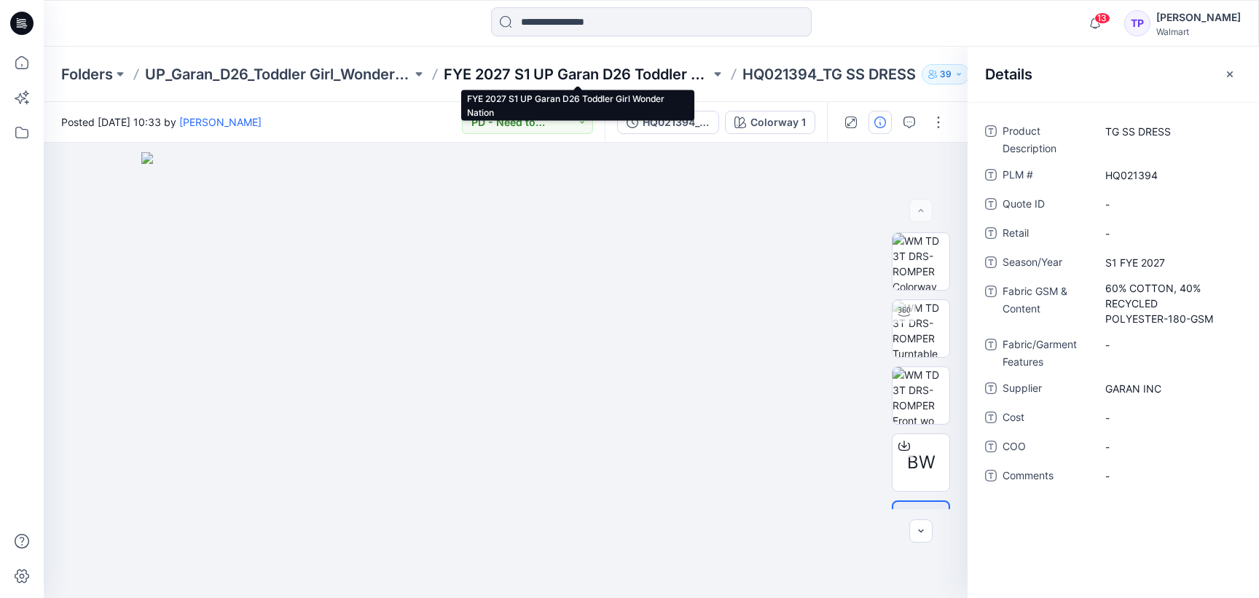
click at [546, 79] on p "FYE 2027 S1 UP Garan D26 Toddler Girl Wonder Nation" at bounding box center [577, 74] width 267 height 20
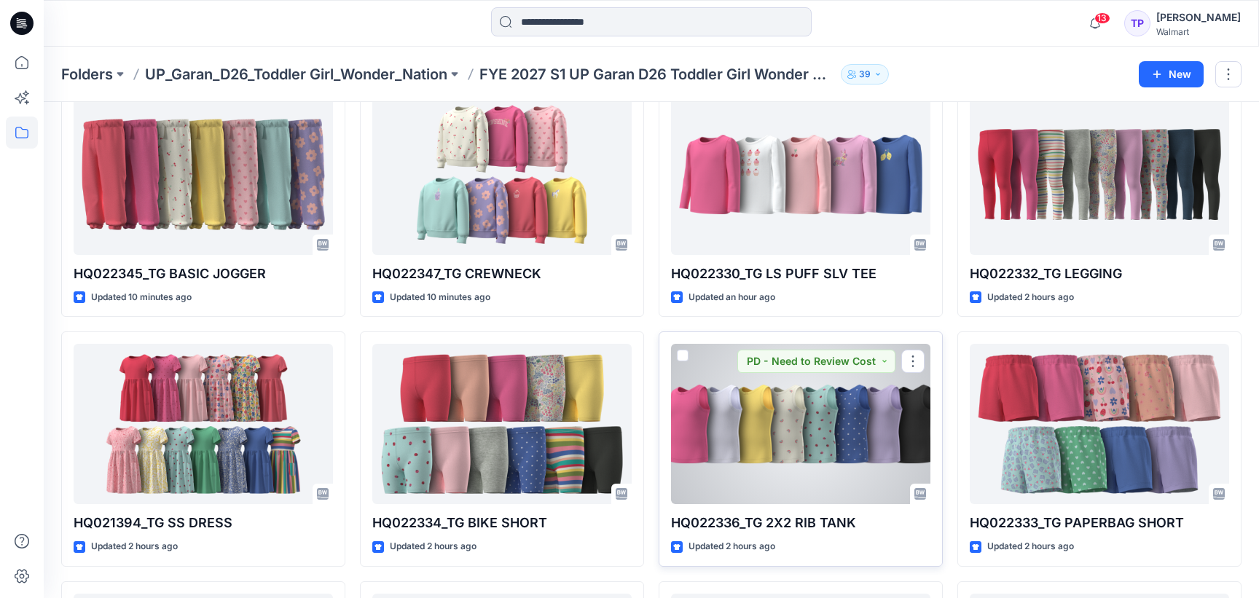
scroll to position [310, 0]
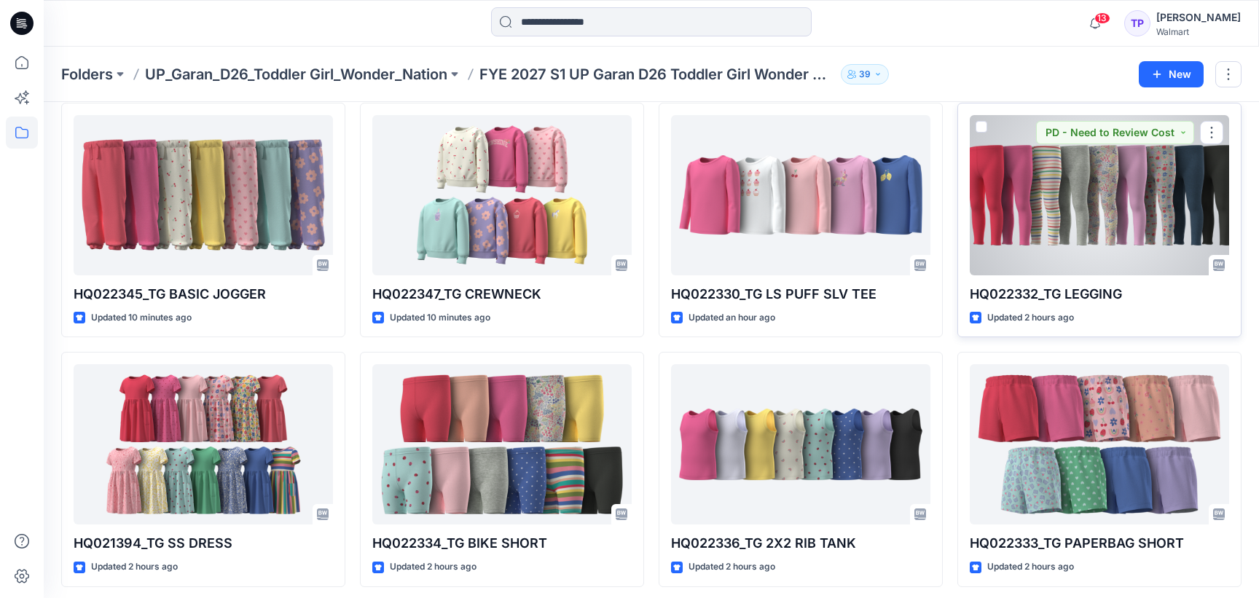
click at [1168, 215] on div at bounding box center [1099, 195] width 259 height 160
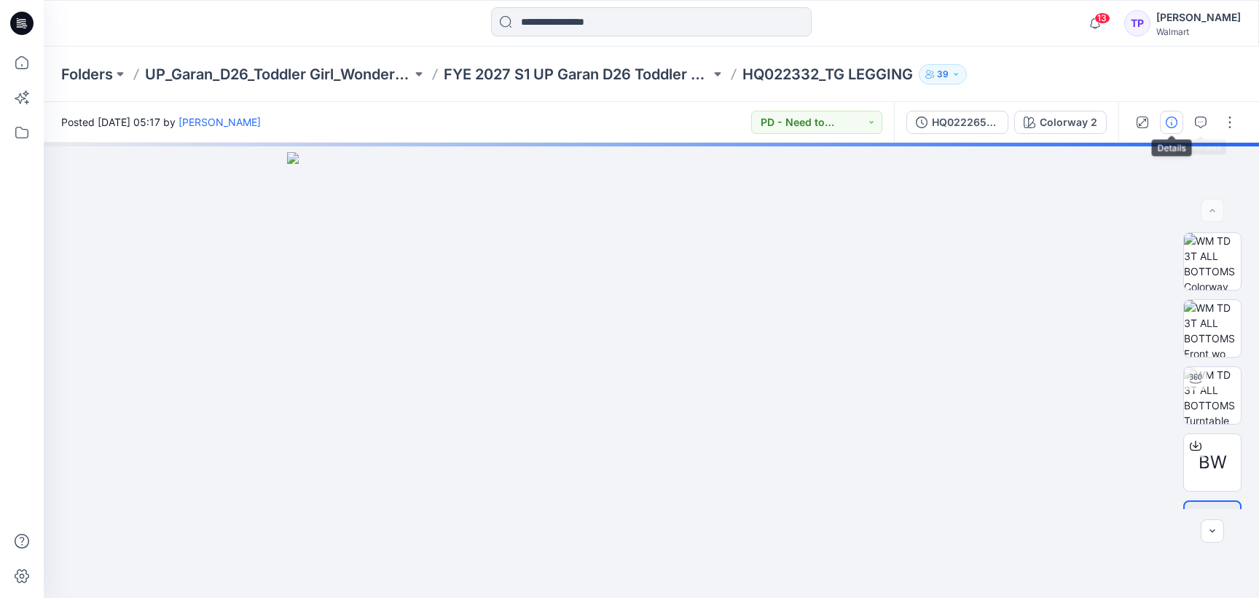
click at [1163, 123] on button "button" at bounding box center [1171, 122] width 23 height 23
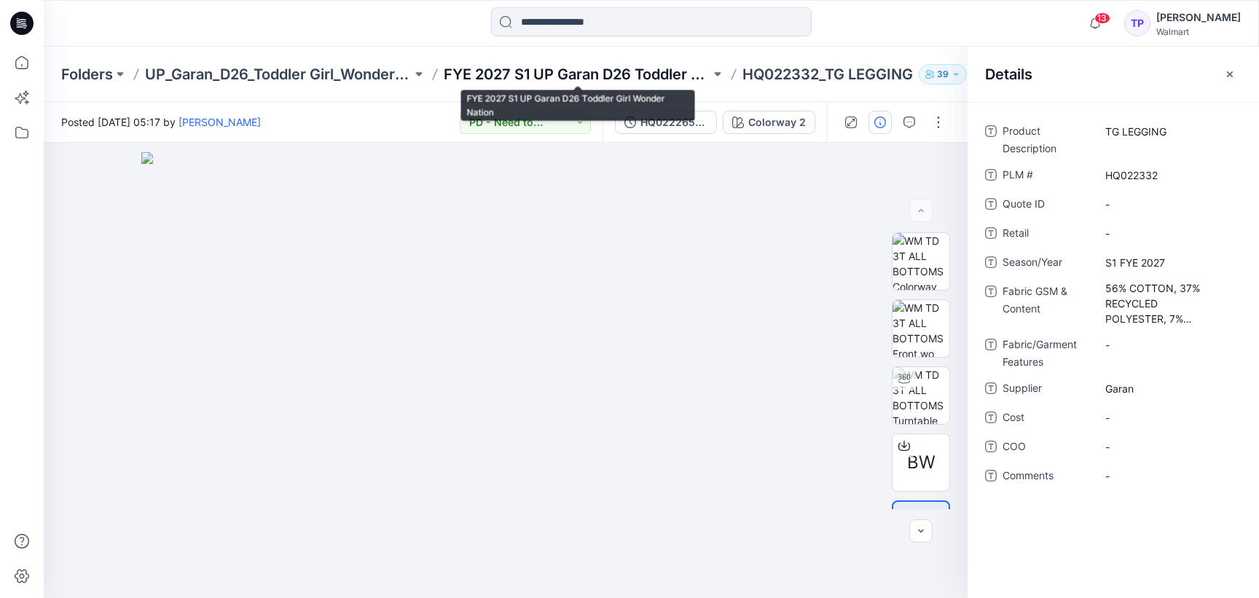
click at [633, 74] on p "FYE 2027 S1 UP Garan D26 Toddler Girl Wonder Nation" at bounding box center [577, 74] width 267 height 20
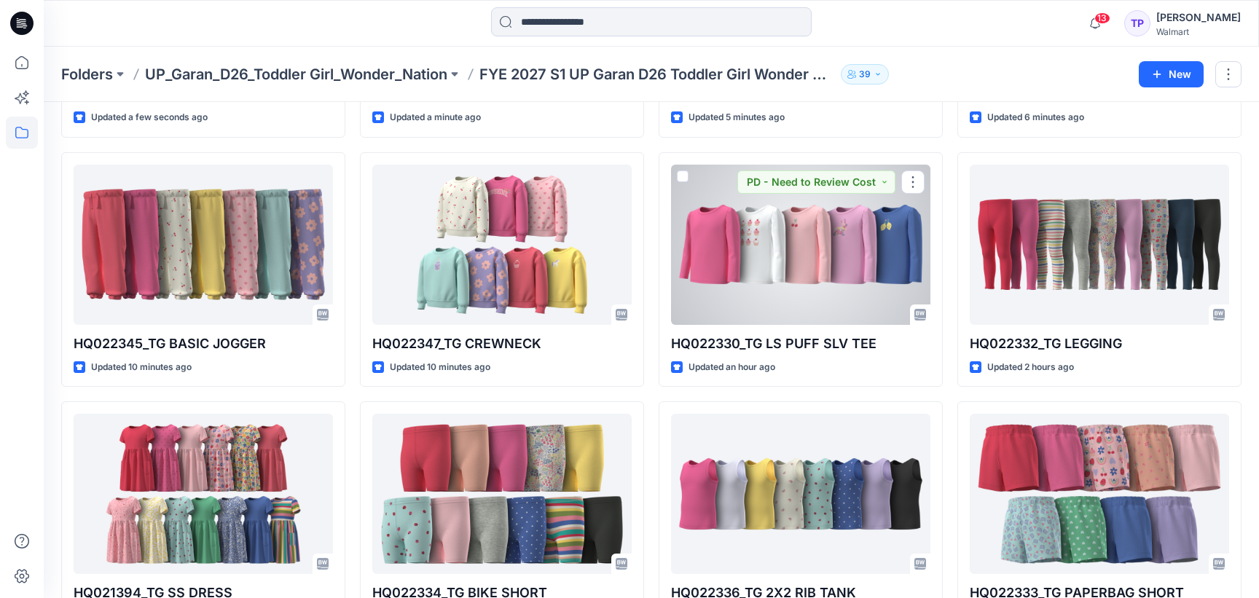
scroll to position [258, 0]
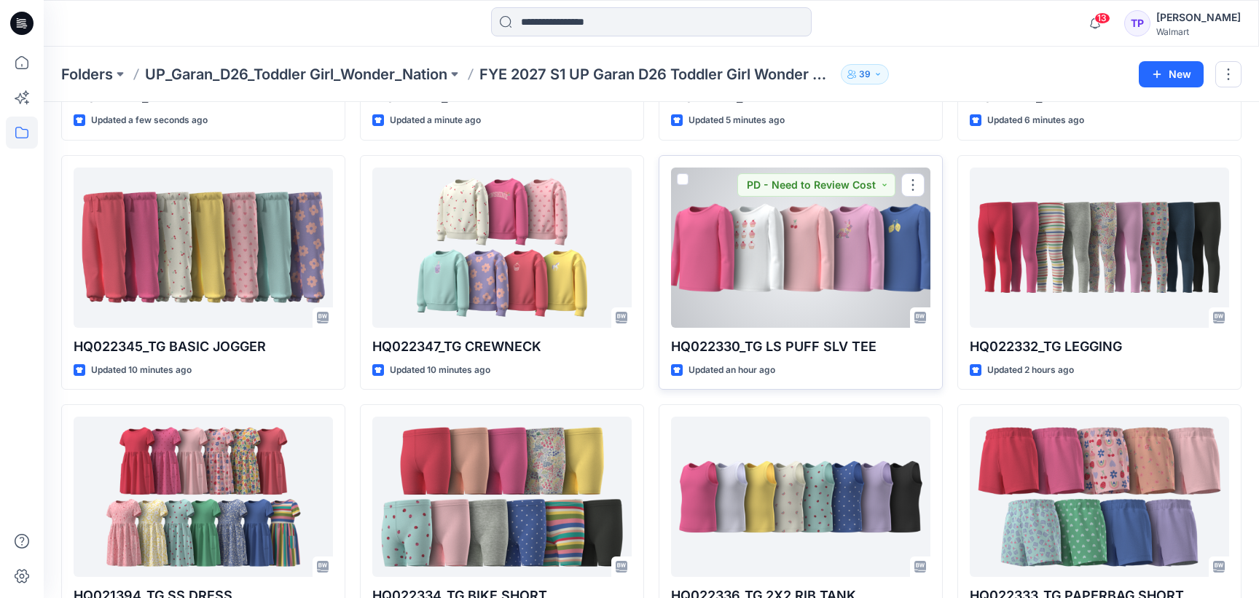
click at [708, 231] on div at bounding box center [800, 248] width 259 height 160
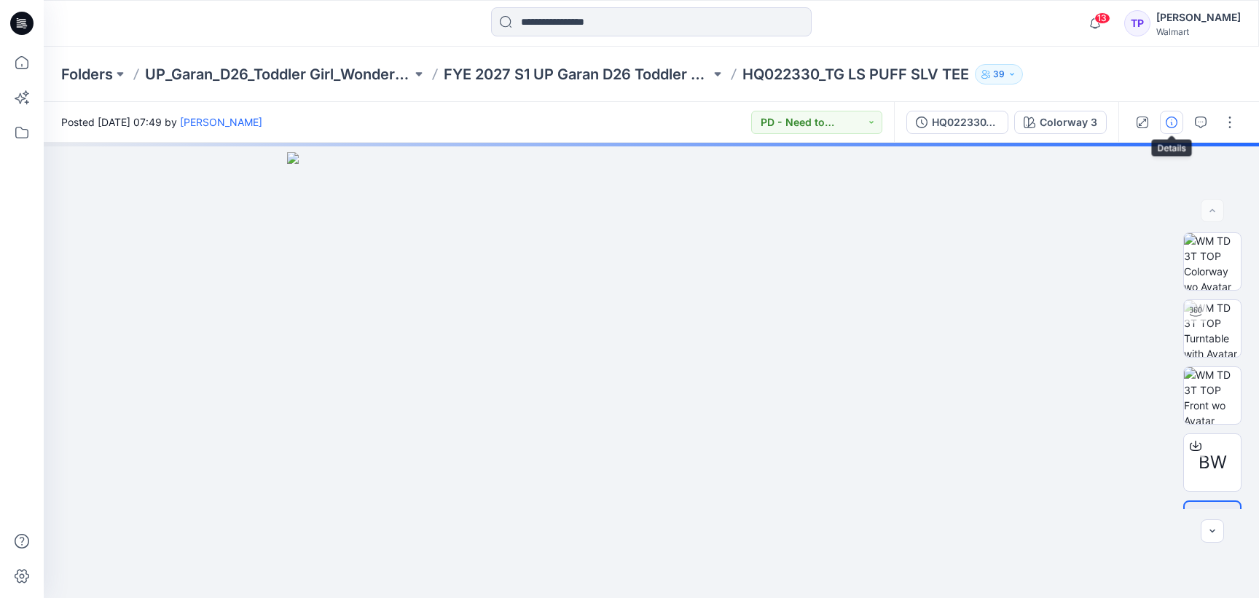
click at [1176, 125] on icon "button" at bounding box center [1172, 123] width 12 height 12
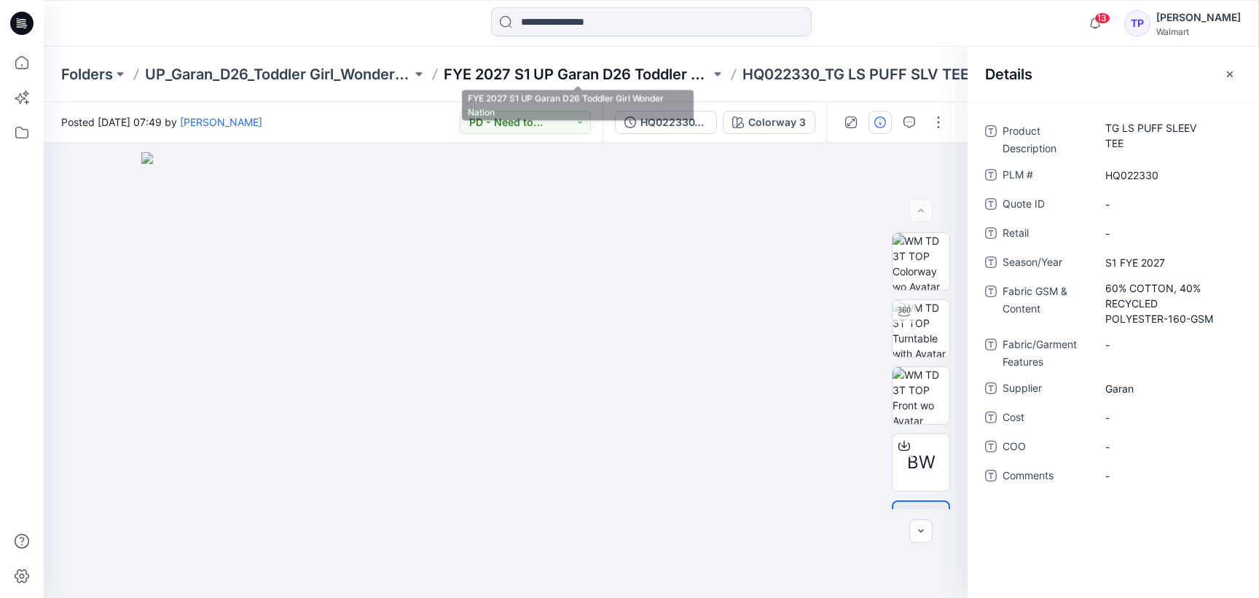
click at [624, 64] on p "FYE 2027 S1 UP Garan D26 Toddler Girl Wonder Nation" at bounding box center [577, 74] width 267 height 20
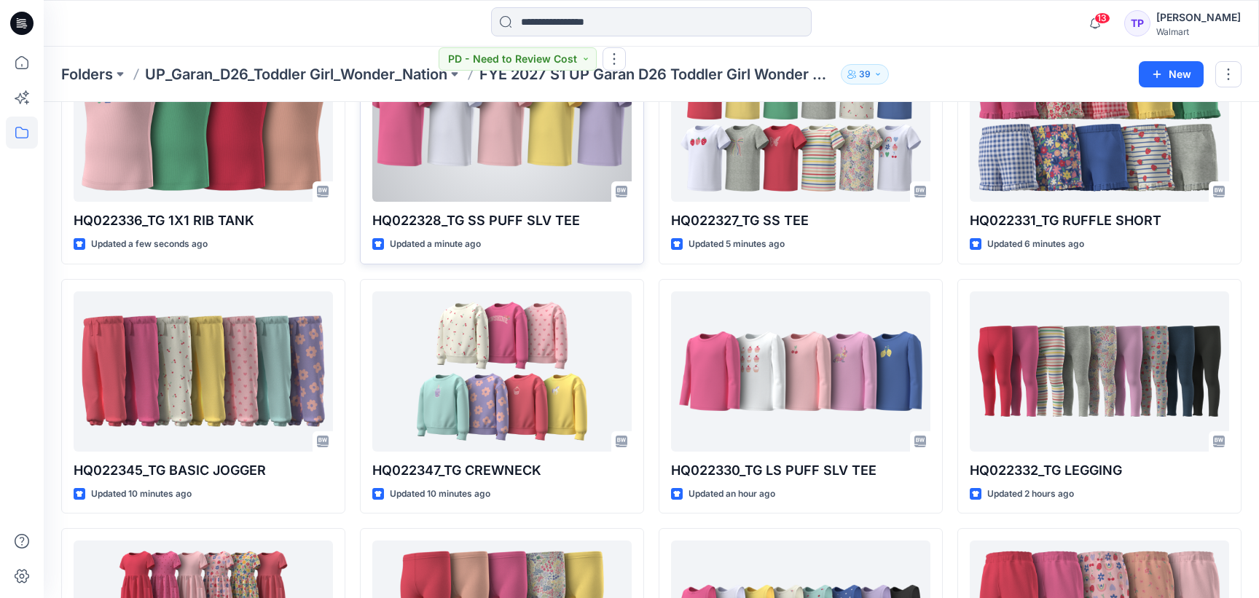
scroll to position [160, 0]
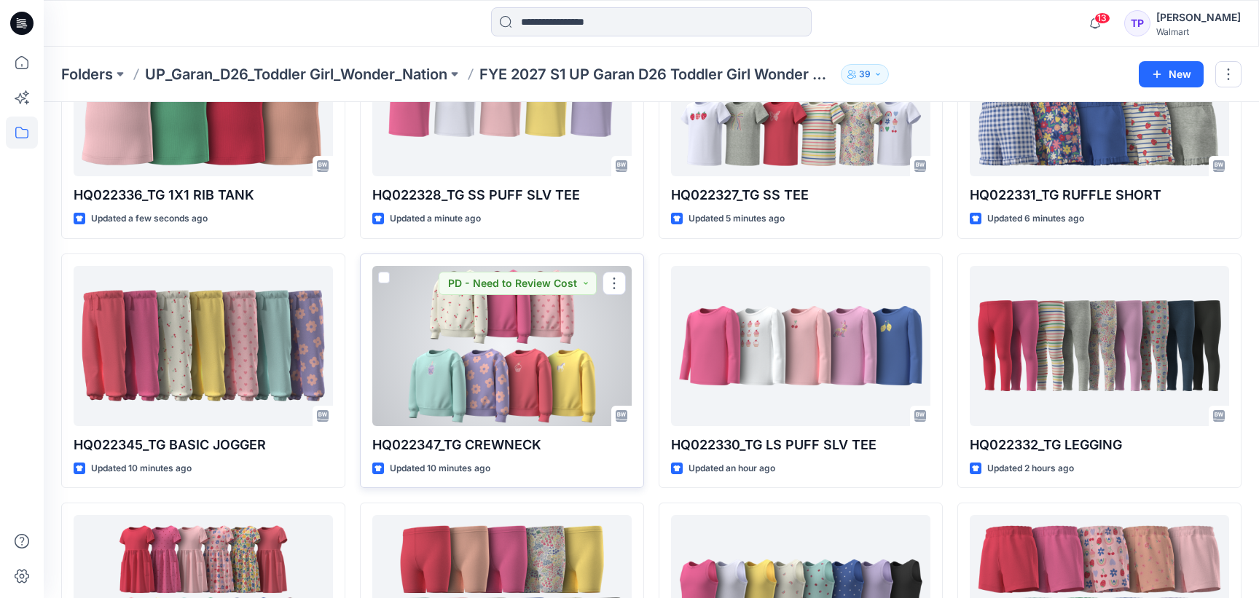
click at [530, 373] on div at bounding box center [501, 346] width 259 height 160
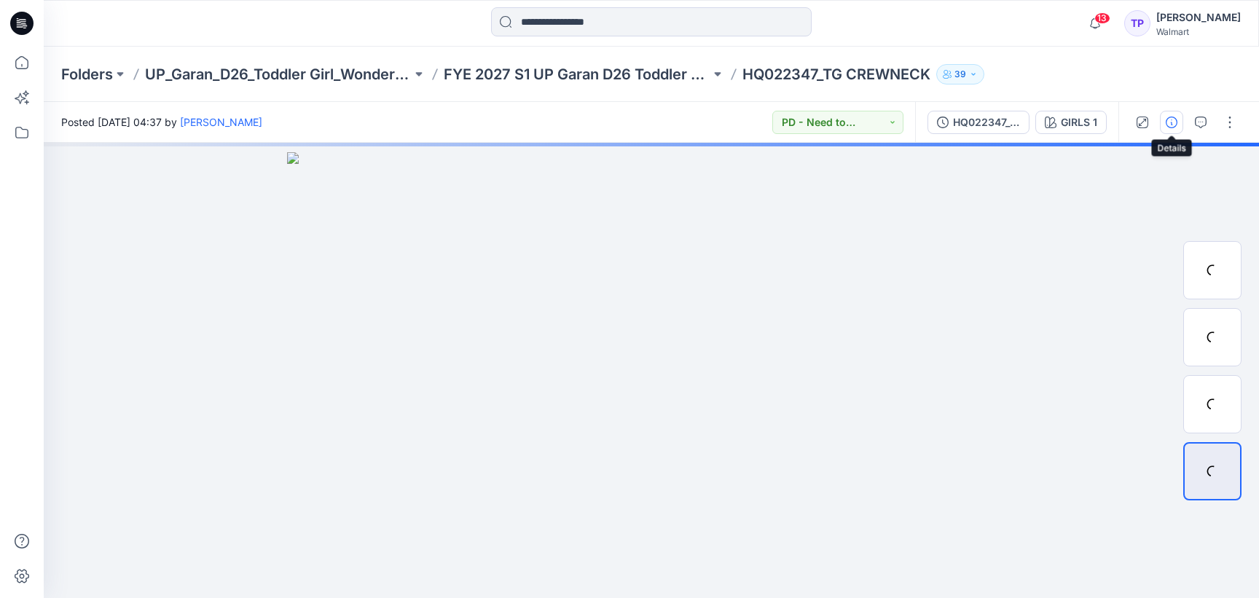
click at [1172, 122] on icon "button" at bounding box center [1172, 123] width 12 height 12
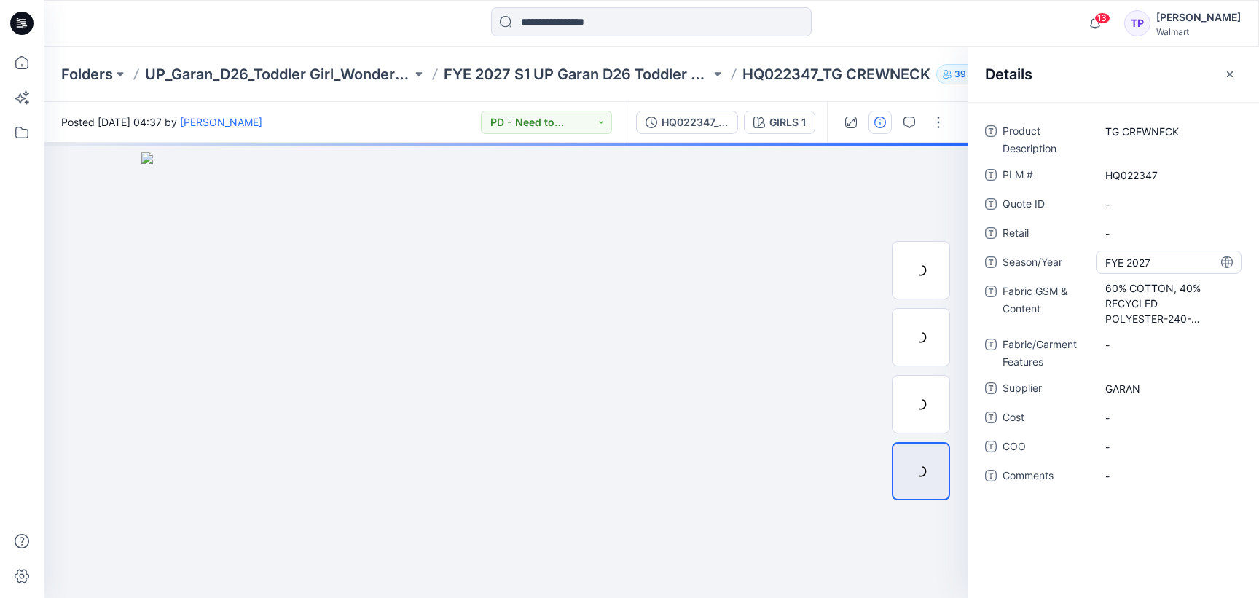
click at [1105, 263] on span "FYE 2027" at bounding box center [1168, 262] width 127 height 15
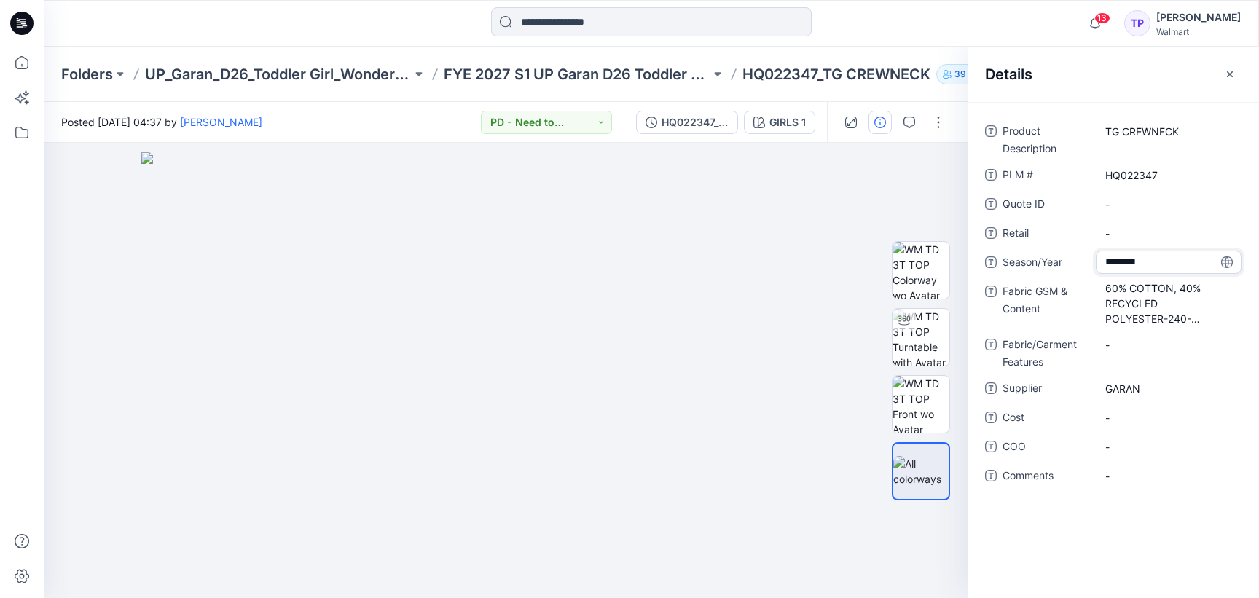
click at [1105, 259] on textarea "********" at bounding box center [1169, 262] width 146 height 23
type textarea "**********"
click at [833, 179] on img at bounding box center [505, 375] width 729 height 447
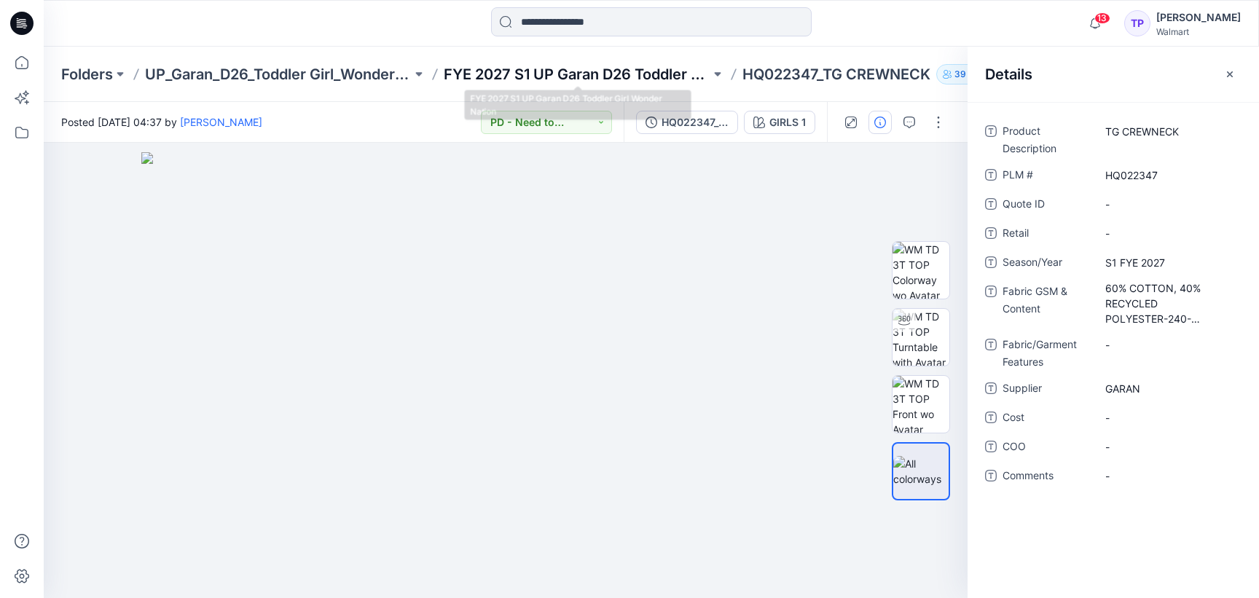
click at [654, 72] on p "FYE 2027 S1 UP Garan D26 Toddler Girl Wonder Nation" at bounding box center [577, 74] width 267 height 20
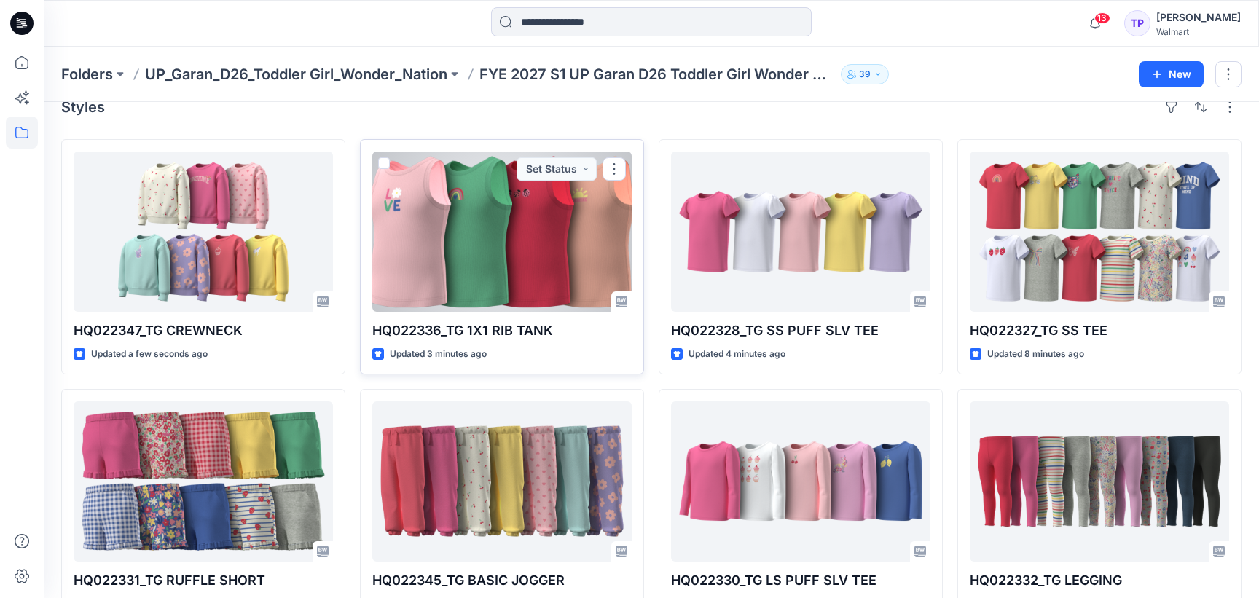
scroll to position [25, 0]
click at [543, 328] on p "HQ022336_TG 1X1 RIB TANK" at bounding box center [501, 330] width 259 height 20
click at [547, 282] on div at bounding box center [501, 231] width 259 height 160
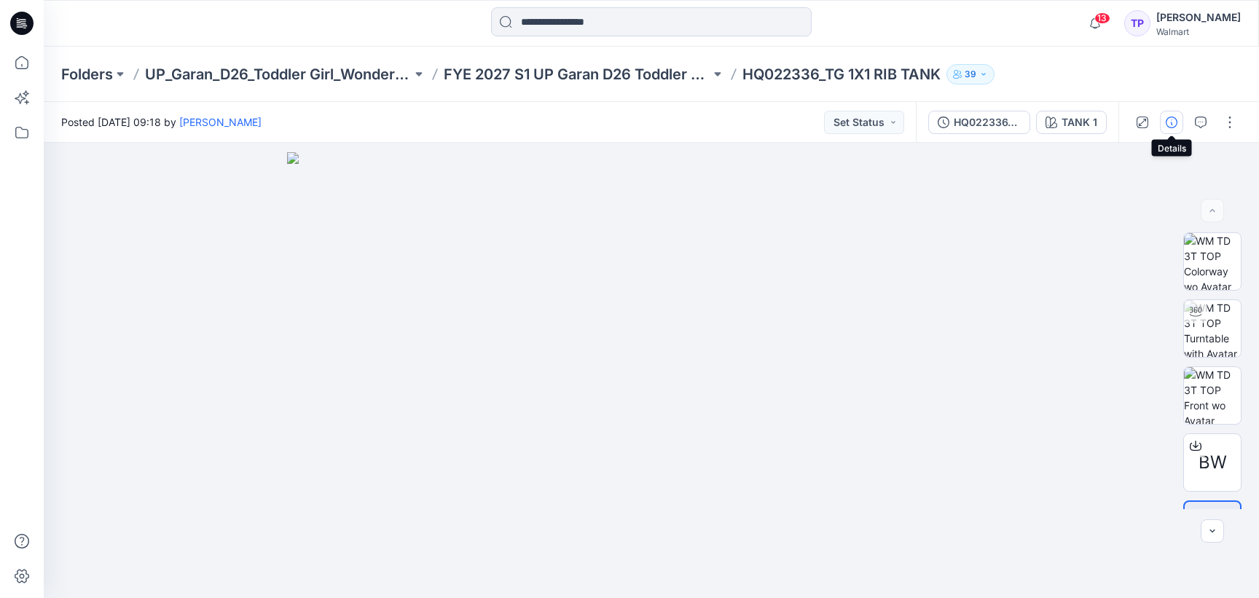
click at [1175, 129] on button "button" at bounding box center [1171, 122] width 23 height 23
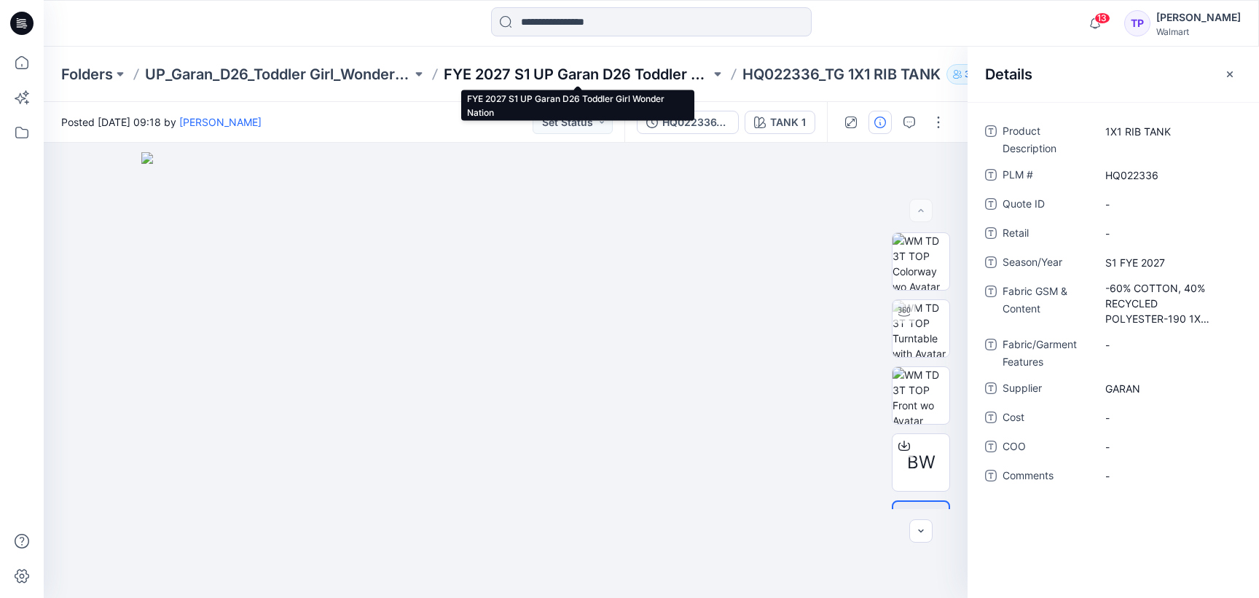
click at [554, 67] on p "FYE 2027 S1 UP Garan D26 Toddler Girl Wonder Nation" at bounding box center [577, 74] width 267 height 20
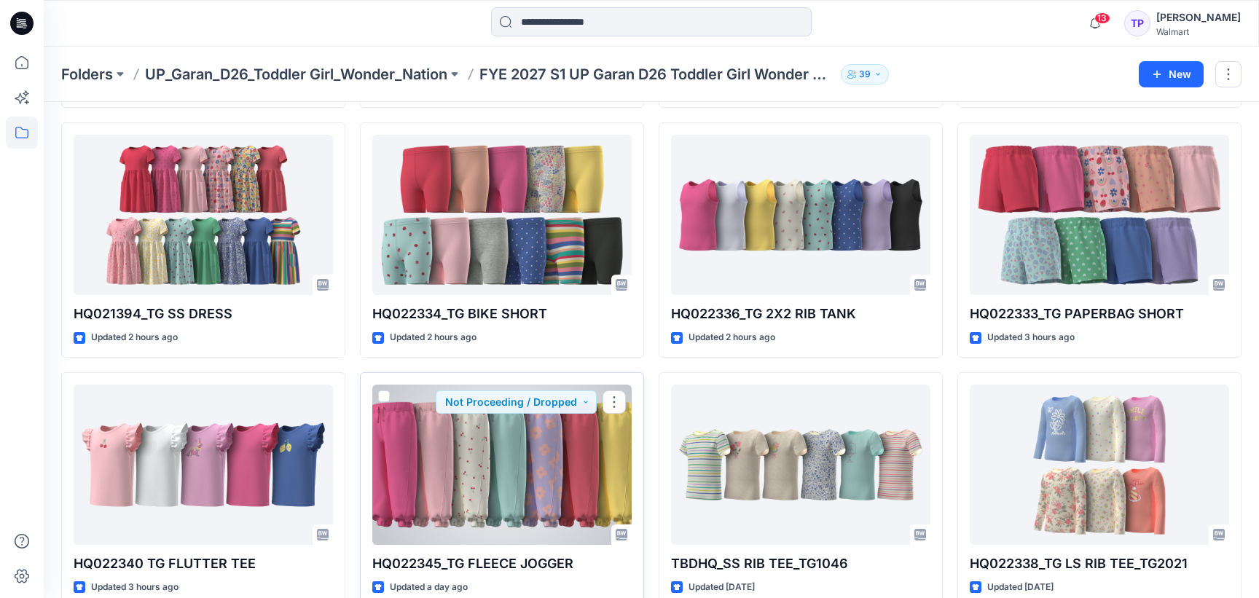
scroll to position [566, 0]
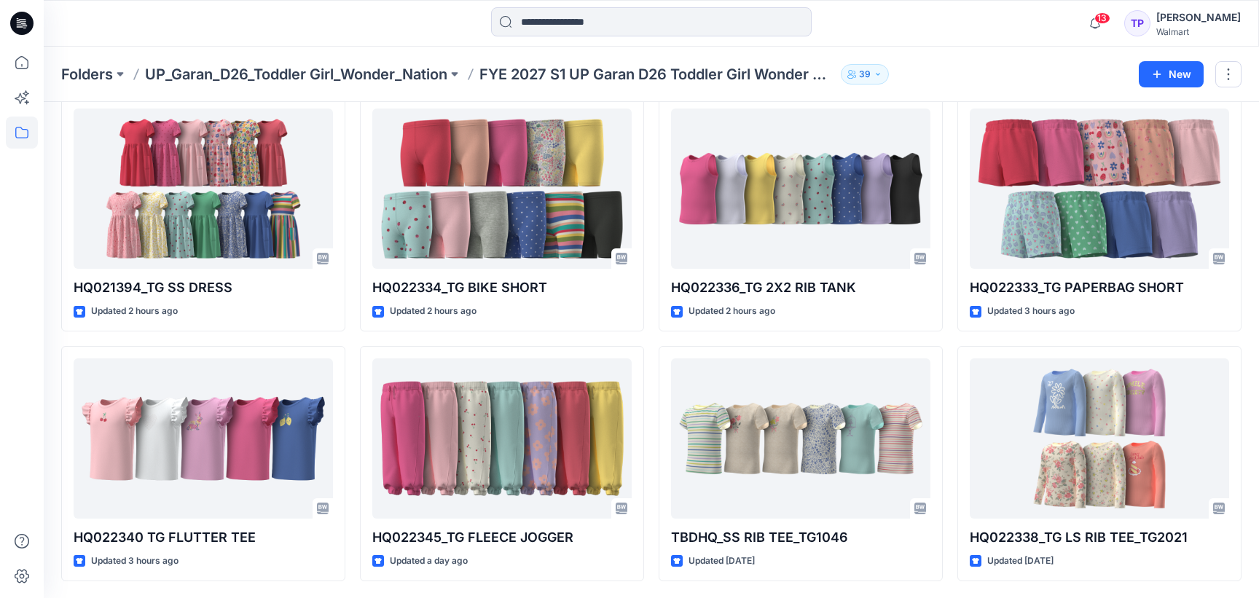
click at [269, 62] on div "Folders UP_Garan_D26_Toddler Girl_Wonder_Nation FYE 2027 S1 UP Garan D26 Toddle…" at bounding box center [651, 74] width 1215 height 55
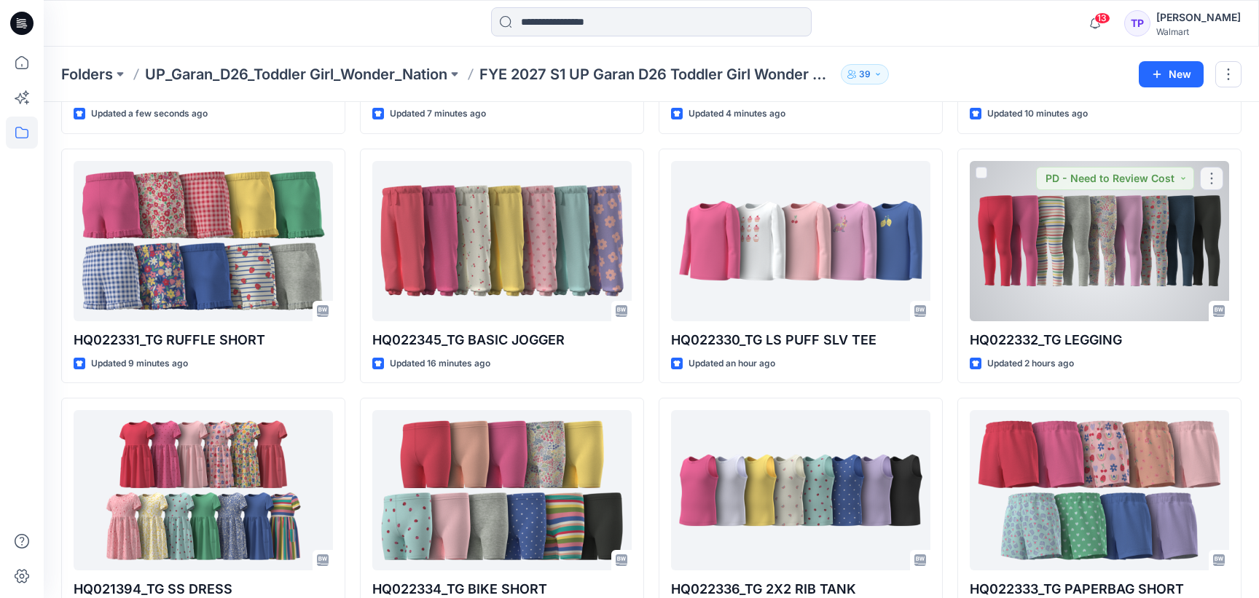
scroll to position [0, 0]
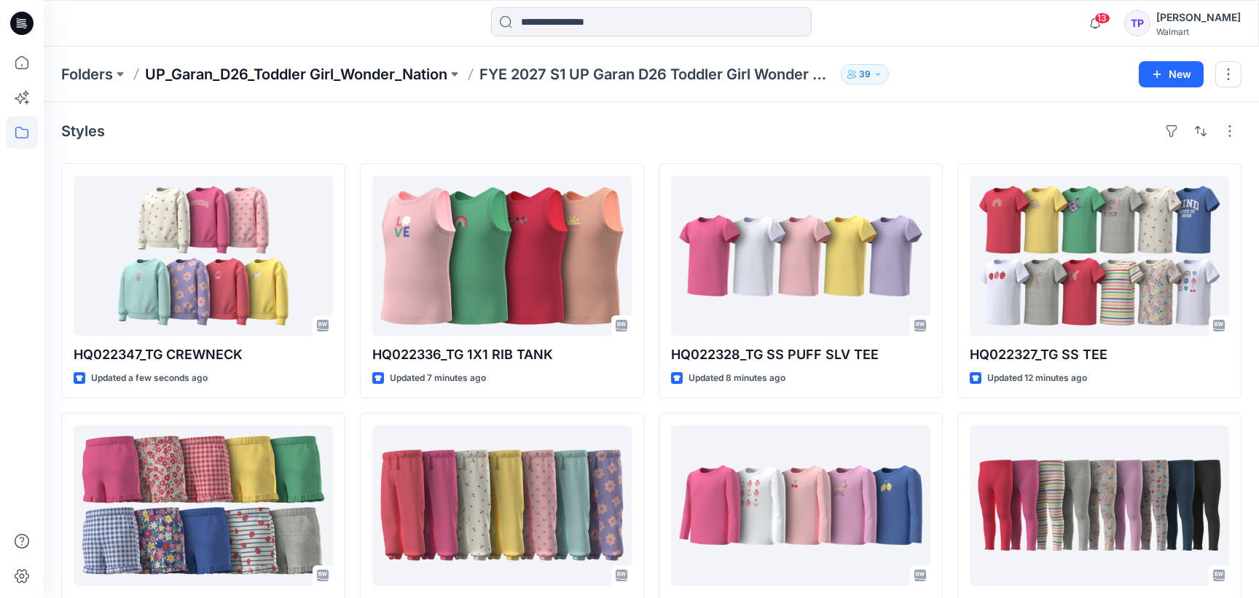
click at [320, 79] on p "UP_Garan_D26_Toddler Girl_Wonder_Nation" at bounding box center [296, 74] width 302 height 20
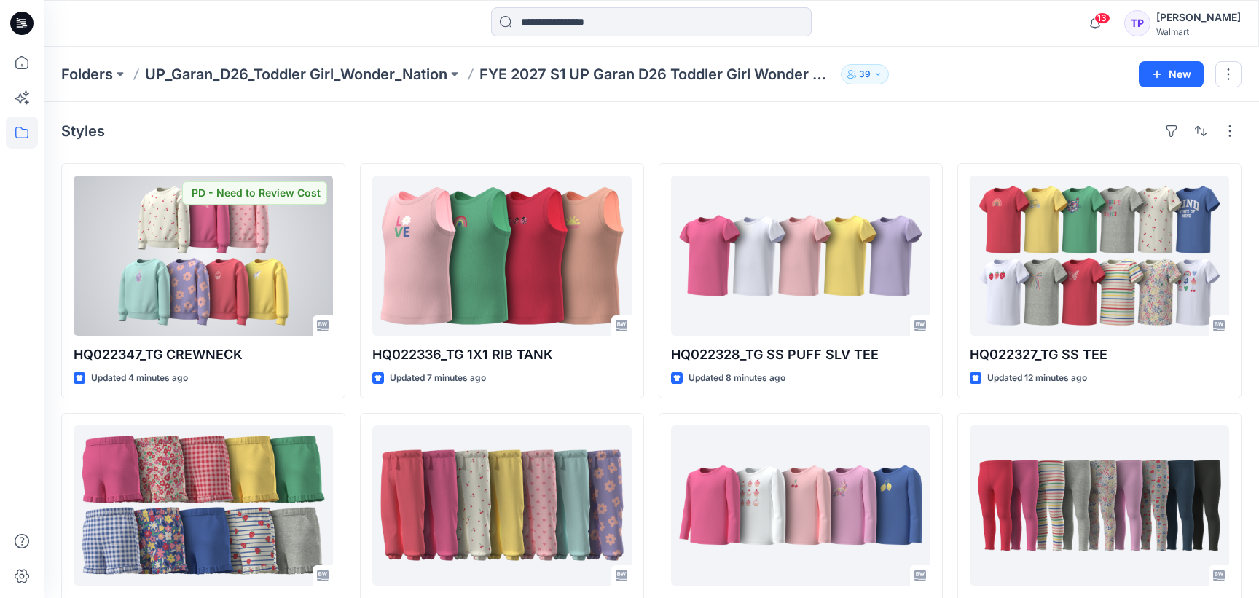
click at [249, 277] on div at bounding box center [203, 256] width 259 height 160
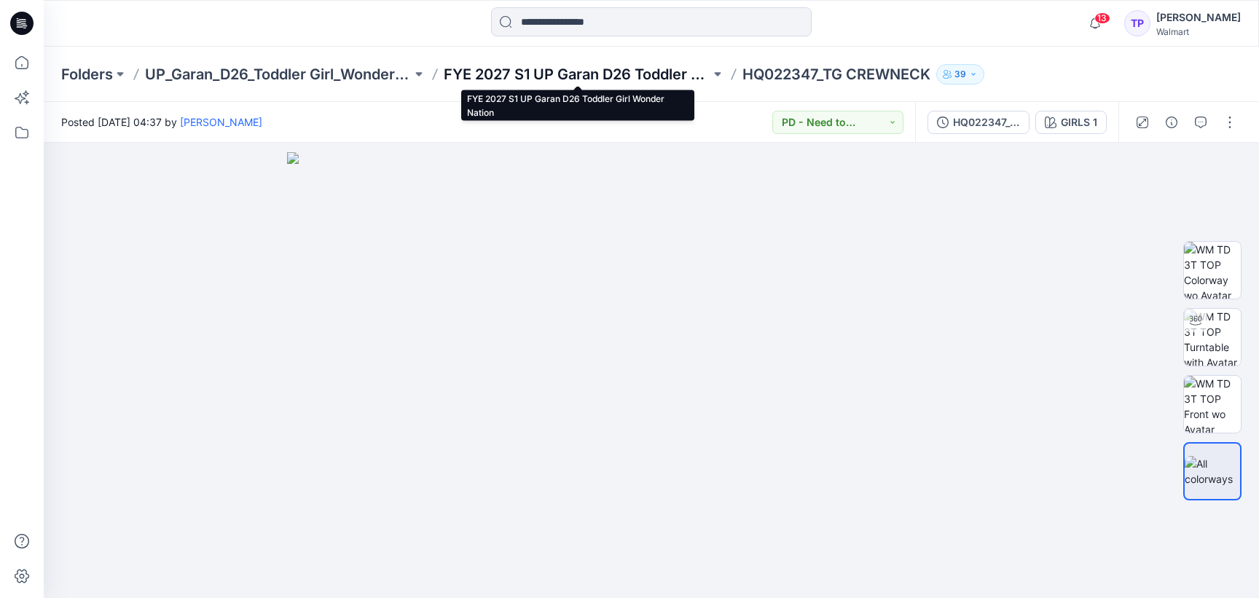
click at [515, 76] on p "FYE 2027 S1 UP Garan D26 Toddler Girl Wonder Nation" at bounding box center [577, 74] width 267 height 20
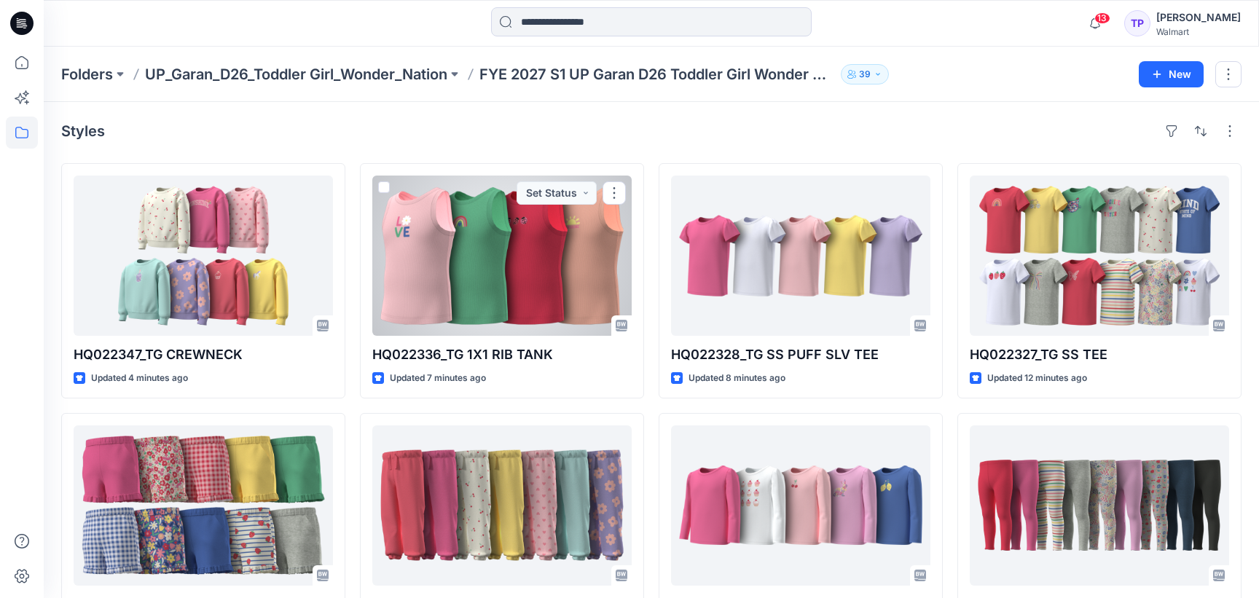
click at [525, 255] on div at bounding box center [501, 256] width 259 height 160
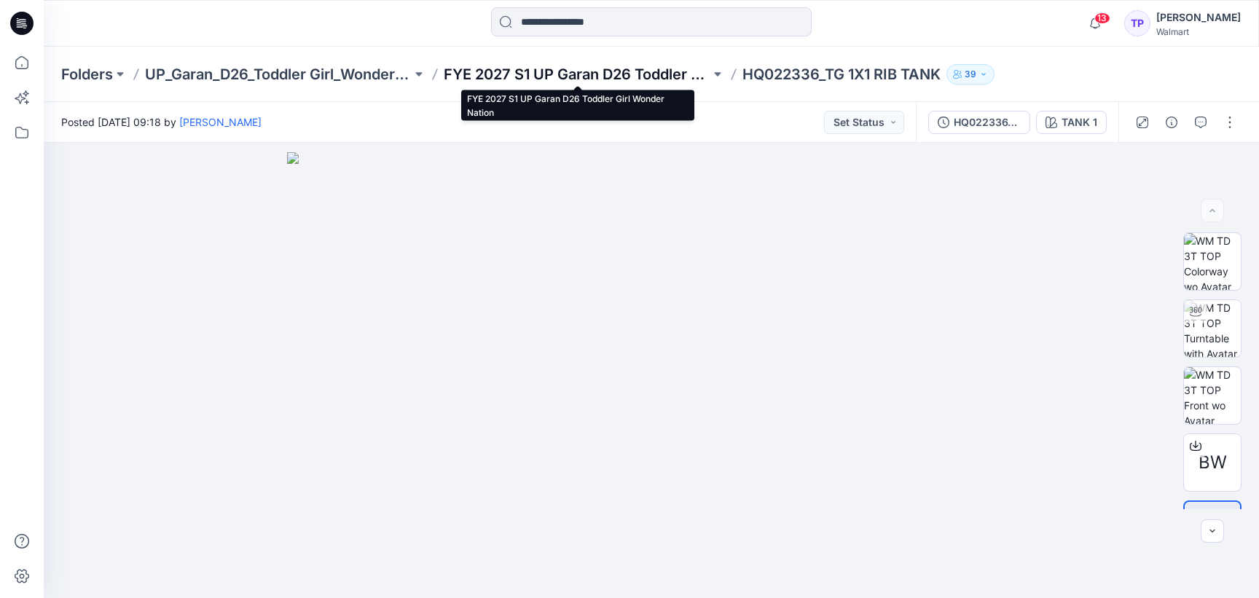
click at [600, 79] on p "FYE 2027 S1 UP Garan D26 Toddler Girl Wonder Nation" at bounding box center [577, 74] width 267 height 20
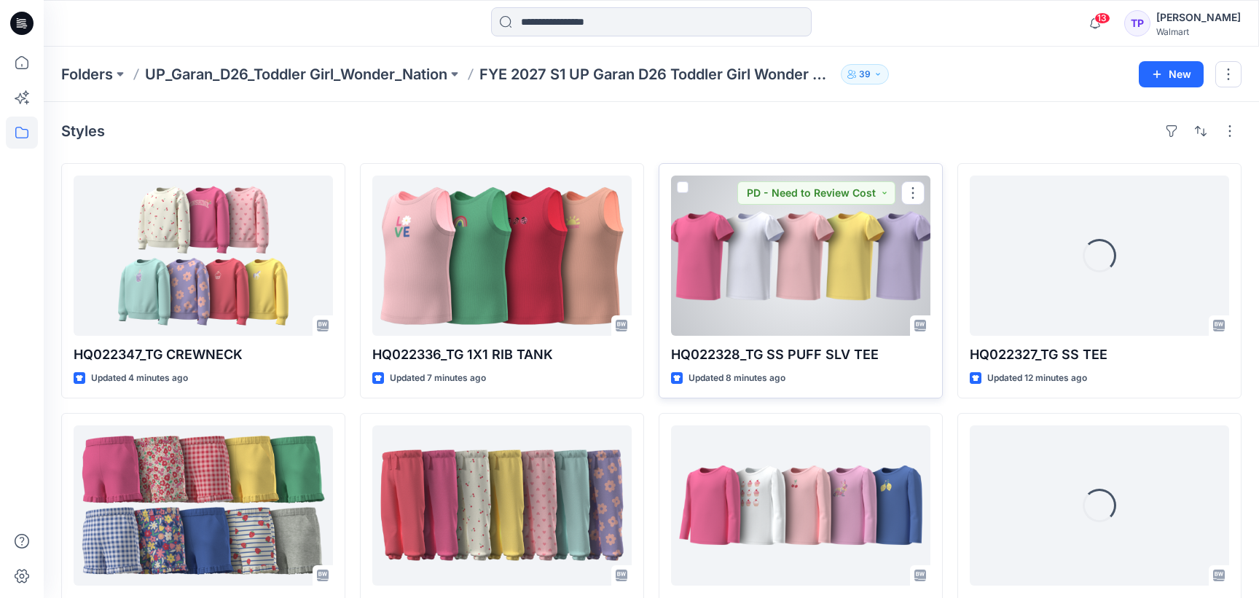
click at [798, 274] on div at bounding box center [800, 256] width 259 height 160
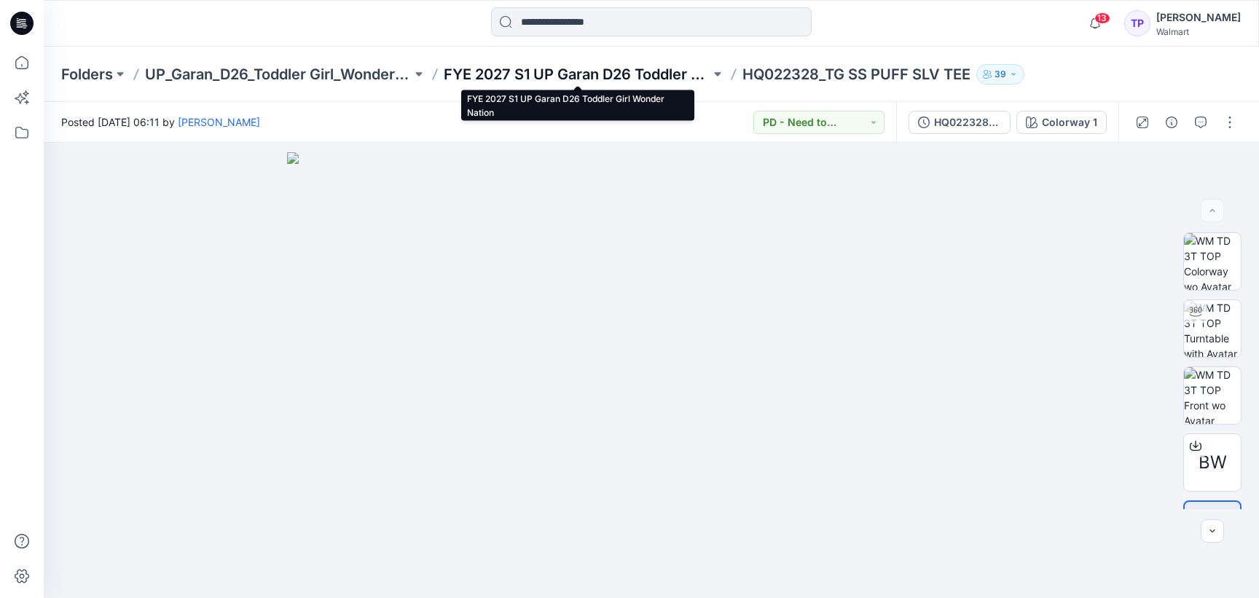
click at [513, 75] on p "FYE 2027 S1 UP Garan D26 Toddler Girl Wonder Nation" at bounding box center [577, 74] width 267 height 20
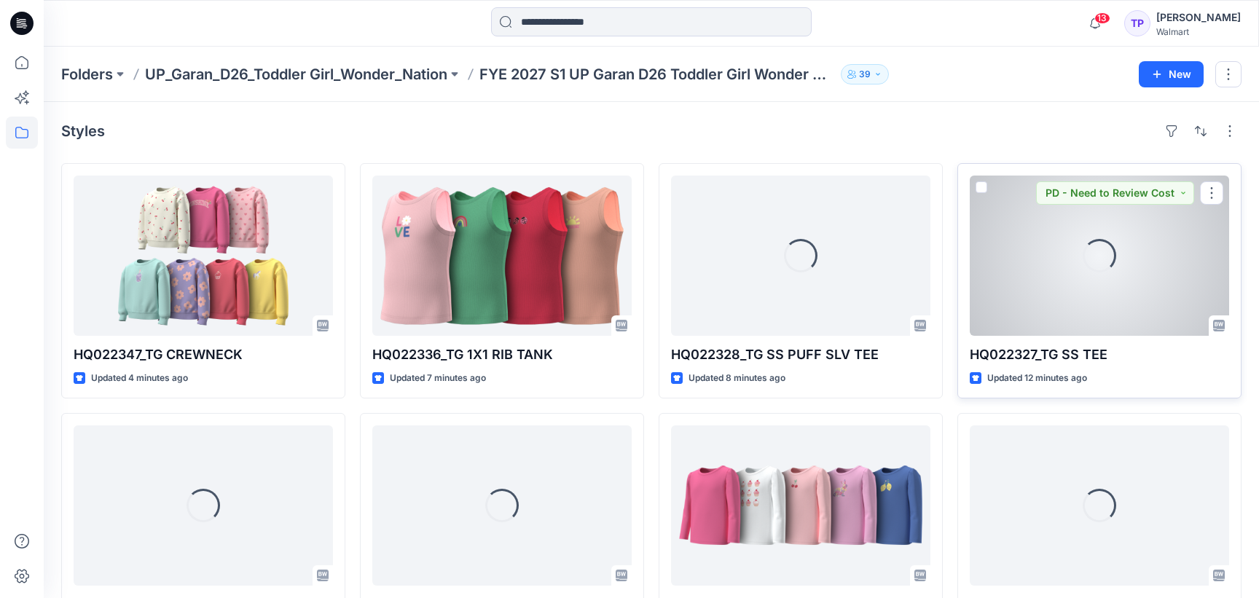
click at [1138, 305] on div "Loading..." at bounding box center [1099, 256] width 259 height 160
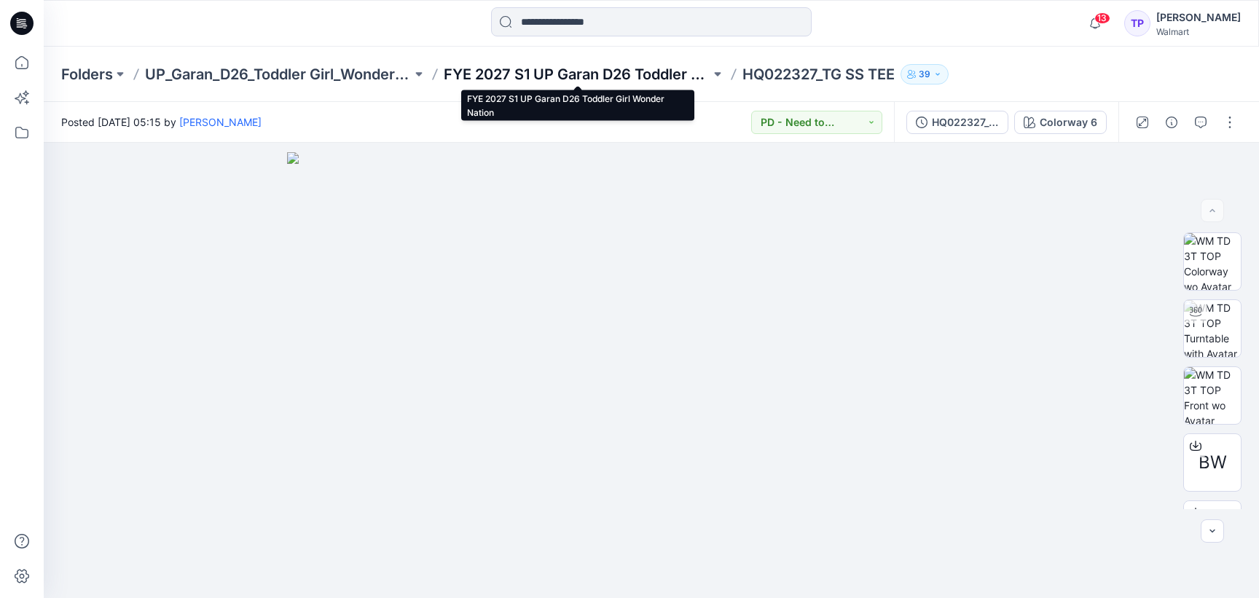
click at [613, 78] on p "FYE 2027 S1 UP Garan D26 Toddler Girl Wonder Nation" at bounding box center [577, 74] width 267 height 20
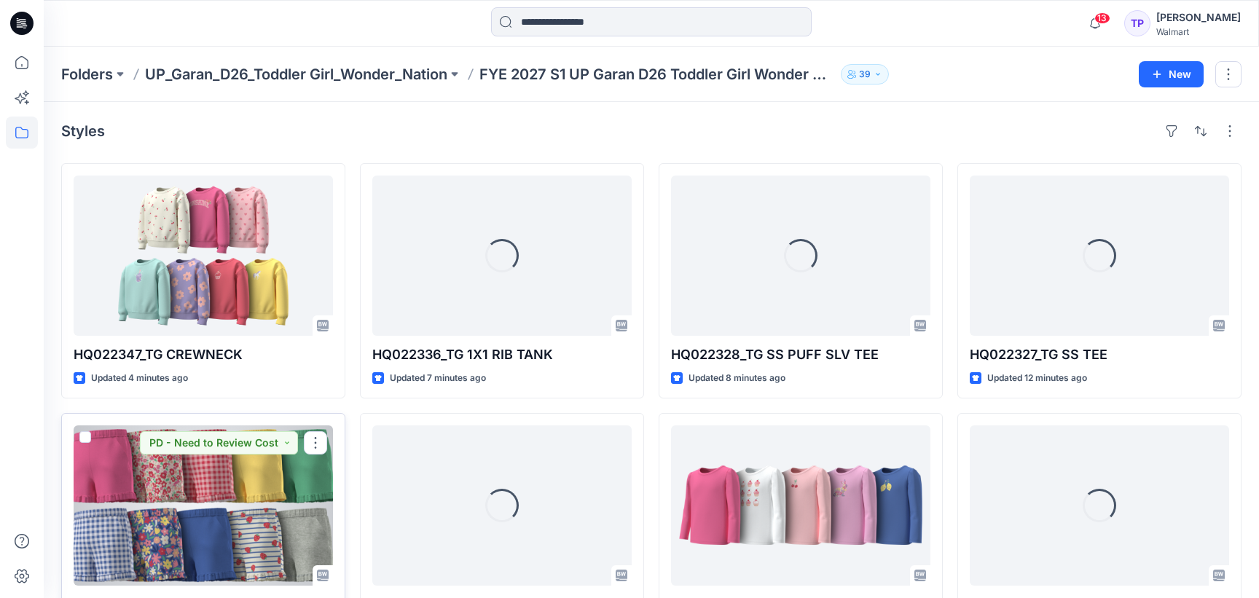
click at [162, 463] on div at bounding box center [203, 506] width 259 height 160
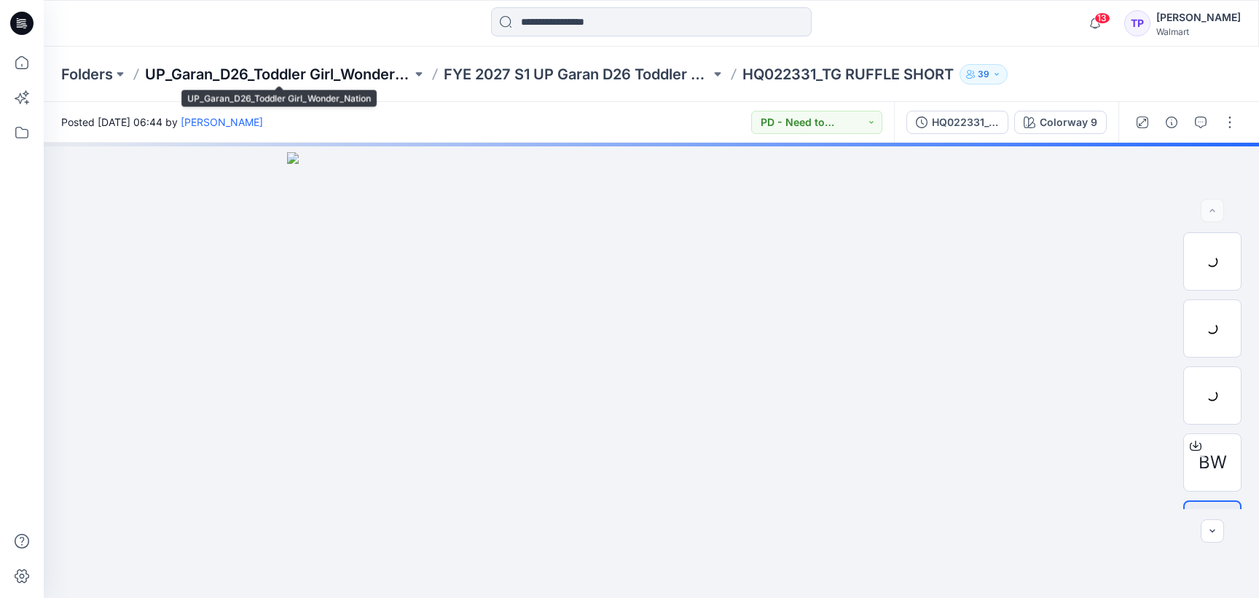
click at [313, 71] on p "UP_Garan_D26_Toddler Girl_Wonder_Nation" at bounding box center [278, 74] width 267 height 20
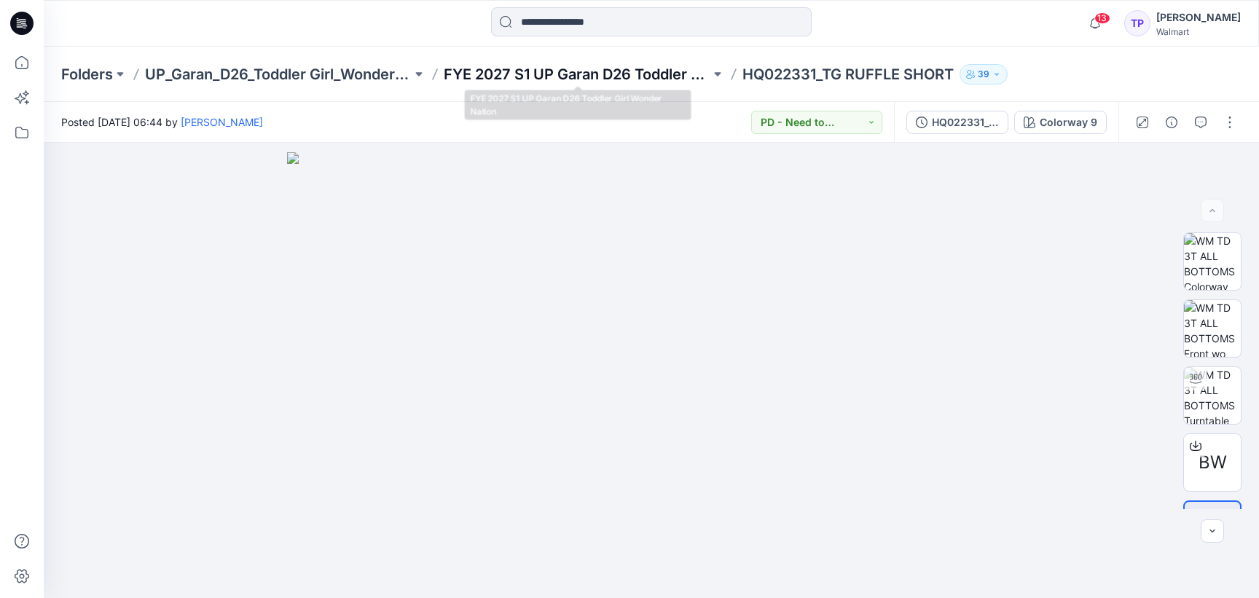
click at [545, 70] on p "FYE 2027 S1 UP Garan D26 Toddler Girl Wonder Nation" at bounding box center [577, 74] width 267 height 20
